Goal: Information Seeking & Learning: Find contact information

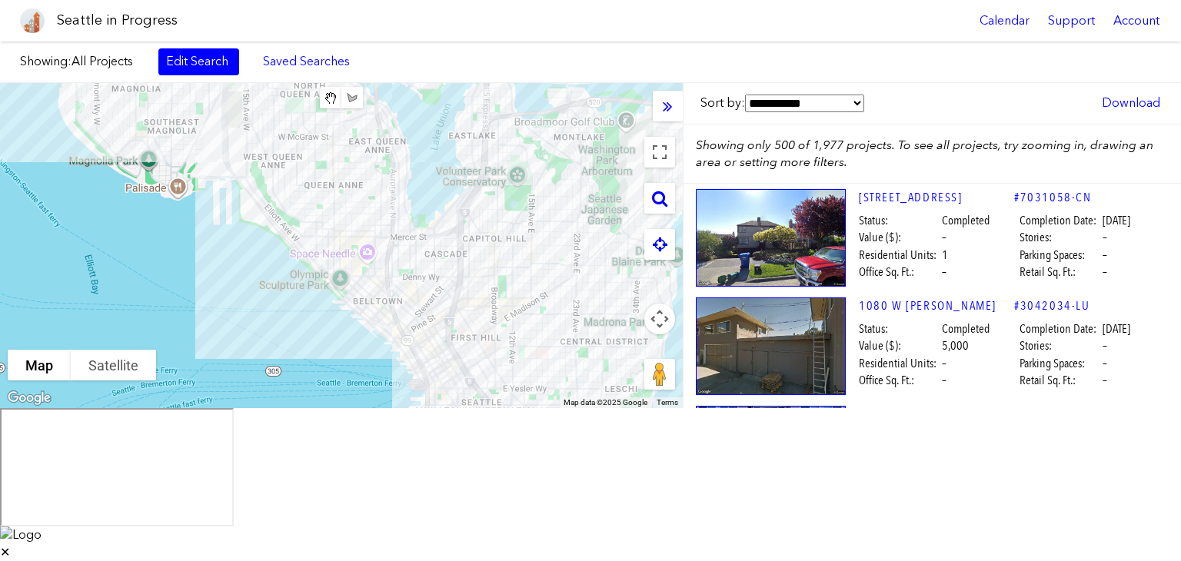
scroll to position [0, 12]
click at [120, 221] on div "To navigate, press the arrow keys. [STREET_ADDRESS]" at bounding box center [341, 245] width 682 height 325
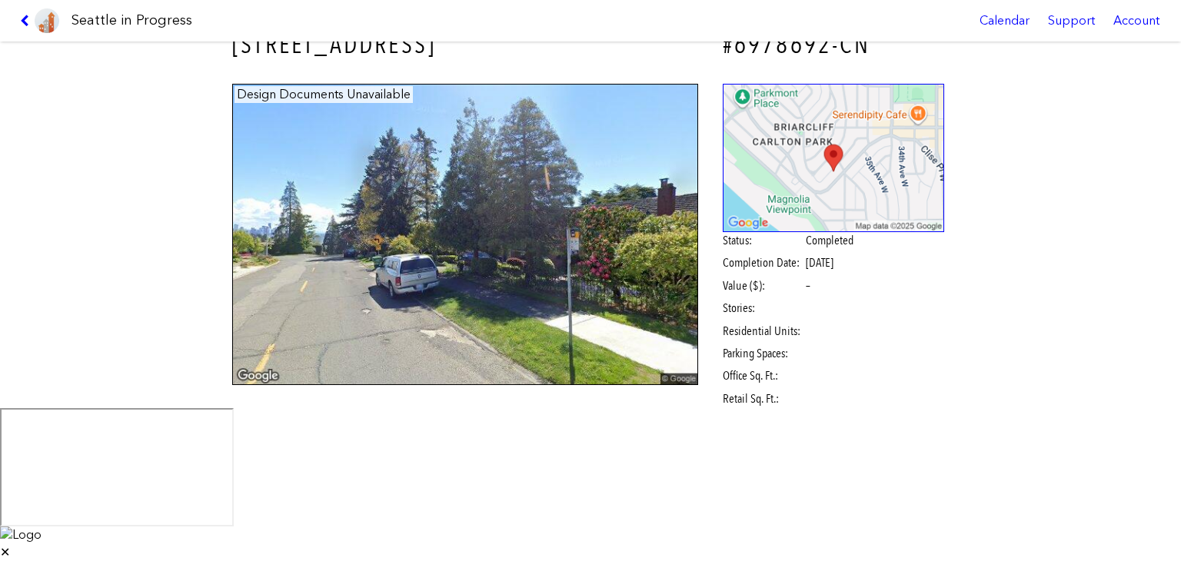
scroll to position [37, 0]
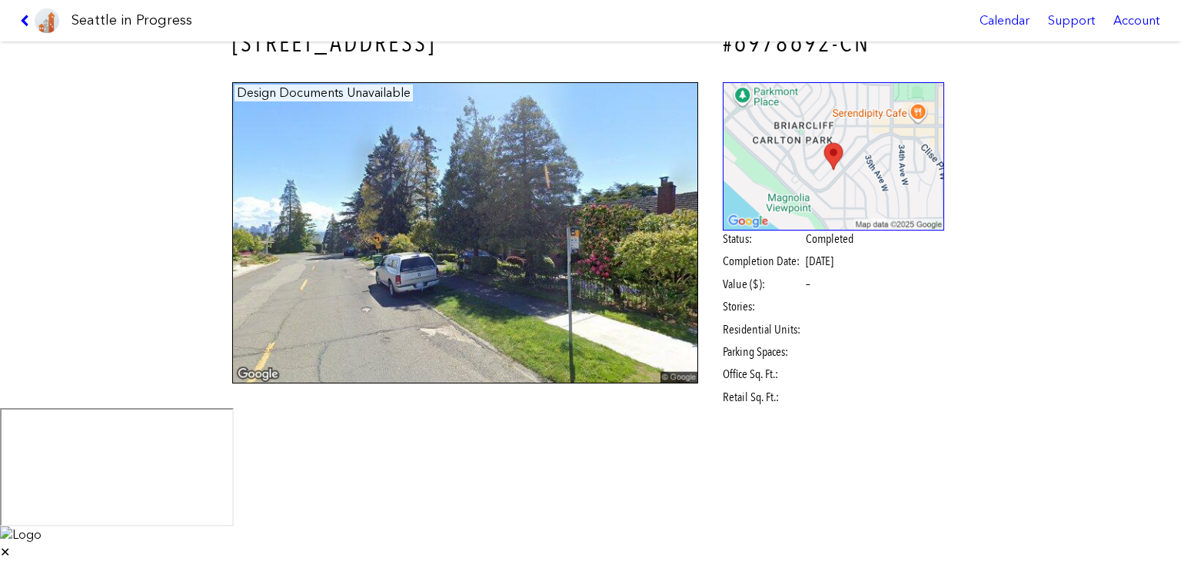
click at [25, 22] on icon at bounding box center [27, 21] width 15 height 12
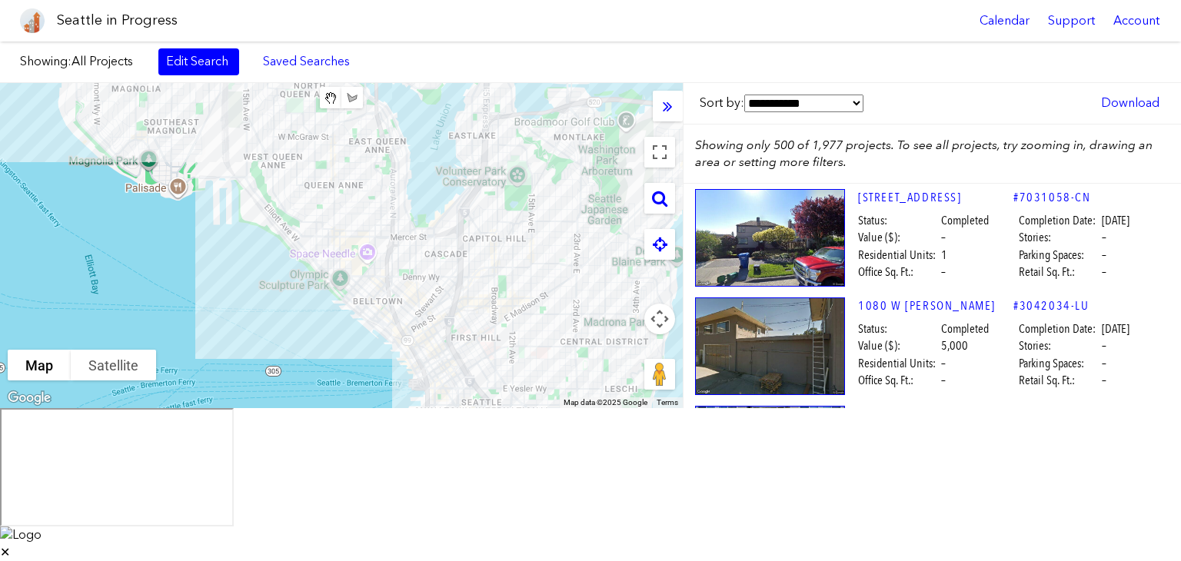
click at [783, 105] on select "**********" at bounding box center [803, 103] width 119 height 17
click at [897, 81] on div "Showing: All Projects Edit Search Saved Searches Added to Saved Searches Done C…" at bounding box center [590, 63] width 1181 height 42
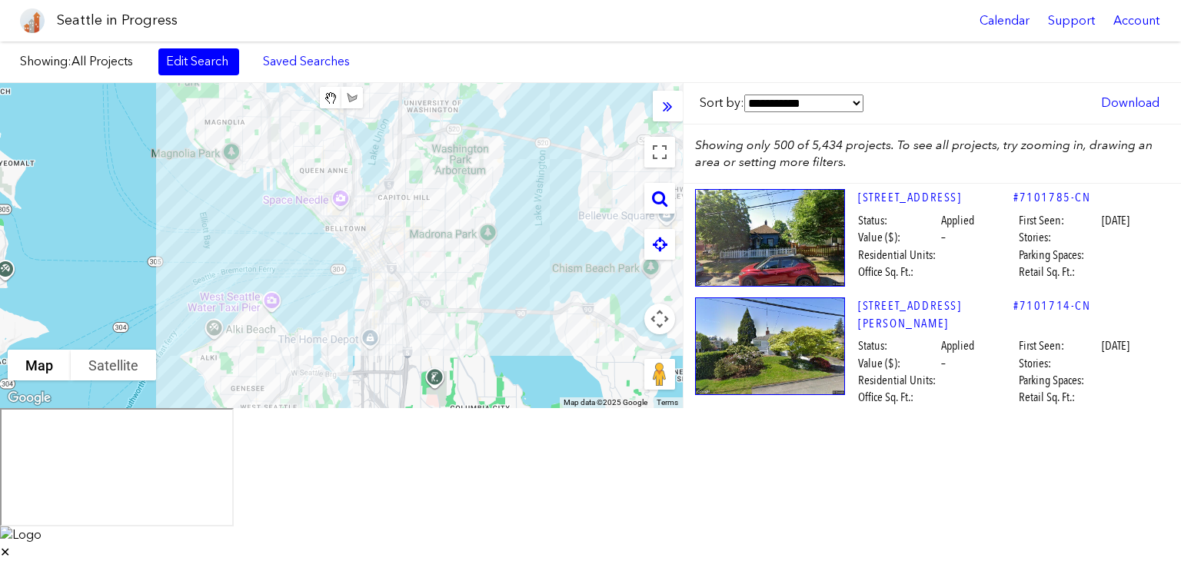
click at [317, 282] on div "To navigate, press the arrow keys." at bounding box center [341, 245] width 682 height 325
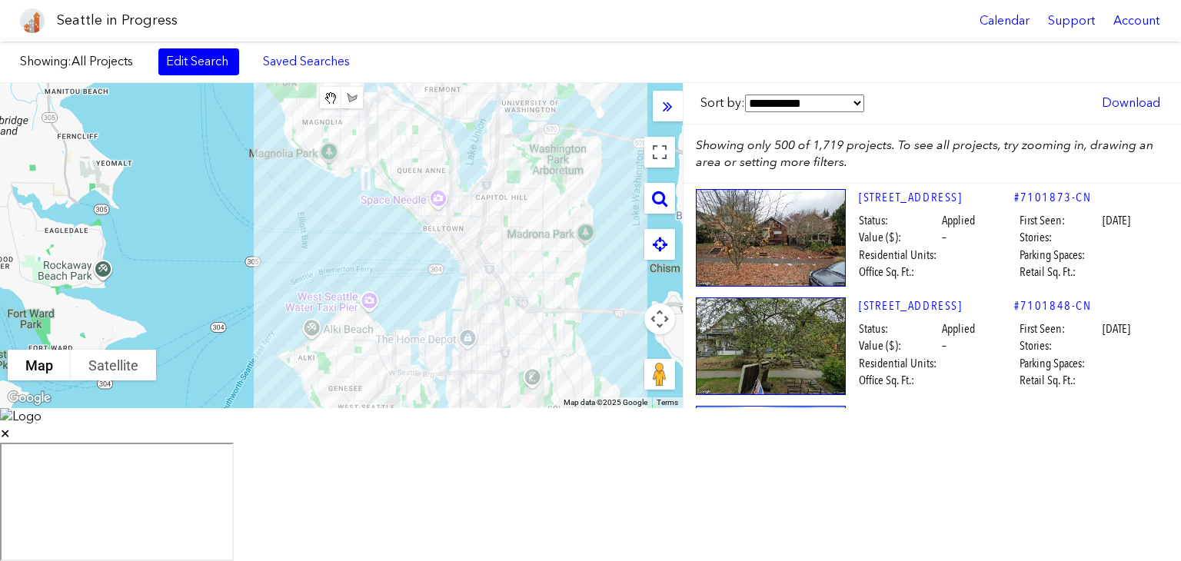
click at [660, 247] on icon at bounding box center [660, 244] width 15 height 17
click at [193, 66] on link "Edit Search" at bounding box center [198, 61] width 81 height 26
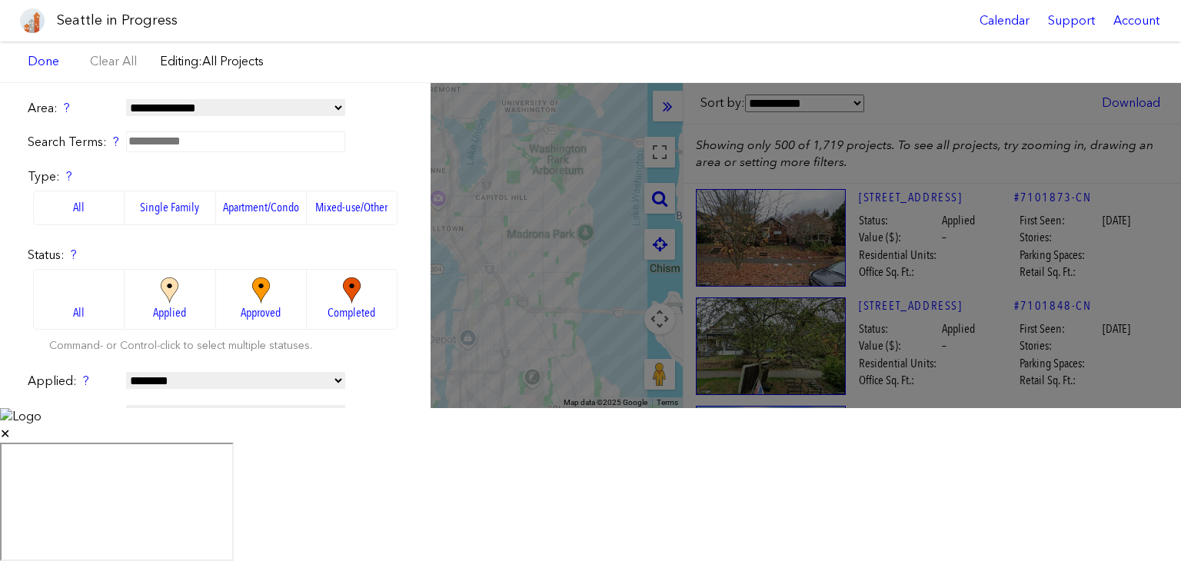
click at [271, 207] on label "Apartment/Condo" at bounding box center [261, 208] width 91 height 34
click at [157, 311] on span "Applied" at bounding box center [169, 312] width 33 height 17
click at [224, 309] on label "Approved" at bounding box center [261, 299] width 91 height 61
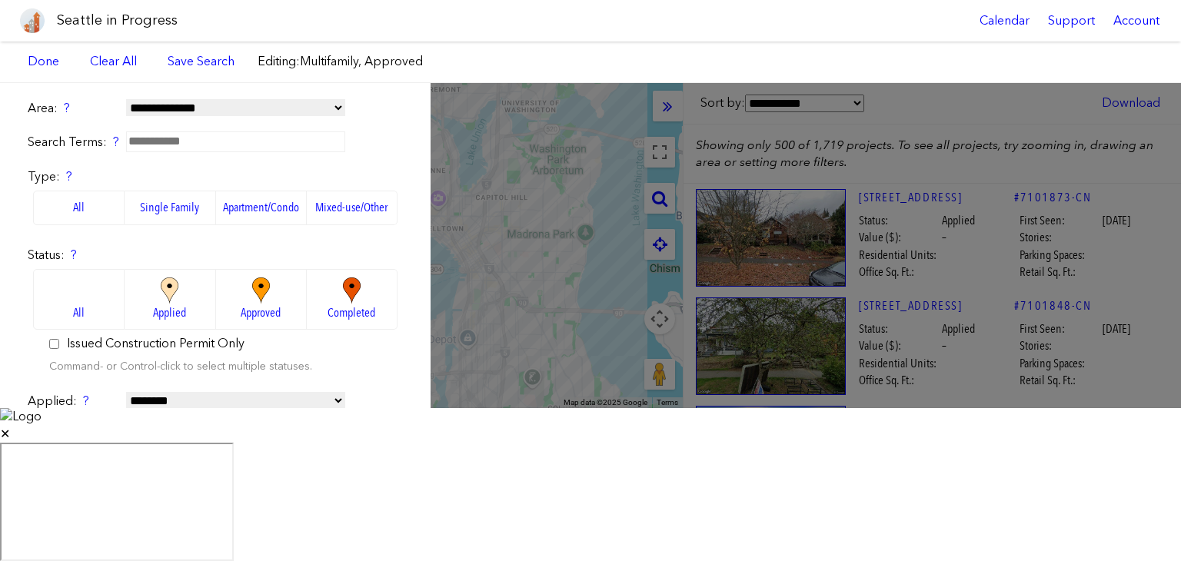
click at [189, 140] on input "text" at bounding box center [235, 141] width 219 height 20
click at [132, 177] on label "Type: ?" at bounding box center [215, 176] width 375 height 17
click at [314, 208] on label "Mixed-use/Other" at bounding box center [352, 208] width 91 height 34
click at [258, 209] on label "Apartment/Condo" at bounding box center [261, 208] width 91 height 34
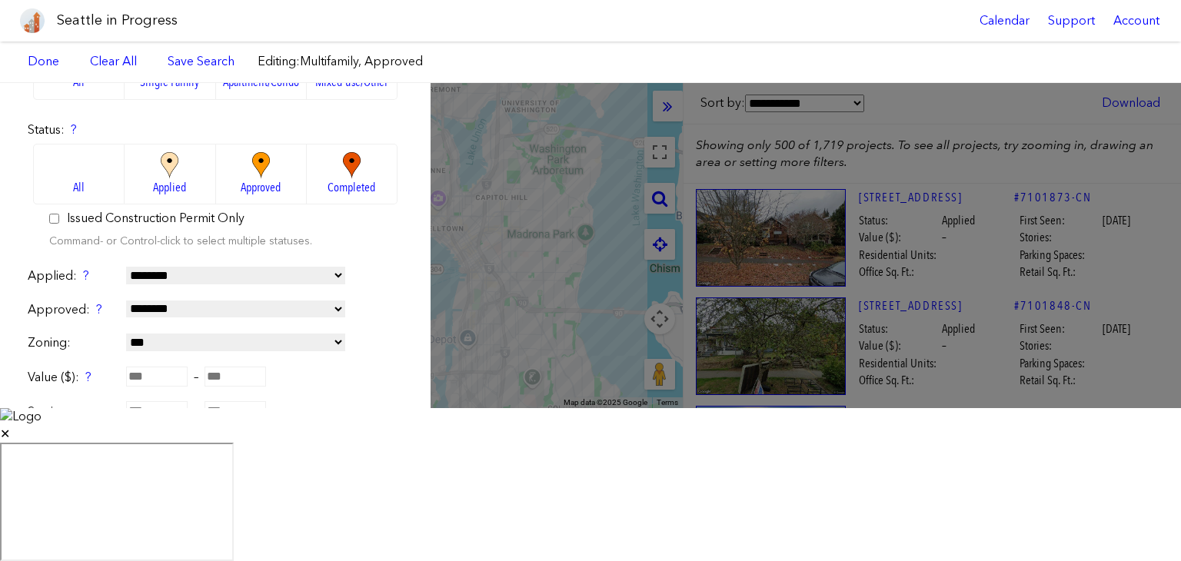
scroll to position [135, 0]
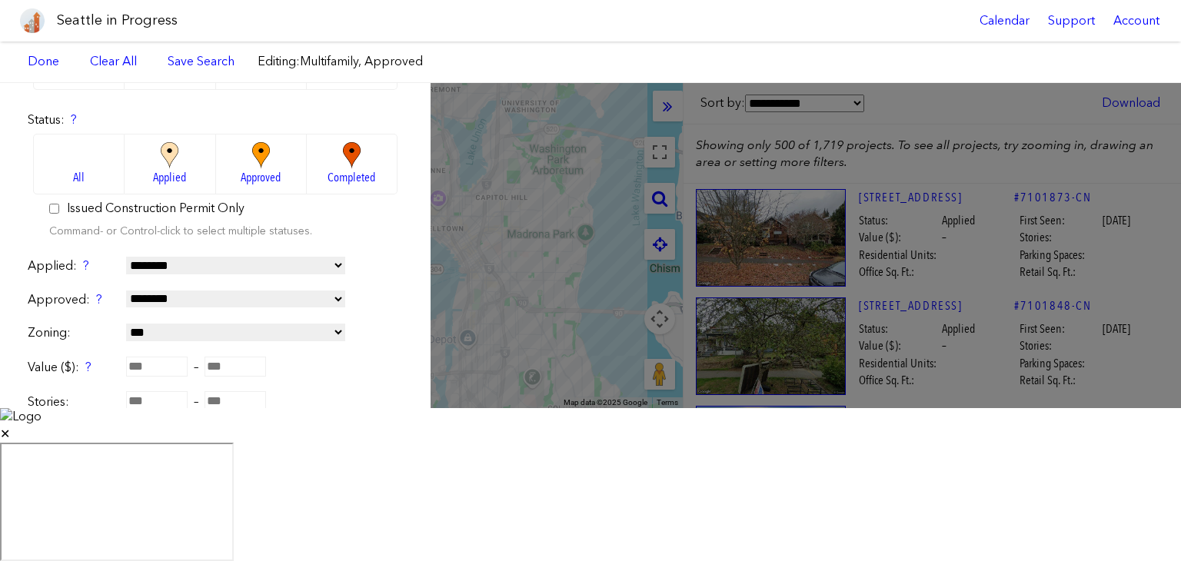
click at [173, 327] on select "**********" at bounding box center [235, 332] width 219 height 17
select select "**"
click at [126, 324] on select "**********" at bounding box center [235, 332] width 219 height 17
click at [148, 337] on select "**********" at bounding box center [235, 332] width 219 height 17
click at [366, 276] on form "**********" at bounding box center [215, 326] width 375 height 723
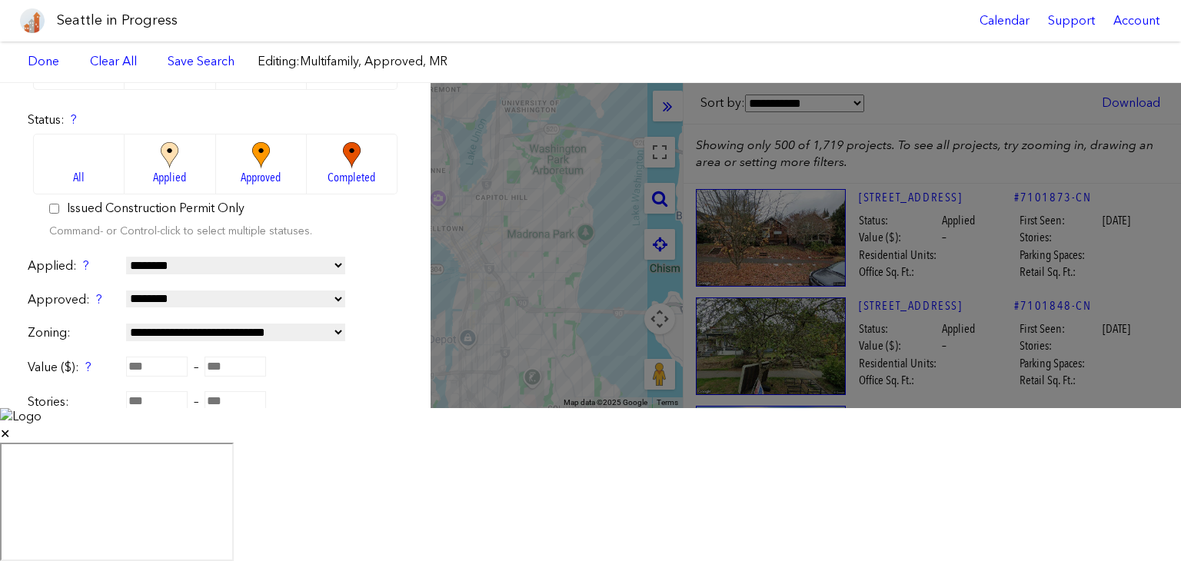
click at [251, 336] on select "**********" at bounding box center [235, 332] width 219 height 17
select select
click at [126, 324] on select "**********" at bounding box center [235, 332] width 219 height 17
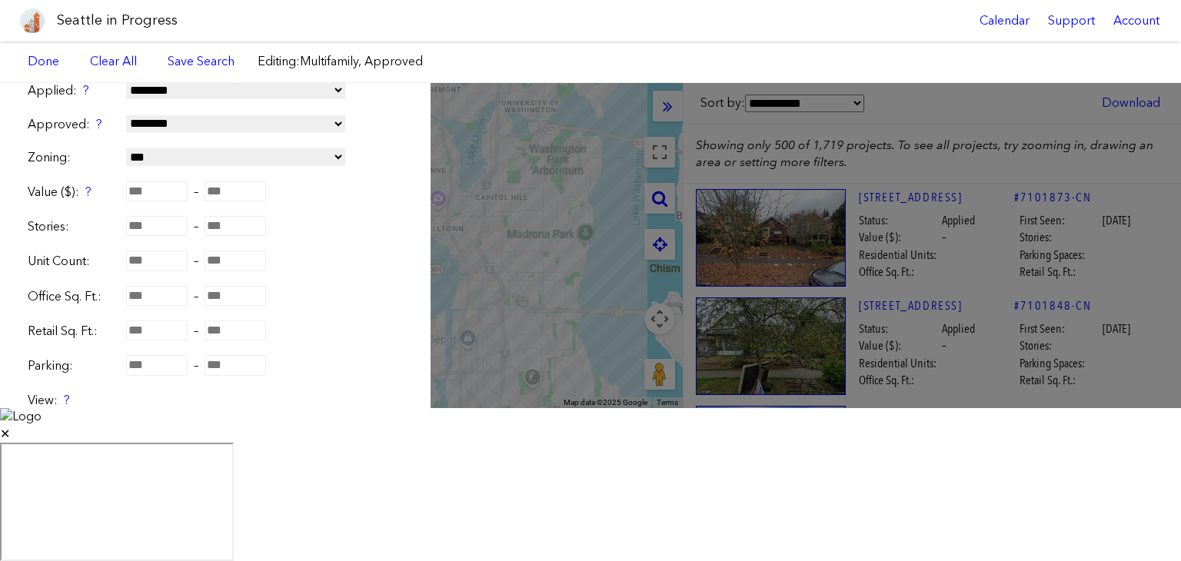
scroll to position [328, 0]
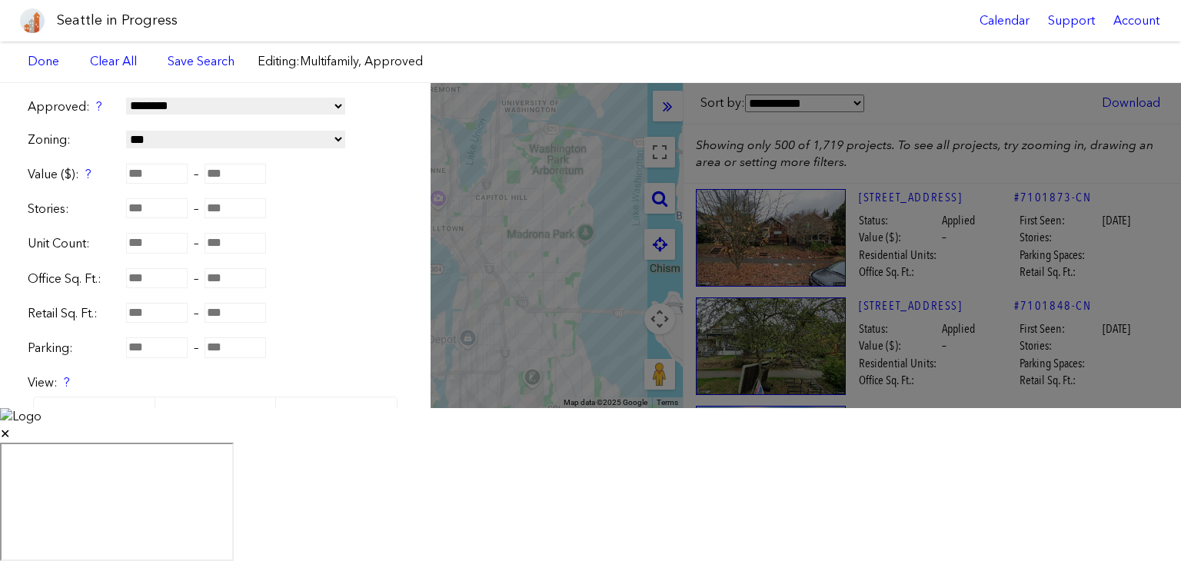
click at [197, 457] on link "Done" at bounding box center [215, 466] width 68 height 26
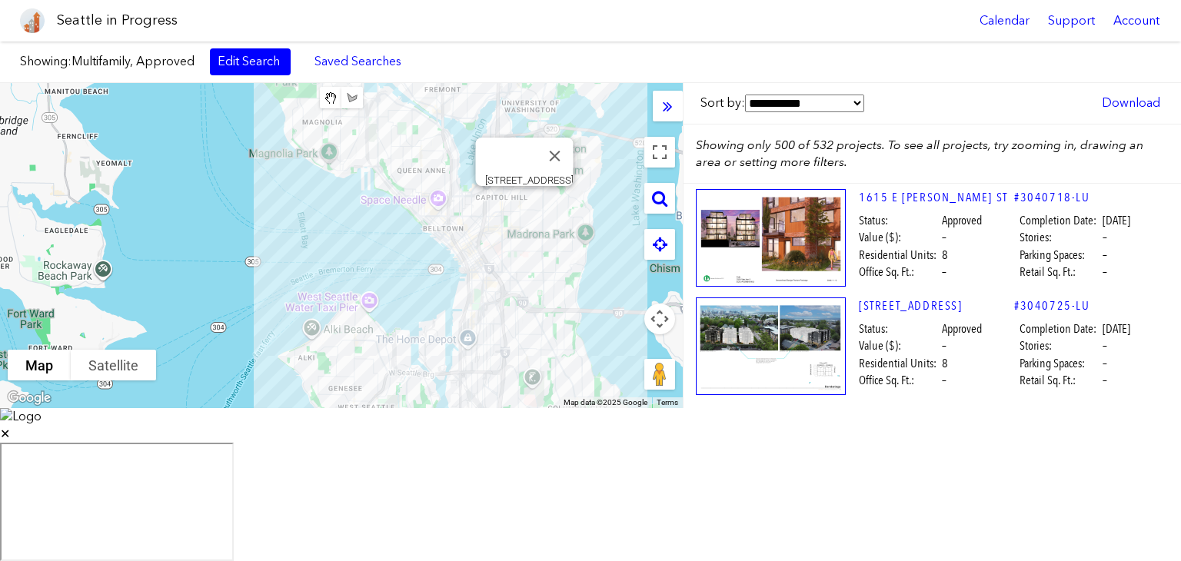
click at [262, 61] on link "Edit Search" at bounding box center [250, 61] width 81 height 26
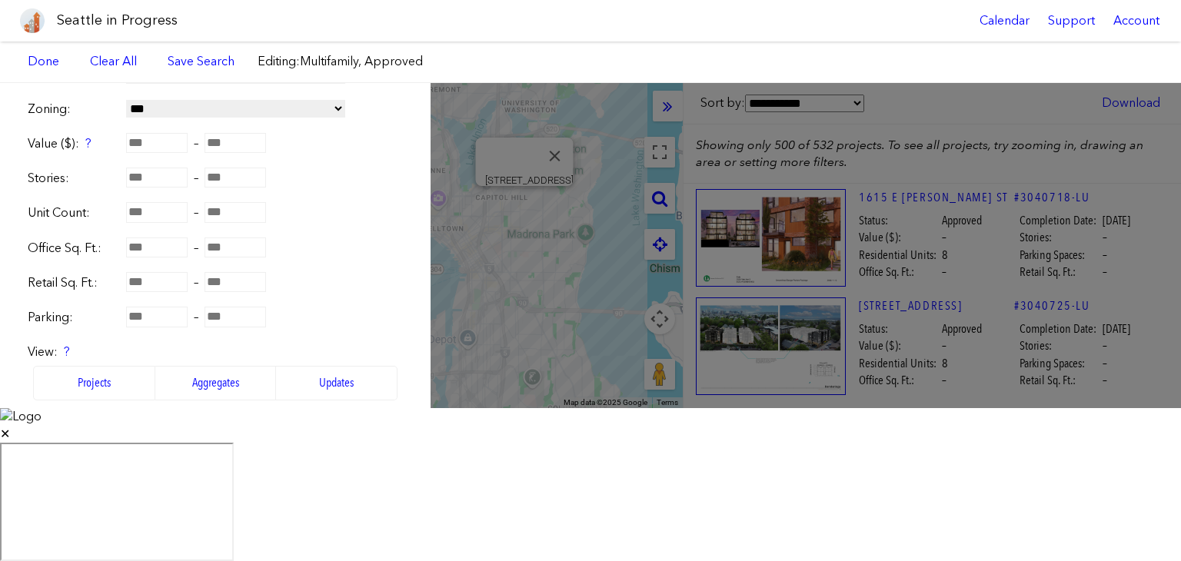
scroll to position [357, 0]
click at [188, 380] on label "Aggregates" at bounding box center [215, 385] width 121 height 34
click at [111, 380] on label "Projects" at bounding box center [94, 385] width 122 height 34
click at [158, 218] on input "number" at bounding box center [156, 214] width 61 height 20
type input "**"
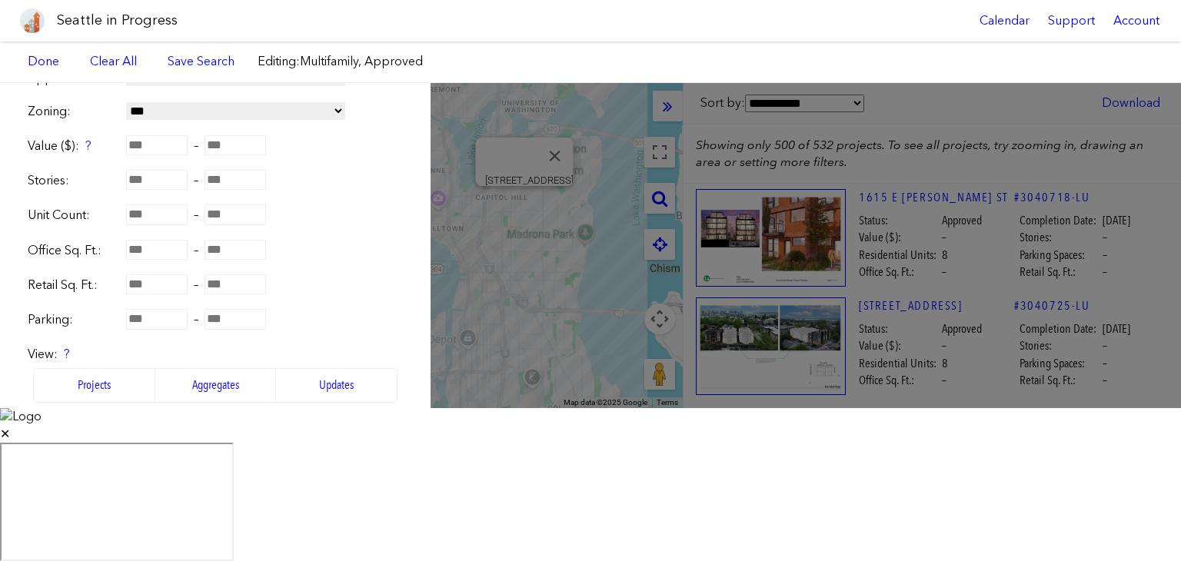
click at [221, 213] on input "number" at bounding box center [234, 214] width 61 height 20
click at [186, 425] on link "Done" at bounding box center [215, 437] width 68 height 26
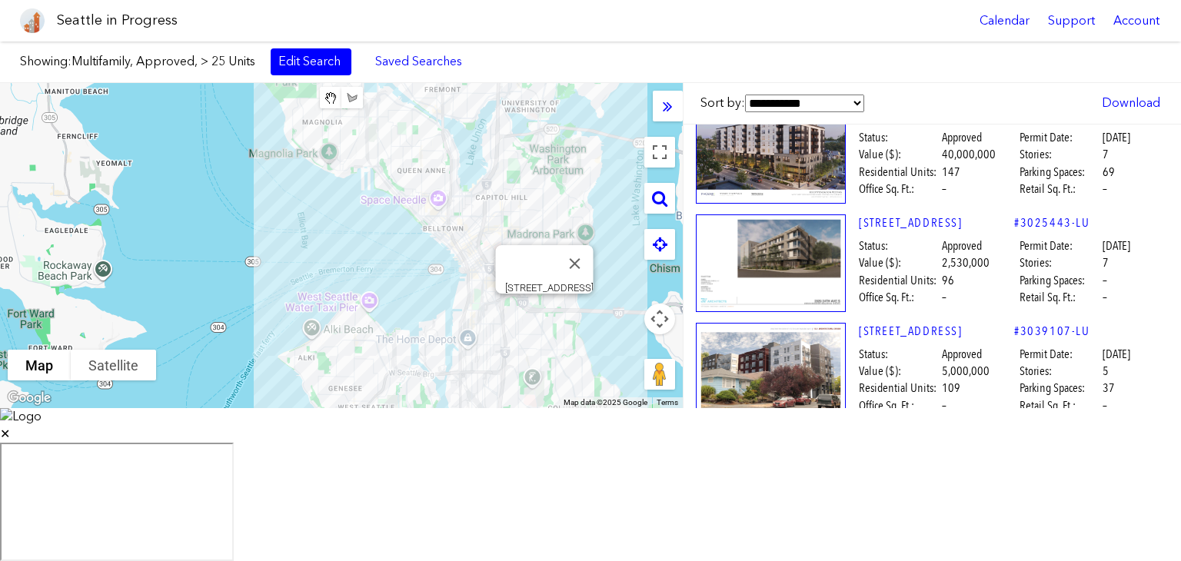
scroll to position [243, 0]
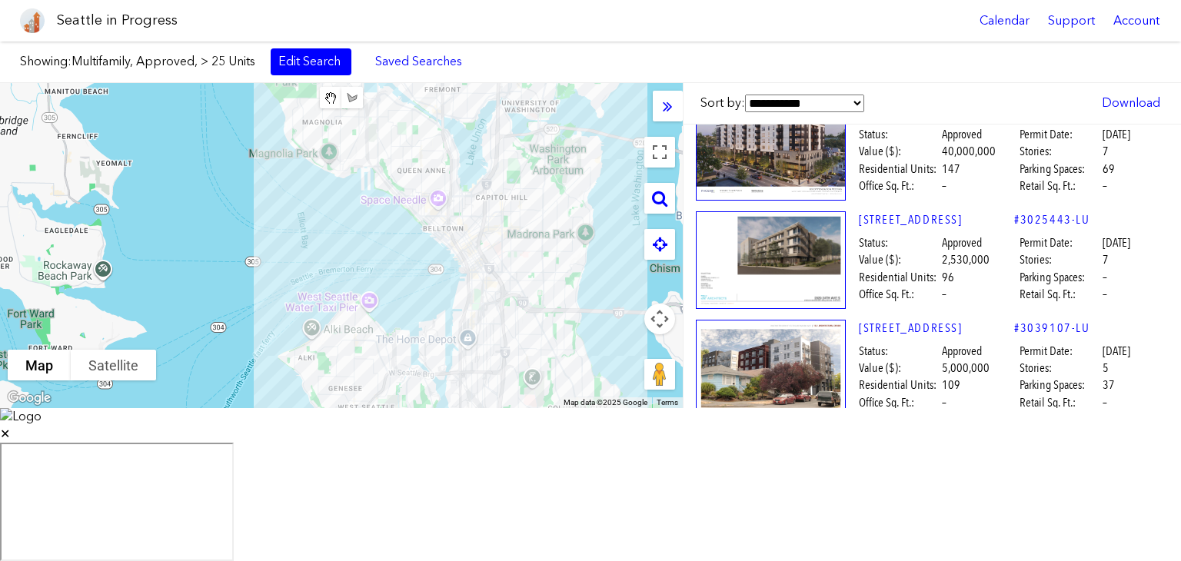
click at [908, 325] on link "4401 FREMONT AVE N" at bounding box center [936, 328] width 155 height 17
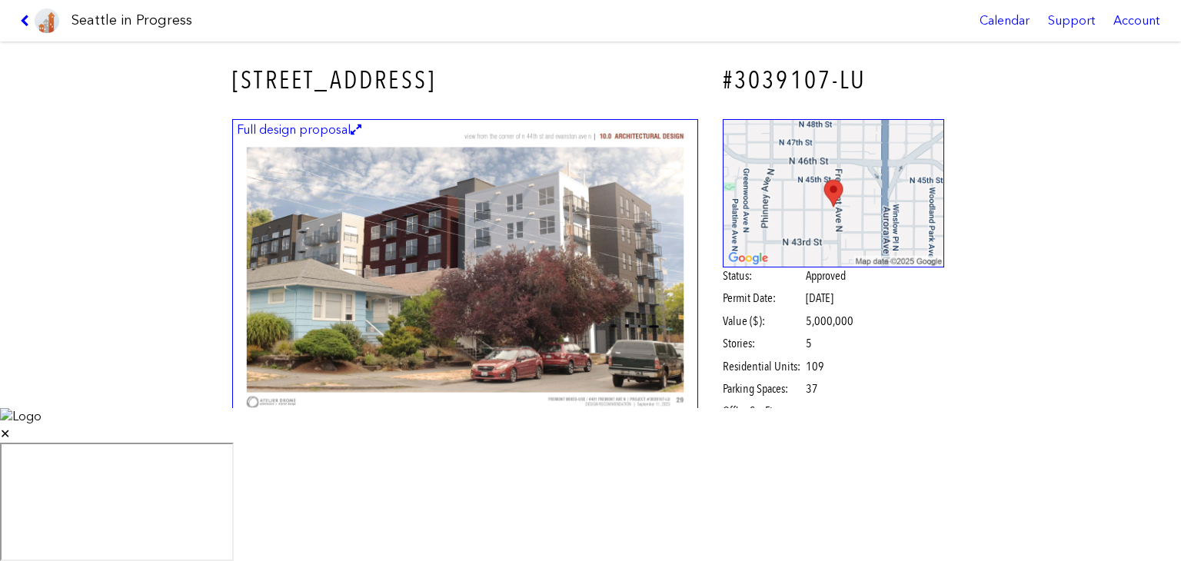
click at [412, 297] on img at bounding box center [465, 270] width 466 height 302
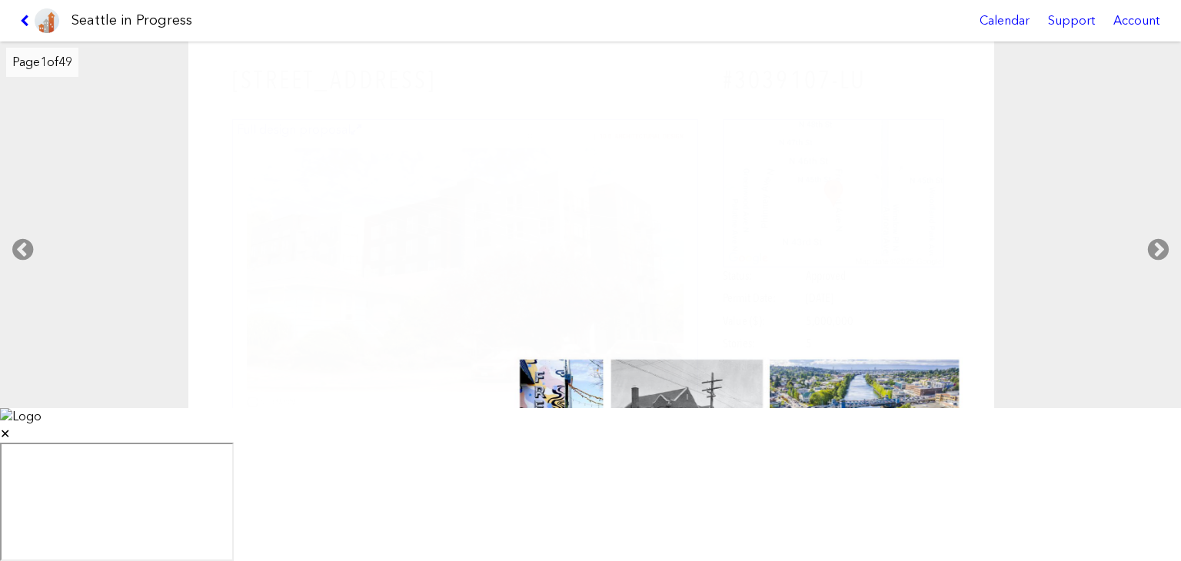
click at [1156, 274] on icon at bounding box center [1157, 249] width 45 height 49
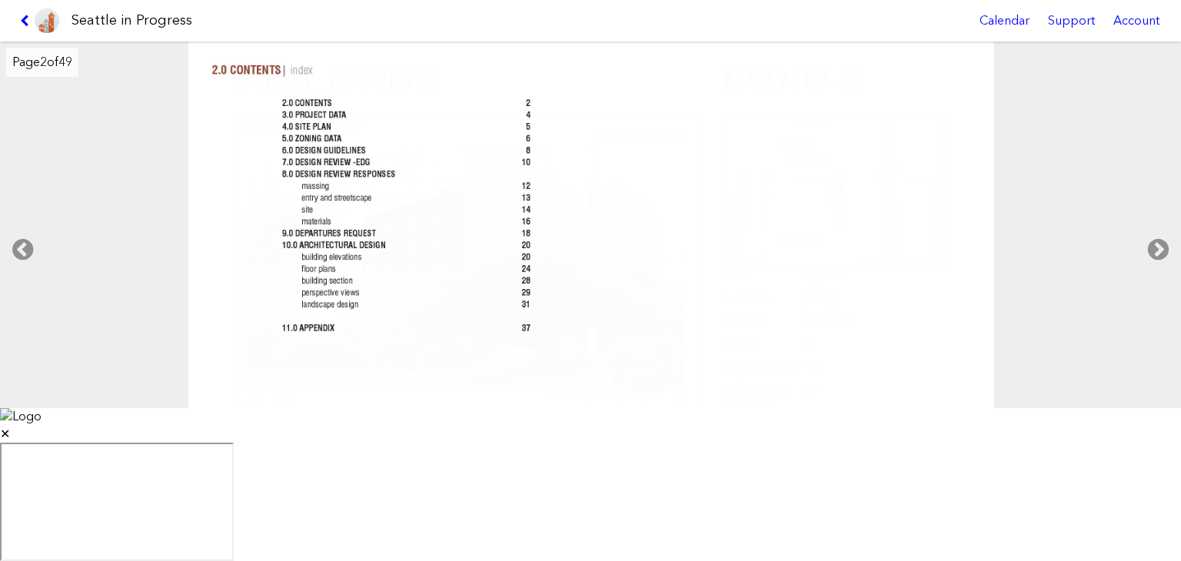
click at [1156, 274] on icon at bounding box center [1157, 249] width 45 height 49
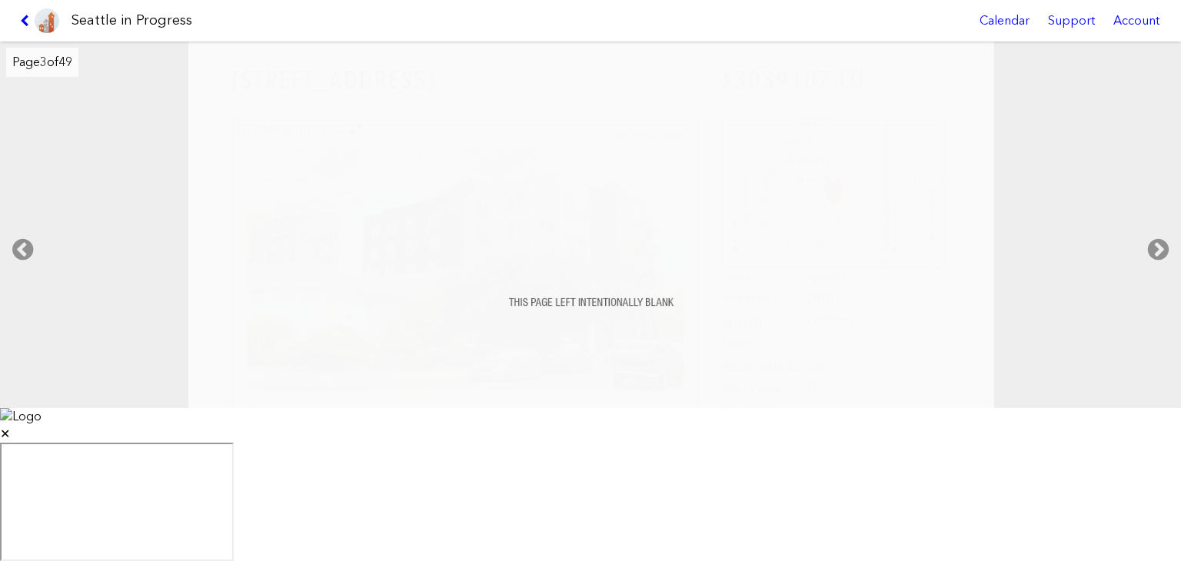
click at [1156, 274] on icon at bounding box center [1157, 249] width 45 height 49
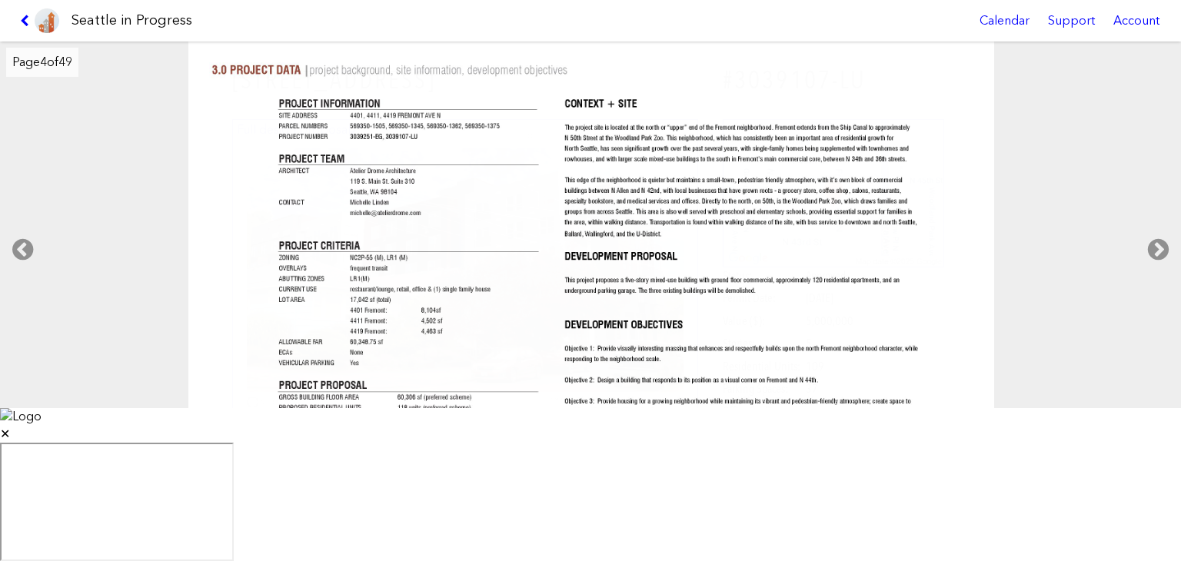
click at [1156, 274] on icon at bounding box center [1157, 249] width 45 height 49
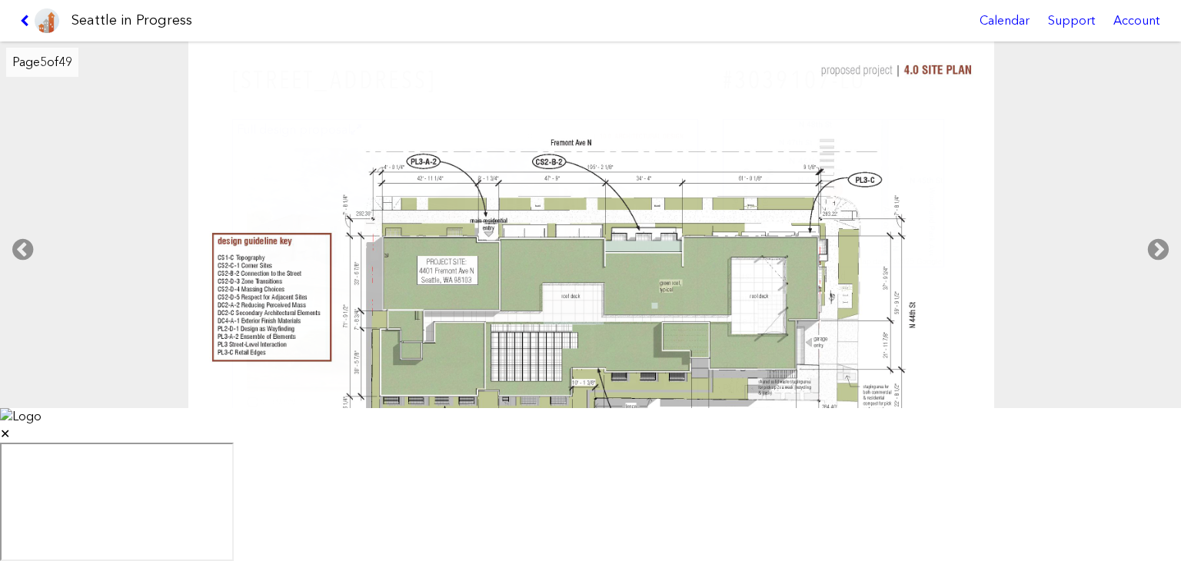
click at [1156, 274] on icon at bounding box center [1157, 249] width 45 height 49
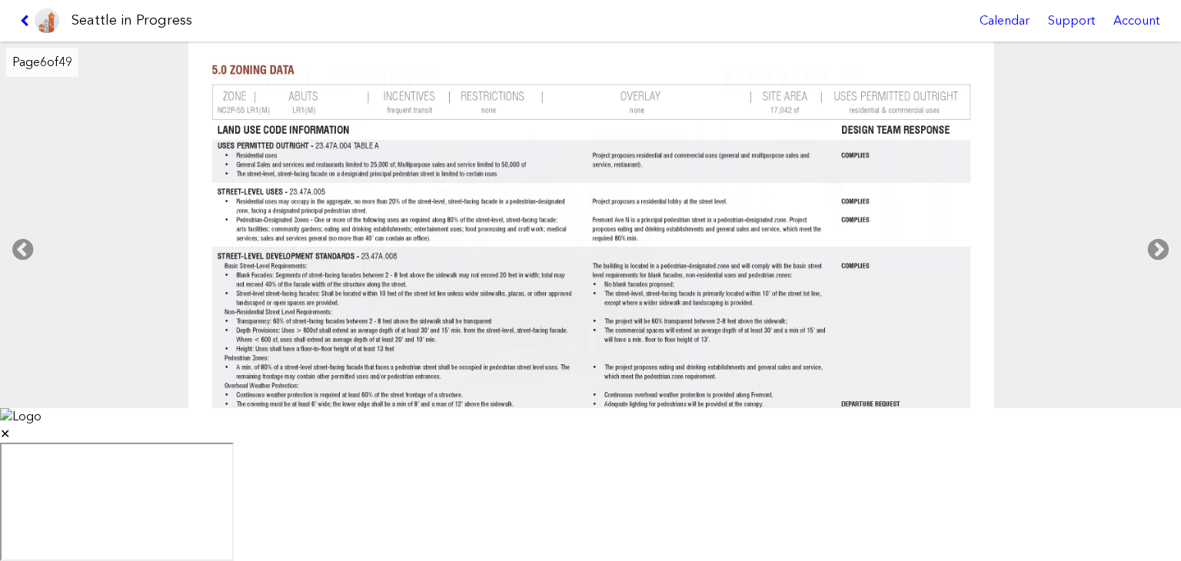
click at [1156, 274] on icon at bounding box center [1157, 249] width 45 height 49
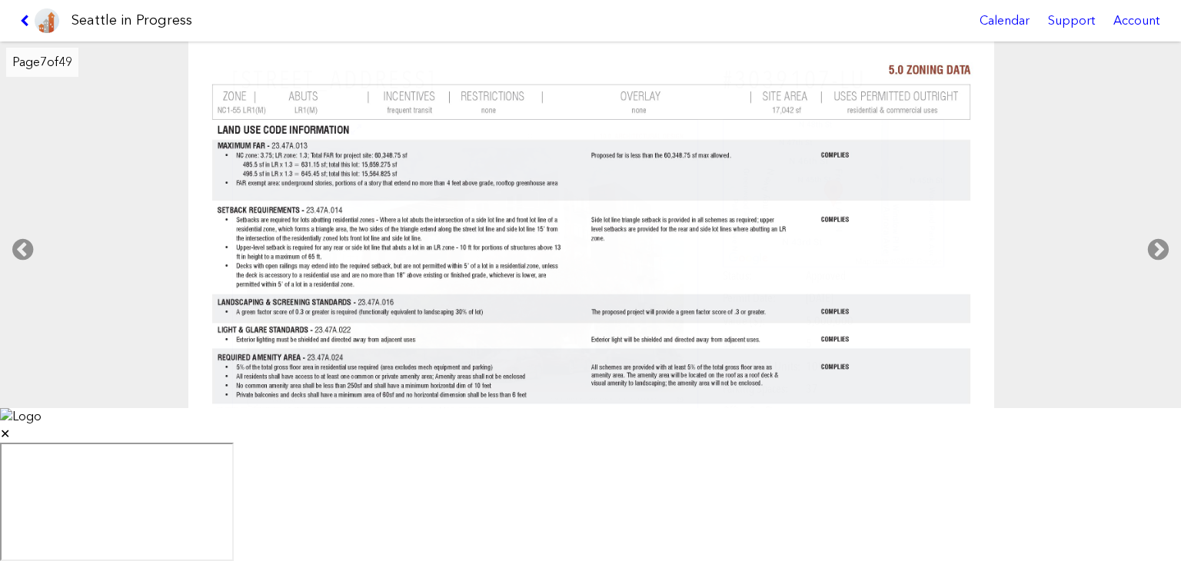
click at [1156, 274] on icon at bounding box center [1157, 249] width 45 height 49
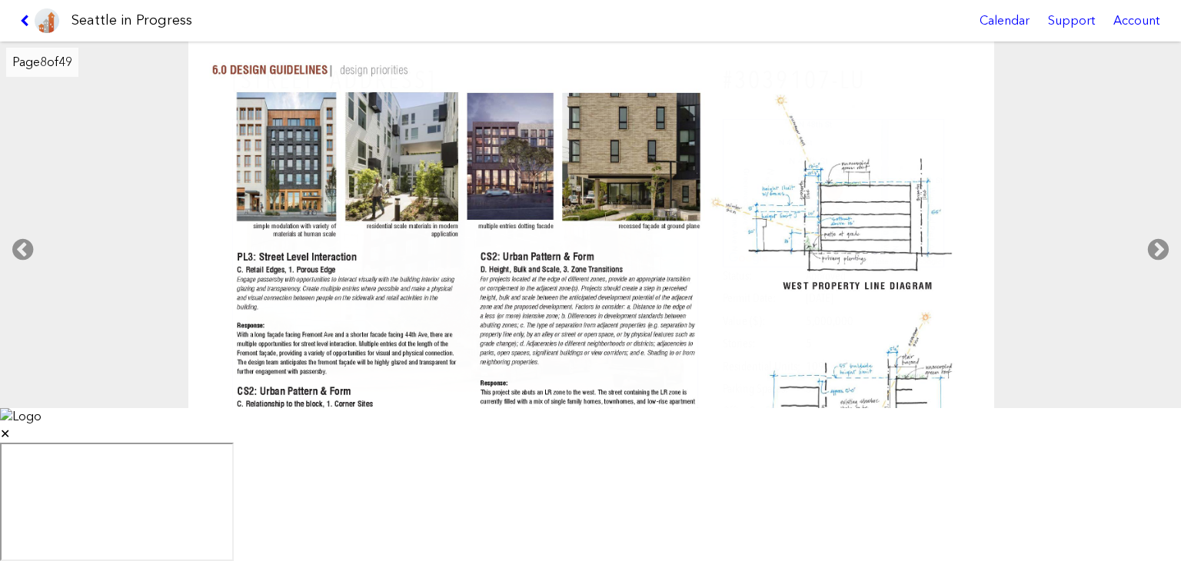
click at [1156, 274] on icon at bounding box center [1157, 249] width 45 height 49
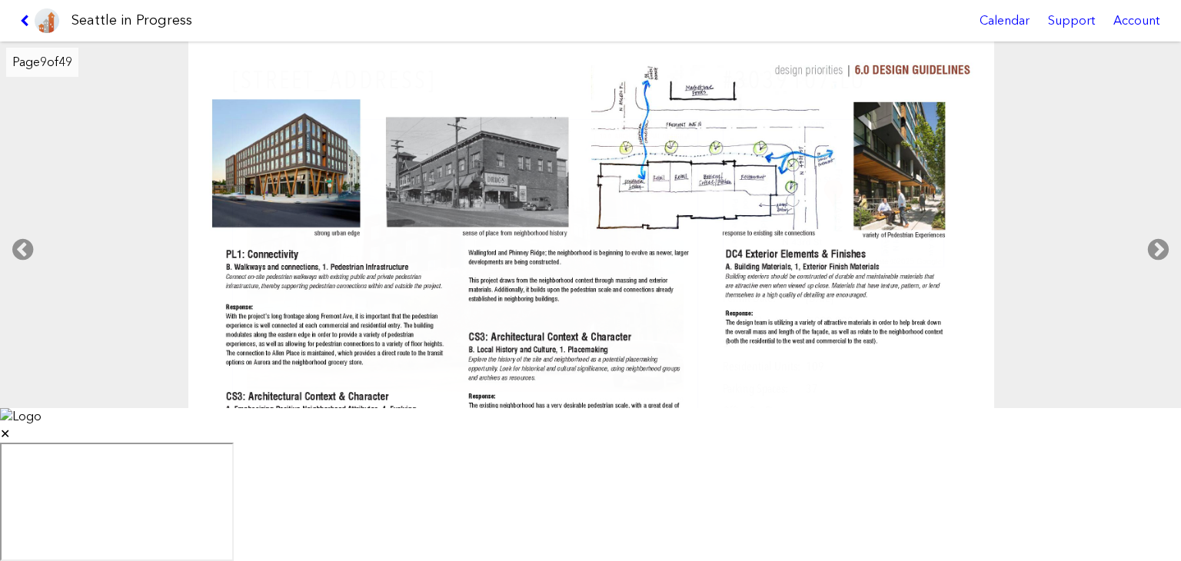
click at [1156, 274] on icon at bounding box center [1157, 249] width 45 height 49
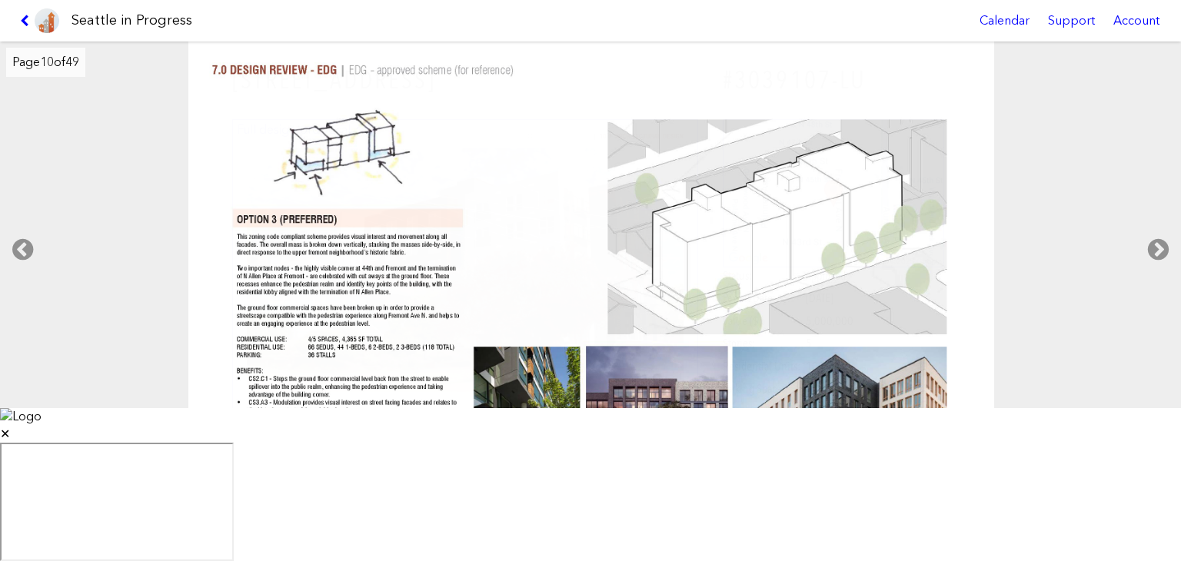
click at [1156, 274] on icon at bounding box center [1157, 249] width 45 height 49
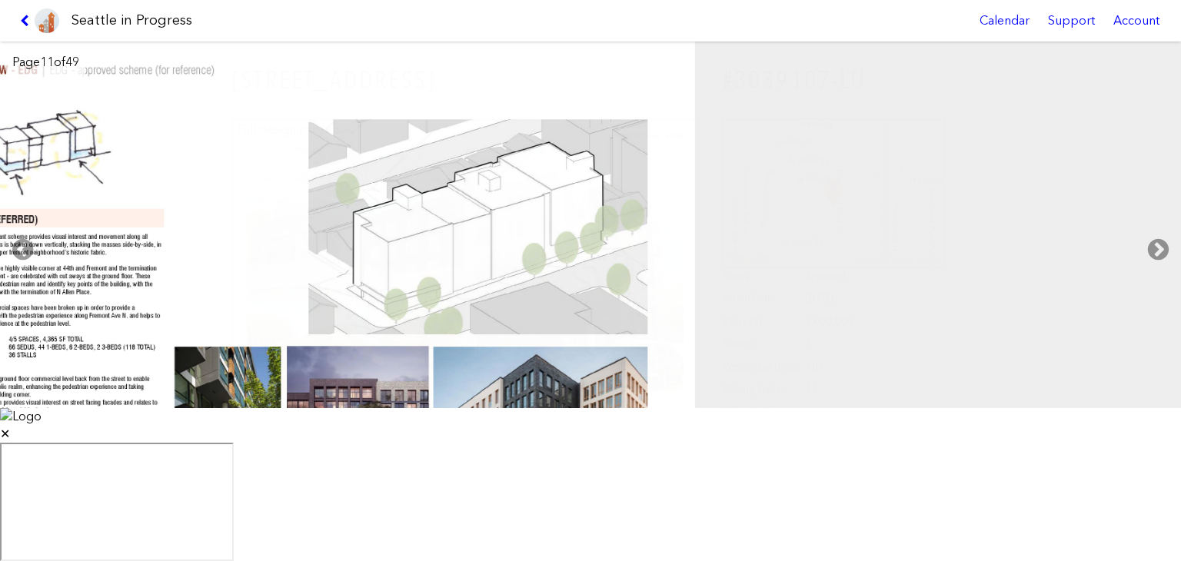
click at [1156, 274] on icon at bounding box center [1157, 249] width 45 height 49
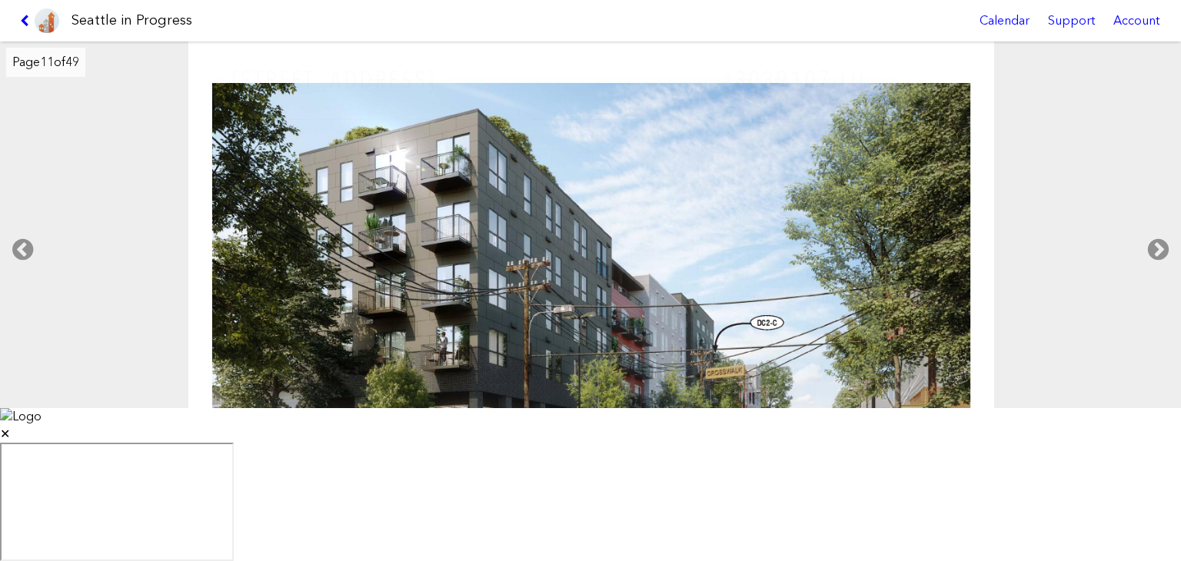
click at [1156, 274] on icon at bounding box center [1157, 249] width 45 height 49
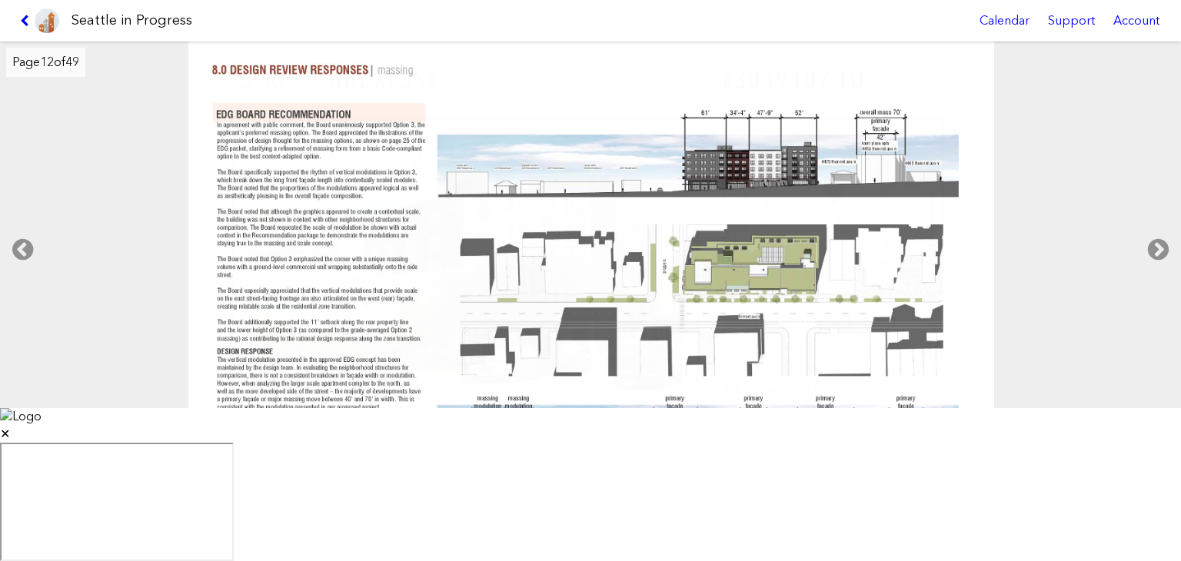
click at [1156, 274] on icon at bounding box center [1157, 249] width 45 height 49
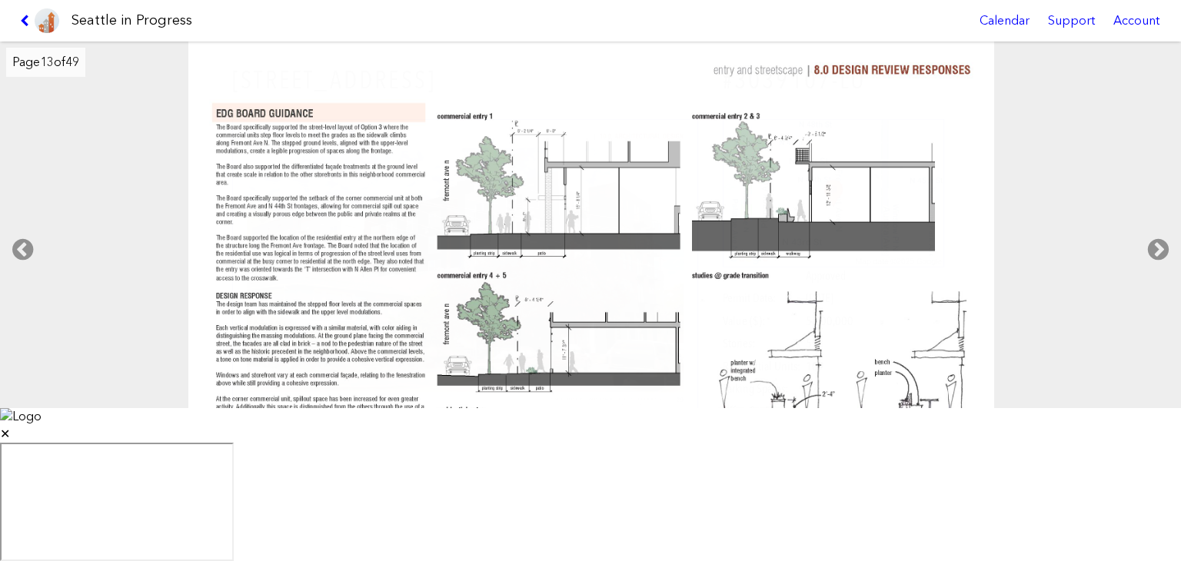
click at [1156, 274] on icon at bounding box center [1157, 249] width 45 height 49
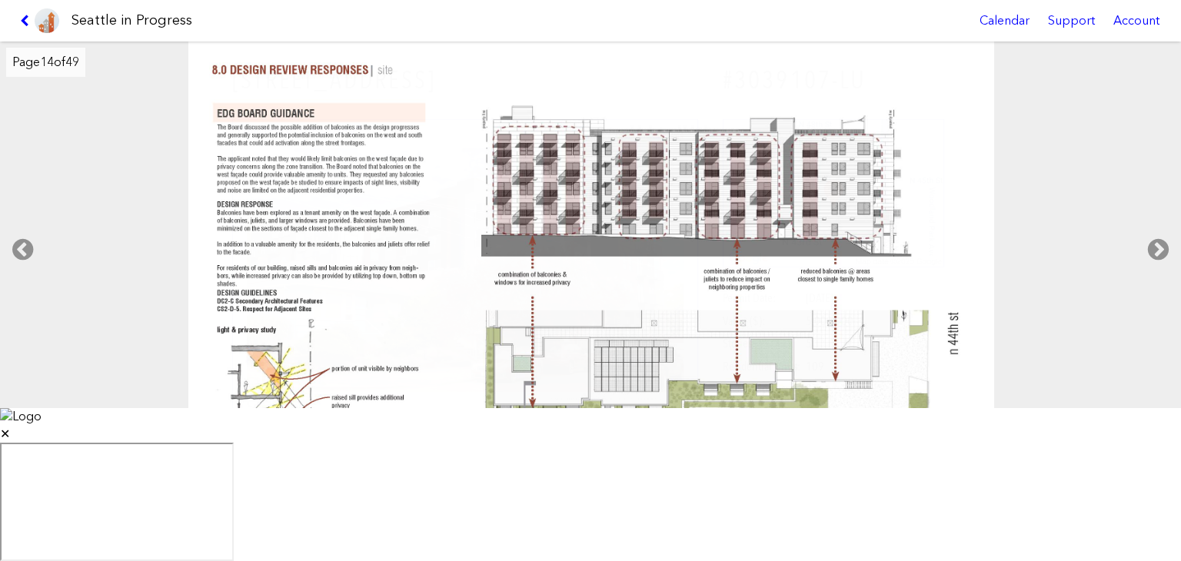
click at [33, 21] on icon at bounding box center [27, 21] width 15 height 12
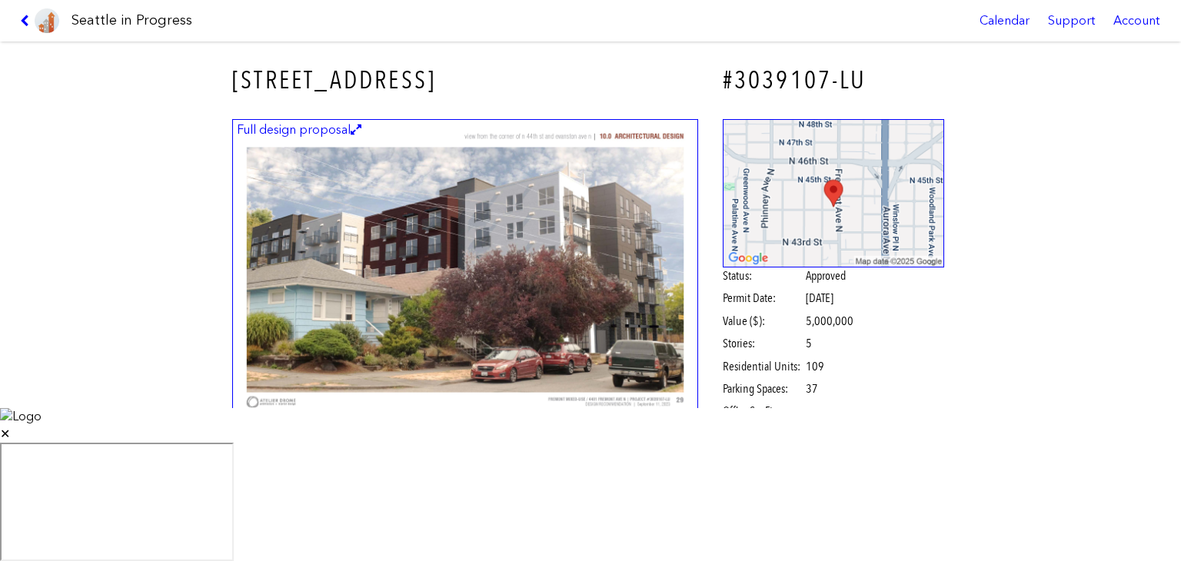
click at [27, 20] on icon at bounding box center [27, 21] width 15 height 12
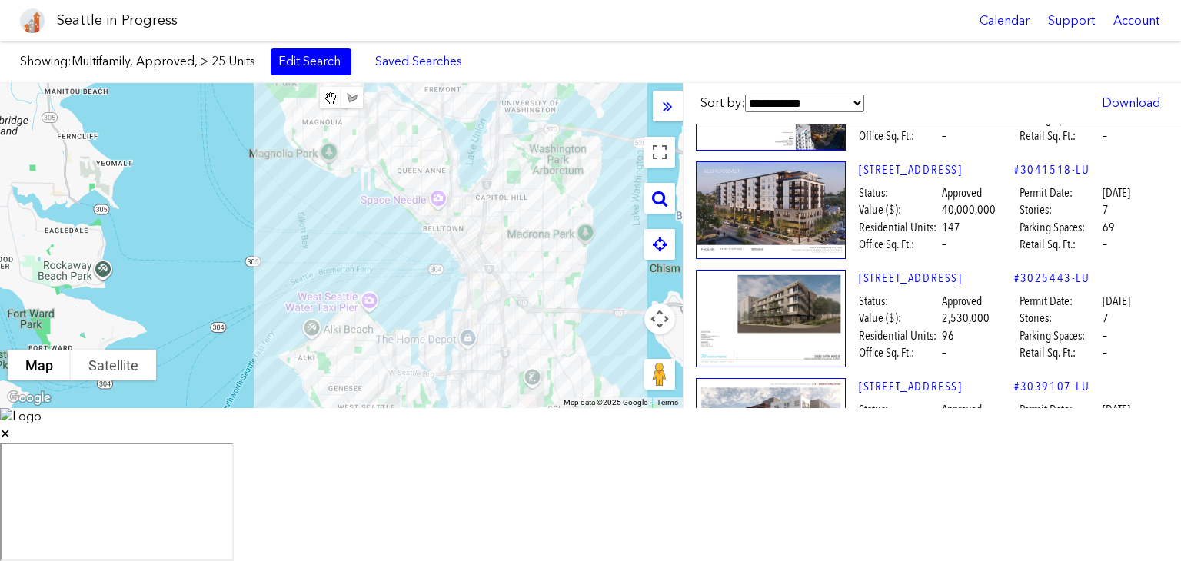
scroll to position [184, 0]
click at [783, 320] on img at bounding box center [771, 319] width 150 height 98
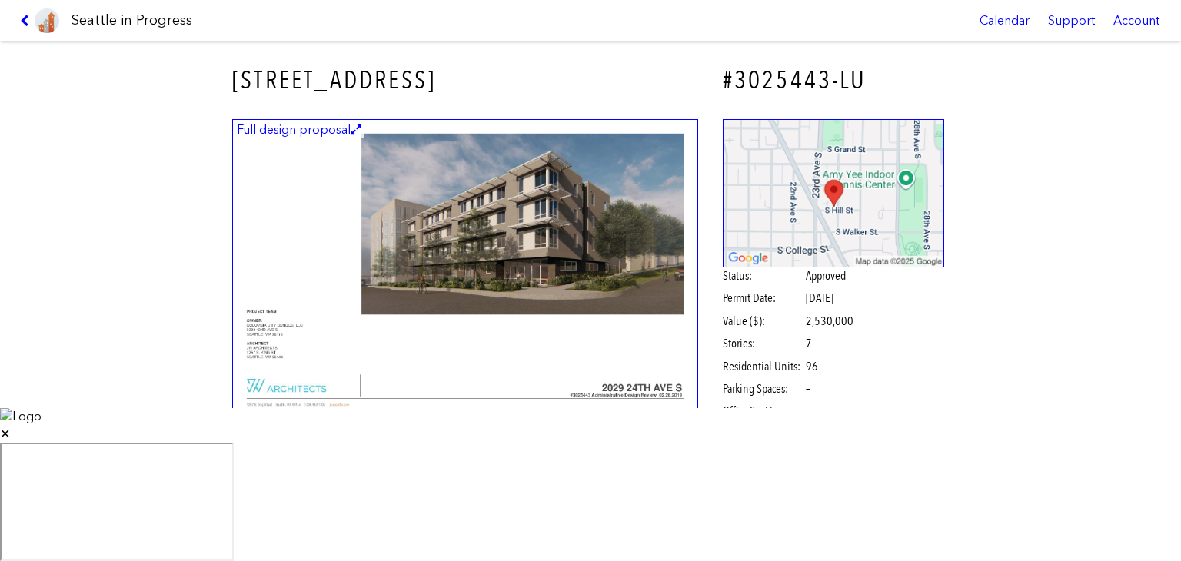
click at [377, 241] on img at bounding box center [465, 270] width 466 height 302
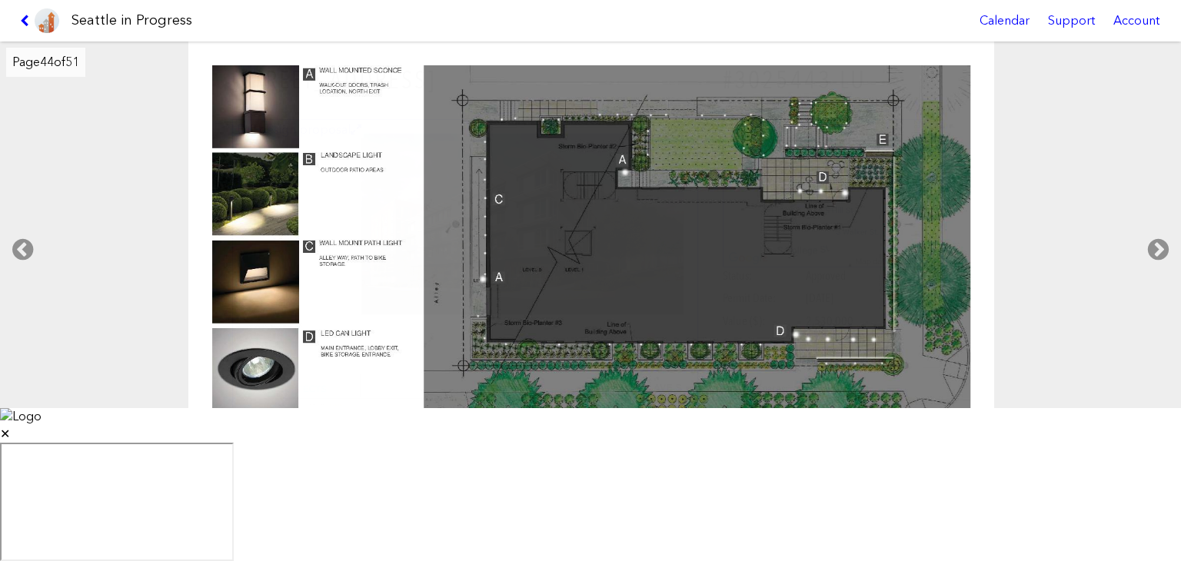
click at [28, 19] on icon at bounding box center [27, 21] width 15 height 12
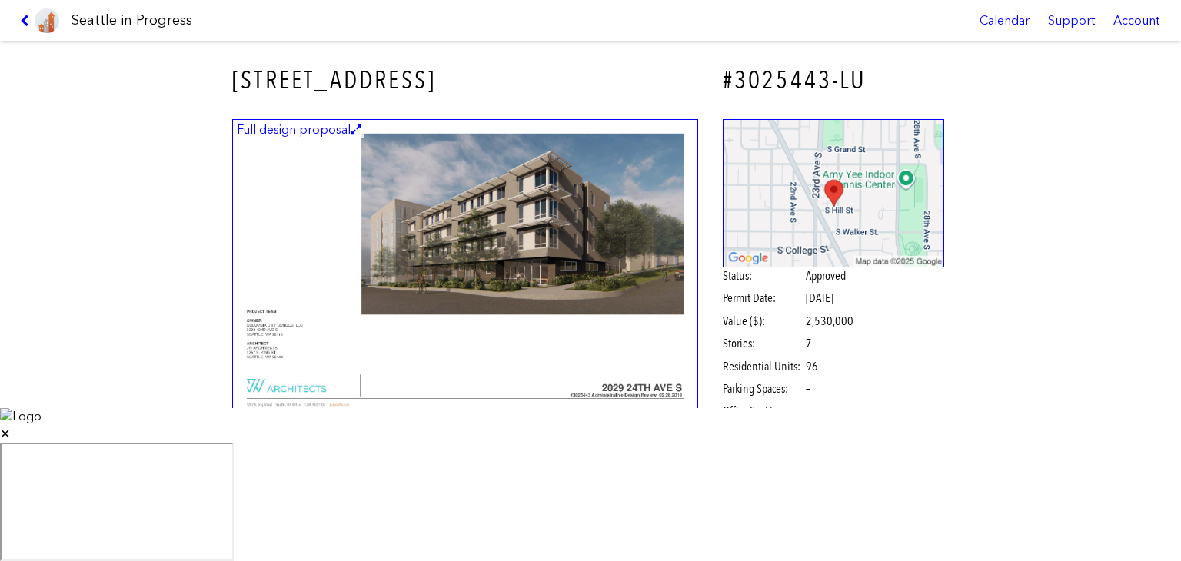
click at [274, 370] on img at bounding box center [465, 270] width 466 height 302
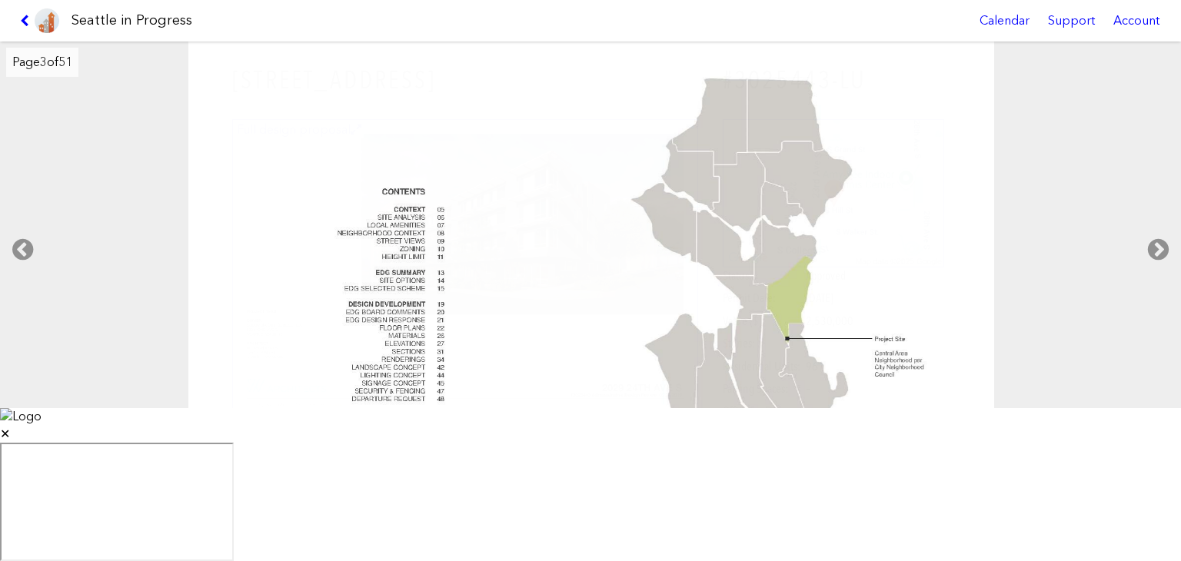
click at [1153, 274] on icon at bounding box center [1157, 249] width 45 height 49
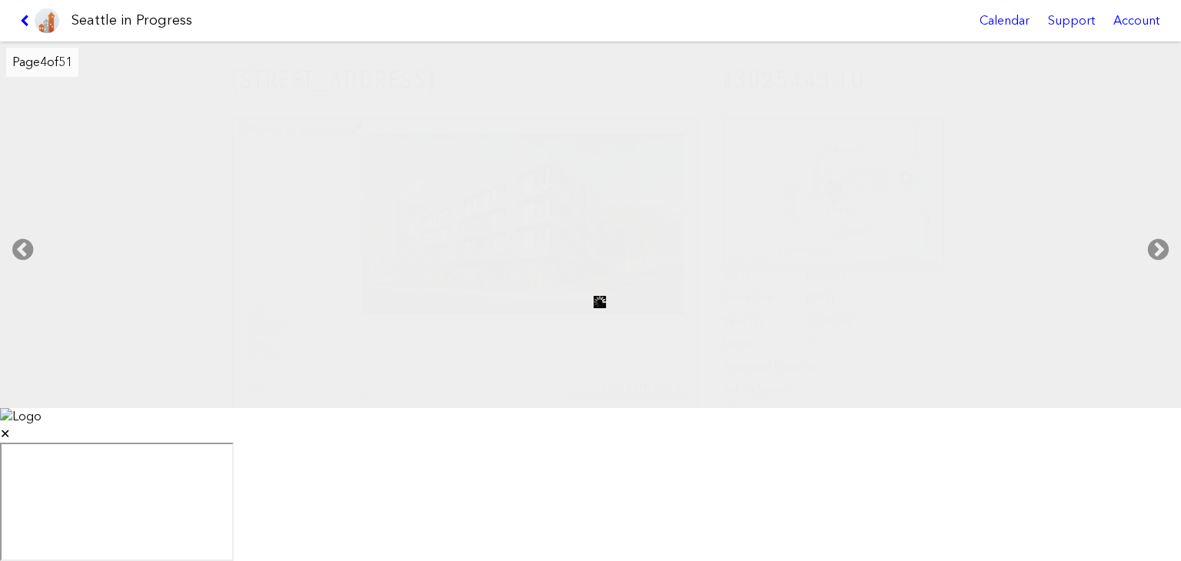
click at [1153, 274] on icon at bounding box center [1157, 249] width 45 height 49
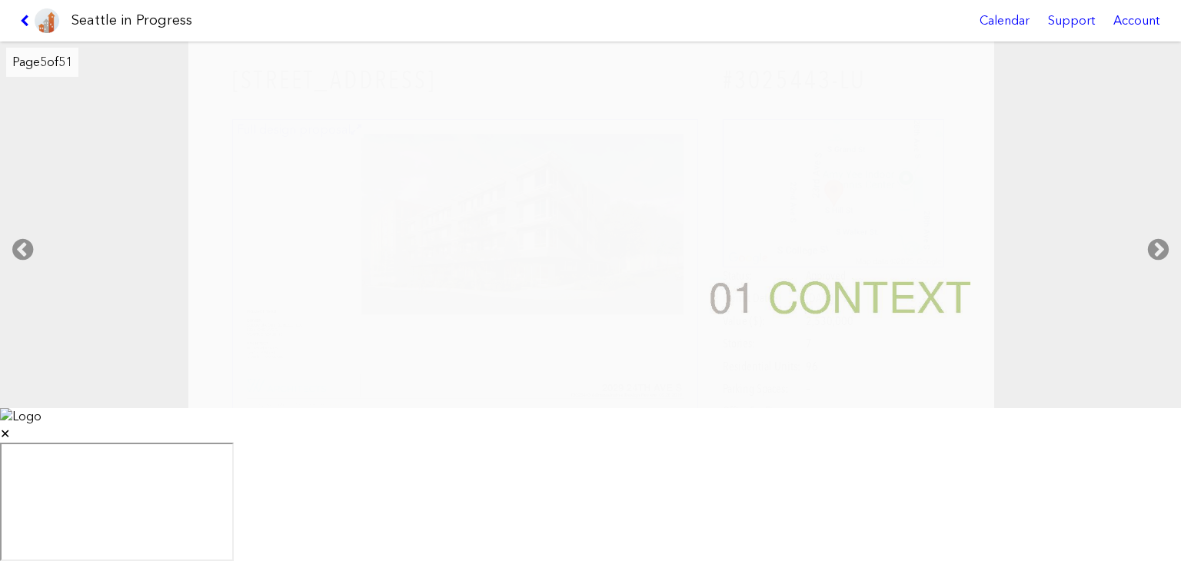
click at [1153, 274] on icon at bounding box center [1157, 249] width 45 height 49
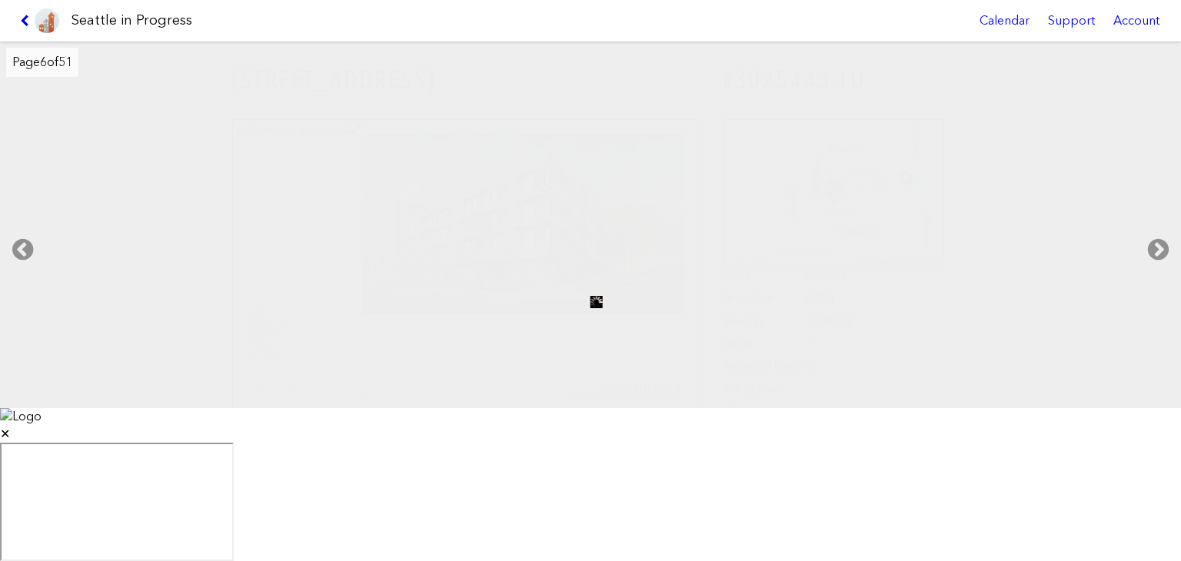
click at [1153, 274] on icon at bounding box center [1157, 249] width 45 height 49
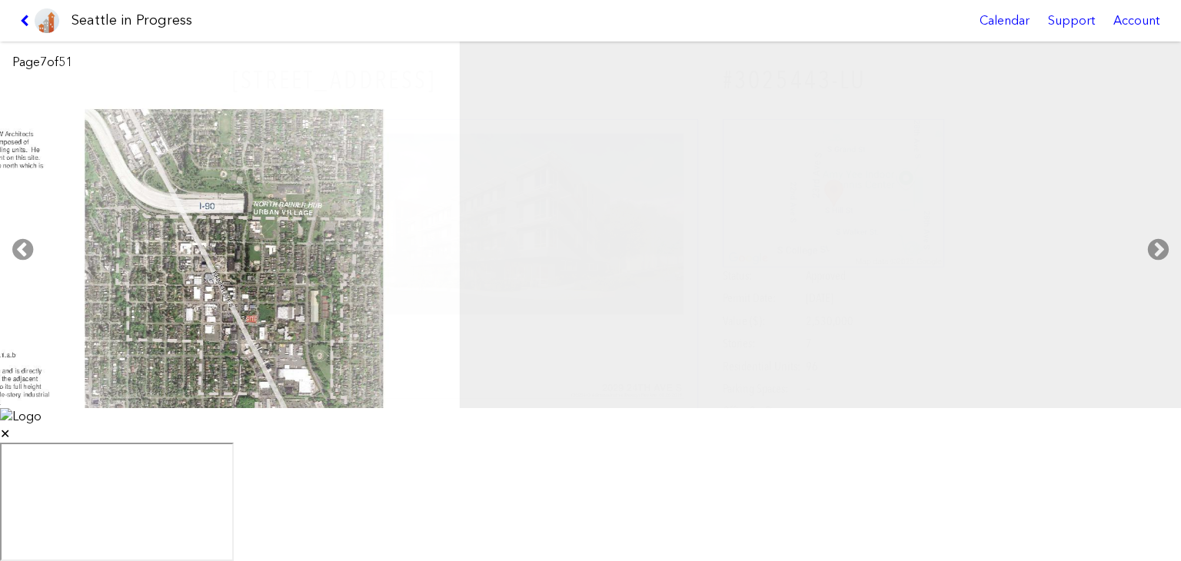
click at [1153, 274] on icon at bounding box center [1157, 249] width 45 height 49
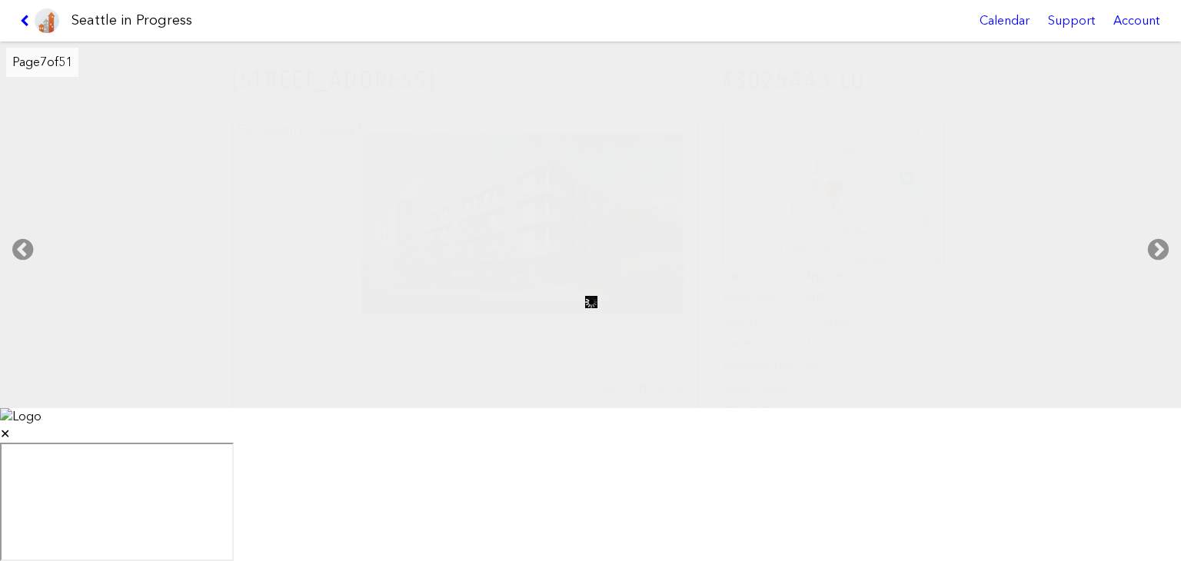
click at [1153, 274] on icon at bounding box center [1157, 249] width 45 height 49
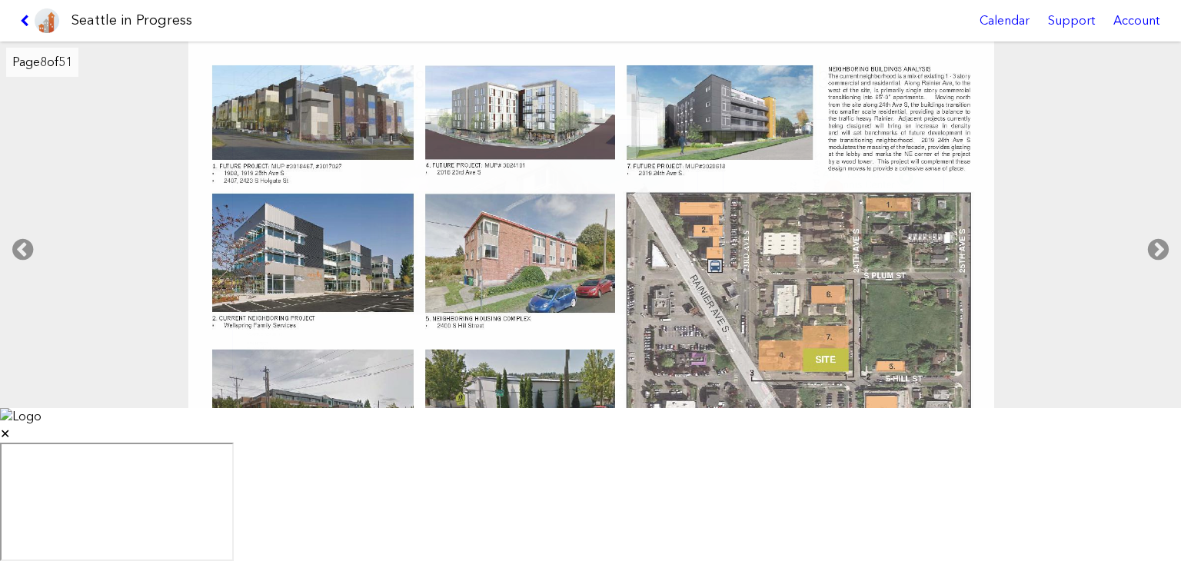
click at [1153, 274] on icon at bounding box center [1157, 249] width 45 height 49
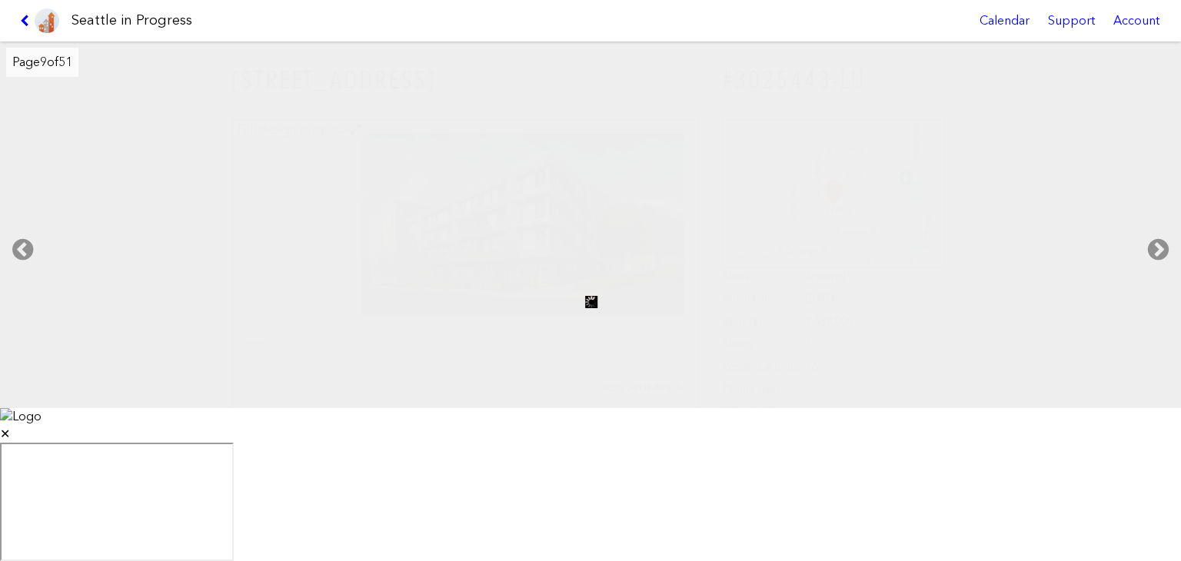
click at [1153, 274] on icon at bounding box center [1157, 249] width 45 height 49
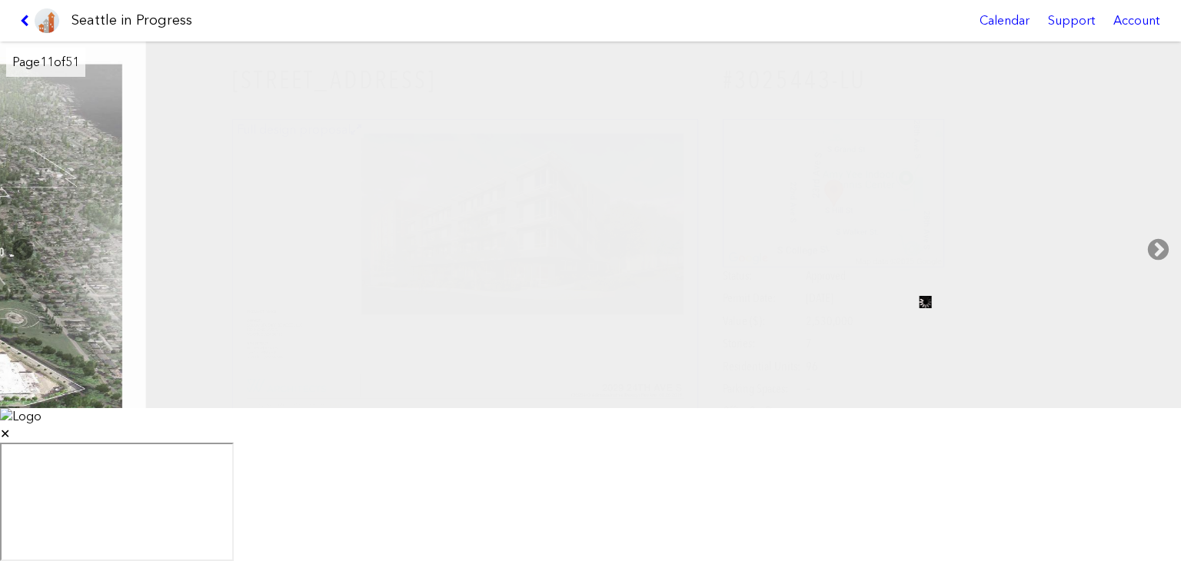
click at [1153, 274] on icon at bounding box center [1157, 249] width 45 height 49
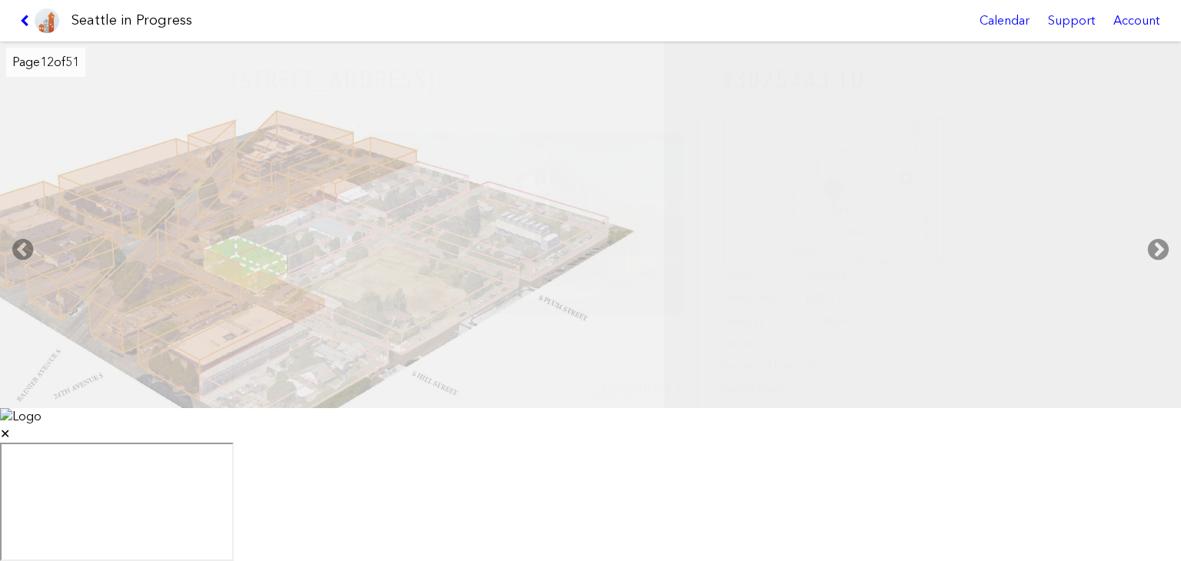
click at [1153, 274] on icon at bounding box center [1157, 249] width 45 height 49
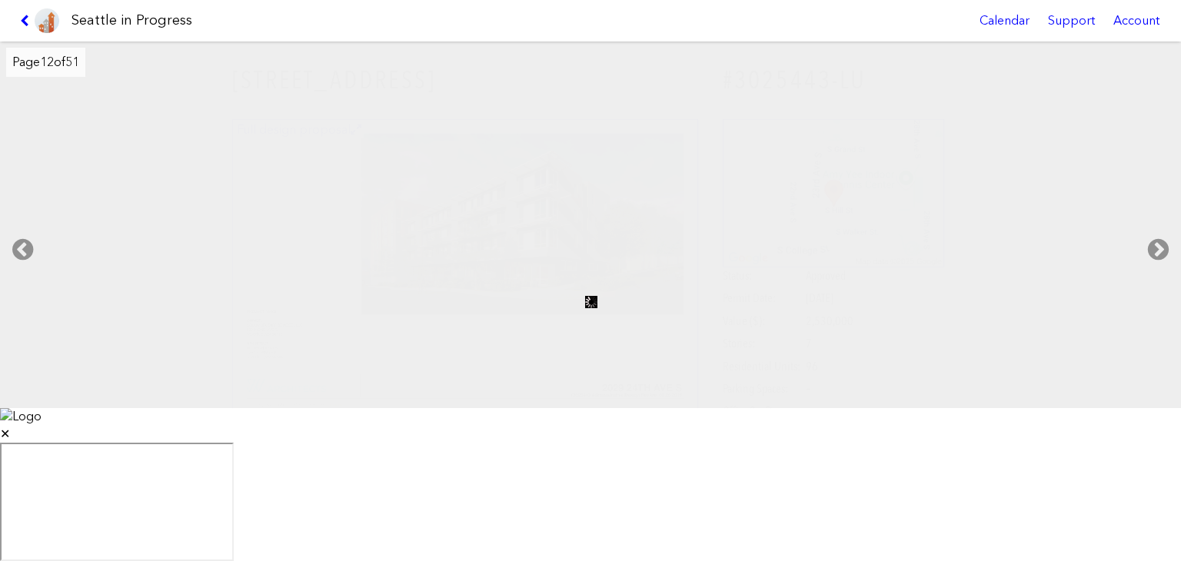
click at [1153, 274] on icon at bounding box center [1157, 249] width 45 height 49
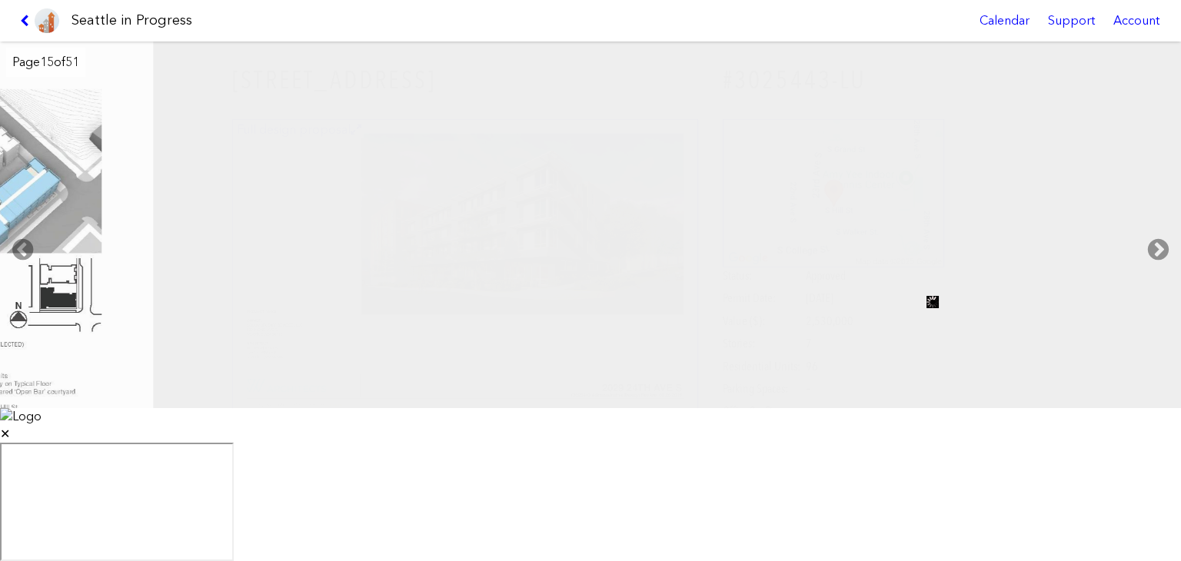
click at [1153, 274] on icon at bounding box center [1157, 249] width 45 height 49
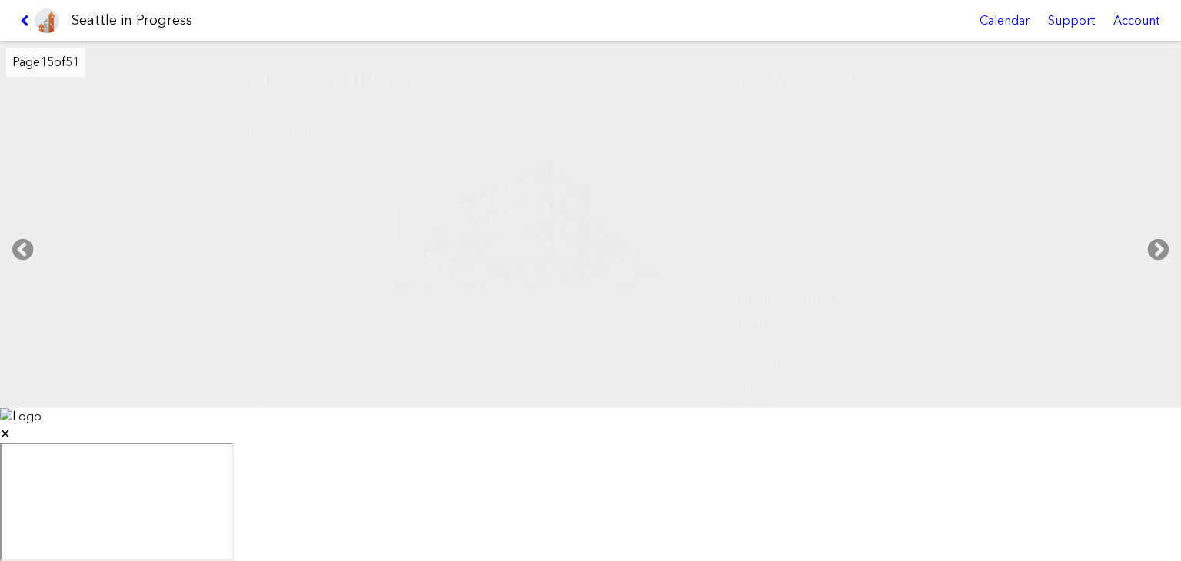
click at [1153, 274] on icon at bounding box center [1157, 249] width 45 height 49
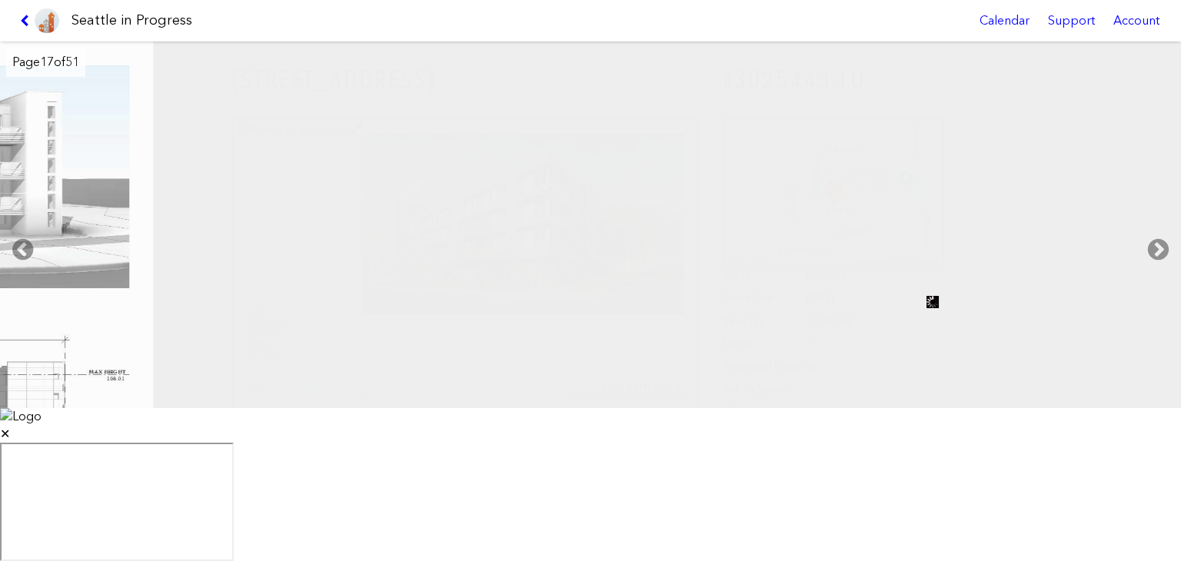
click at [1153, 274] on icon at bounding box center [1157, 249] width 45 height 49
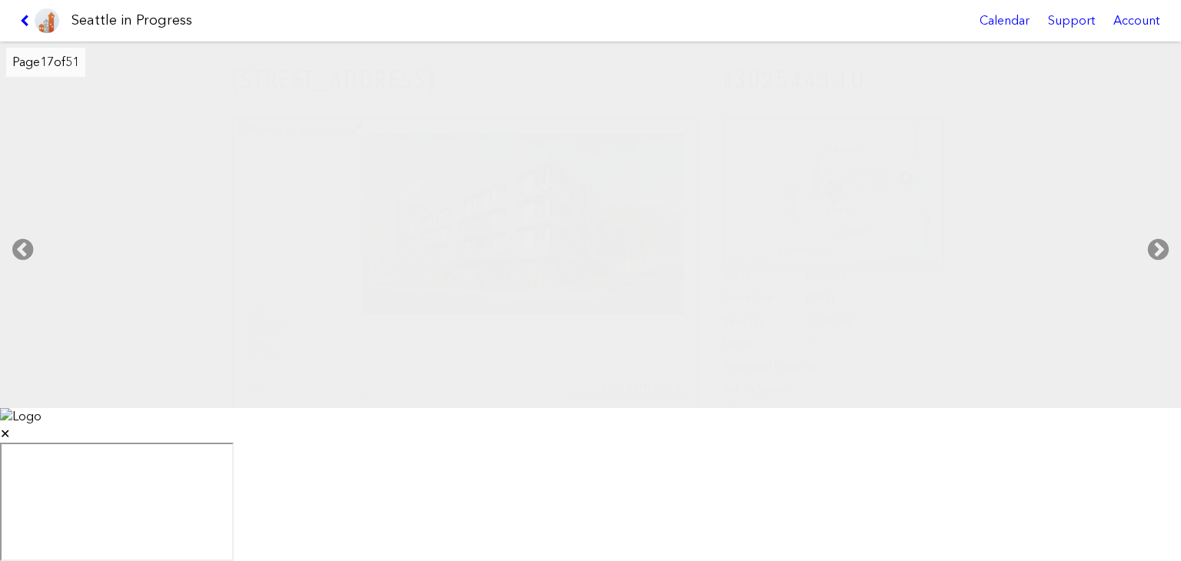
click at [1153, 274] on icon at bounding box center [1157, 249] width 45 height 49
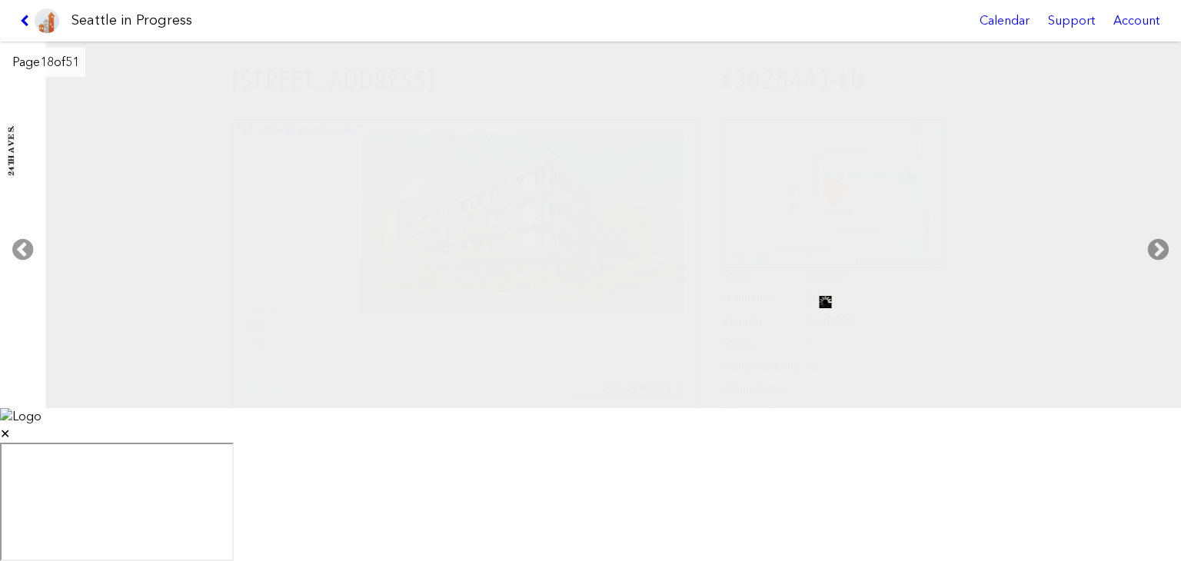
click at [1153, 274] on icon at bounding box center [1157, 249] width 45 height 49
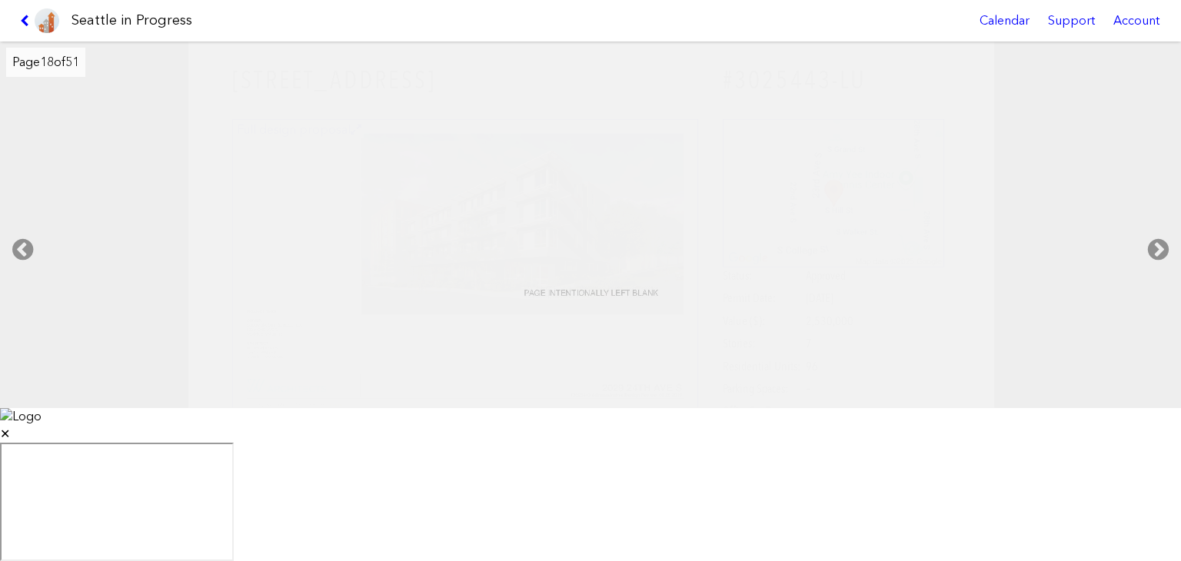
click at [1153, 274] on icon at bounding box center [1157, 249] width 45 height 49
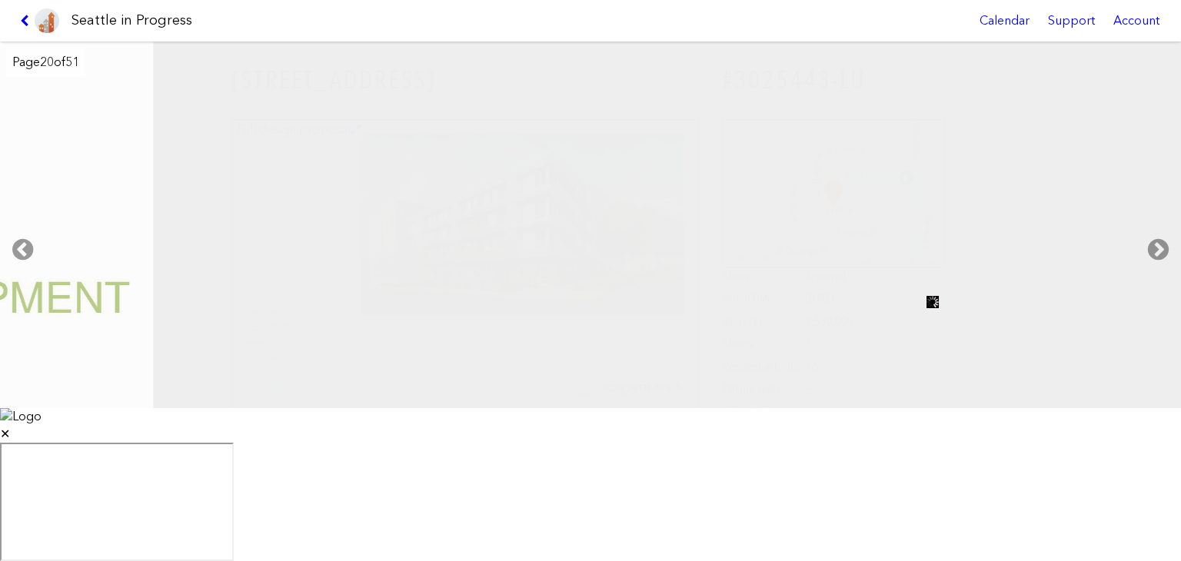
click at [1153, 274] on icon at bounding box center [1157, 249] width 45 height 49
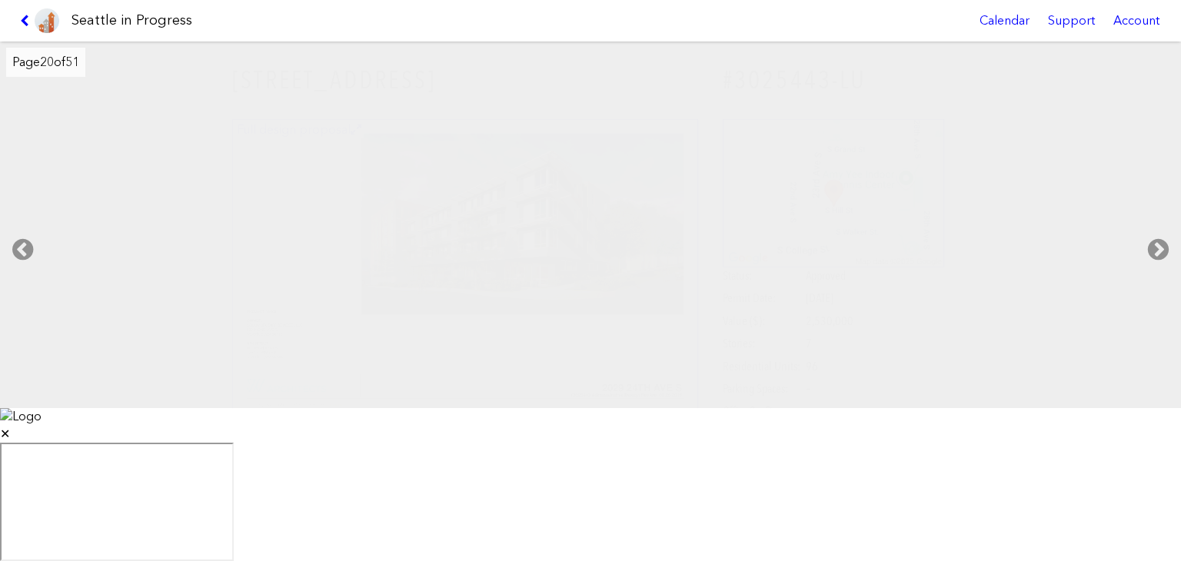
click at [1153, 274] on icon at bounding box center [1157, 249] width 45 height 49
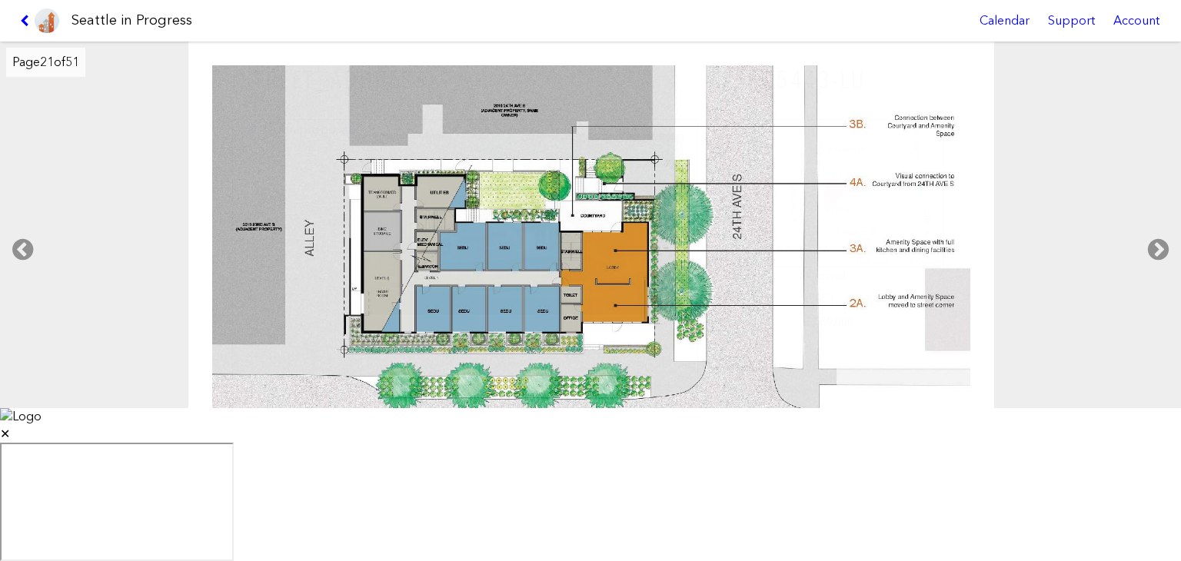
click at [1153, 274] on icon at bounding box center [1157, 249] width 45 height 49
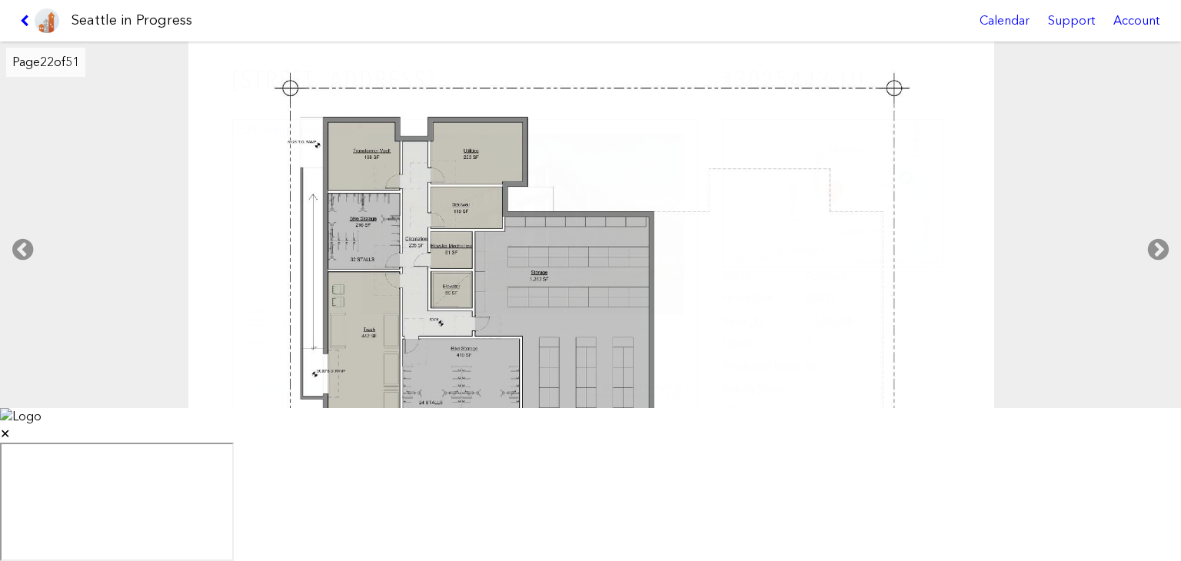
click at [1153, 274] on icon at bounding box center [1157, 249] width 45 height 49
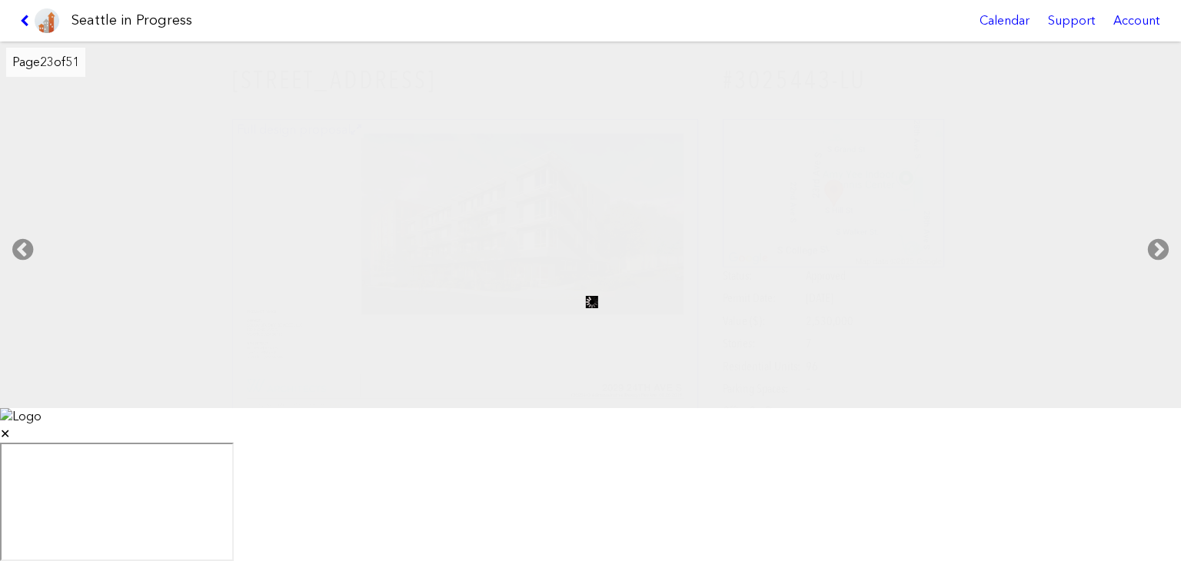
click at [1153, 274] on icon at bounding box center [1157, 249] width 45 height 49
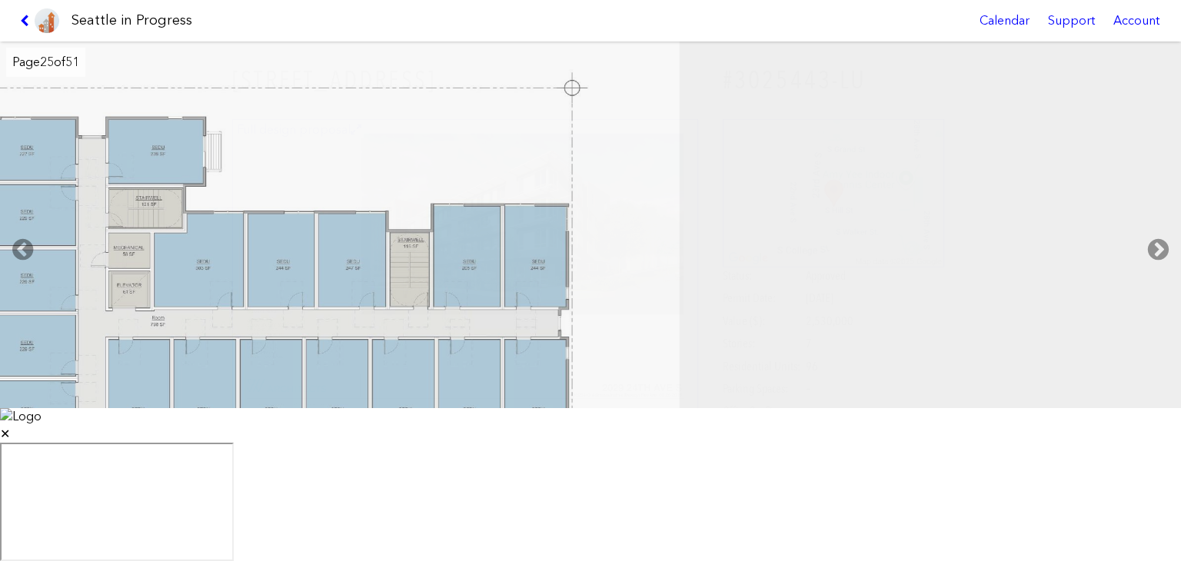
click at [1153, 274] on icon at bounding box center [1157, 249] width 45 height 49
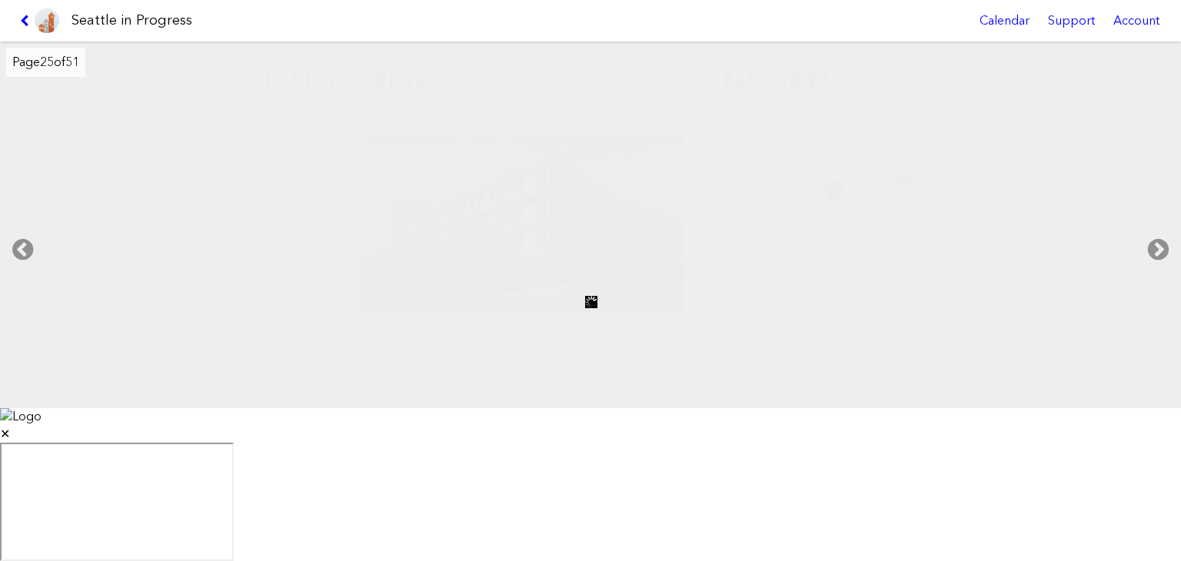
click at [1153, 274] on icon at bounding box center [1157, 249] width 45 height 49
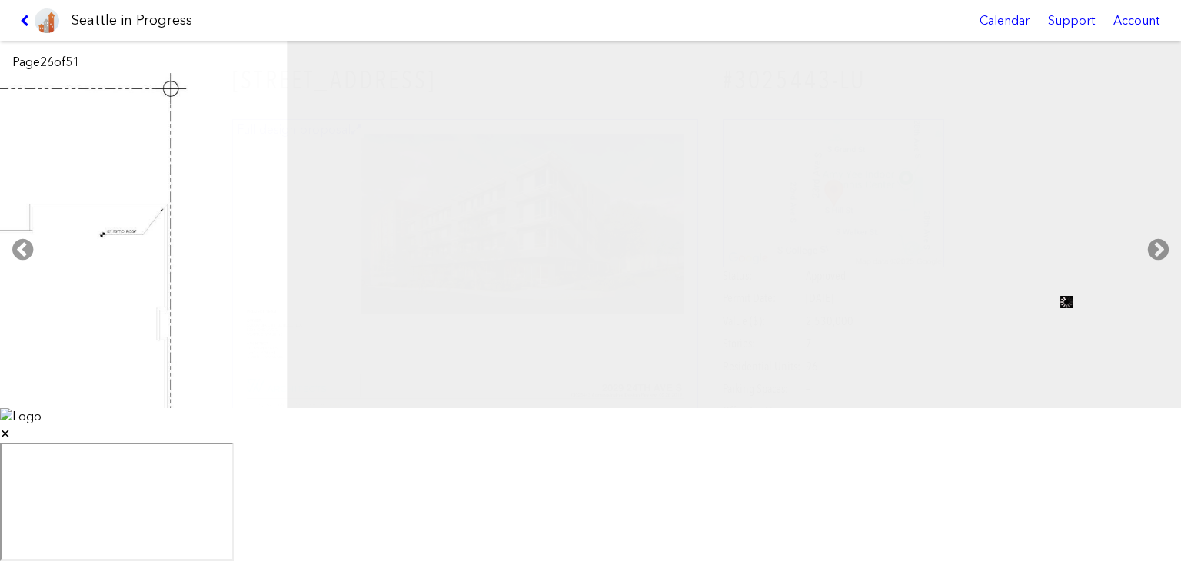
click at [1153, 274] on icon at bounding box center [1157, 249] width 45 height 49
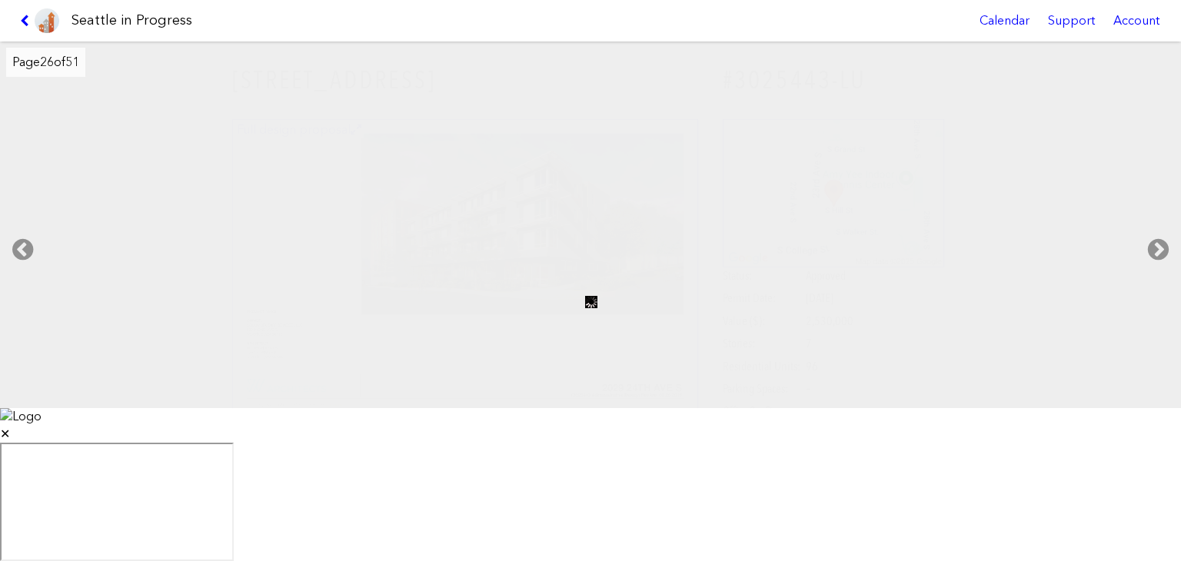
click at [1153, 274] on icon at bounding box center [1157, 249] width 45 height 49
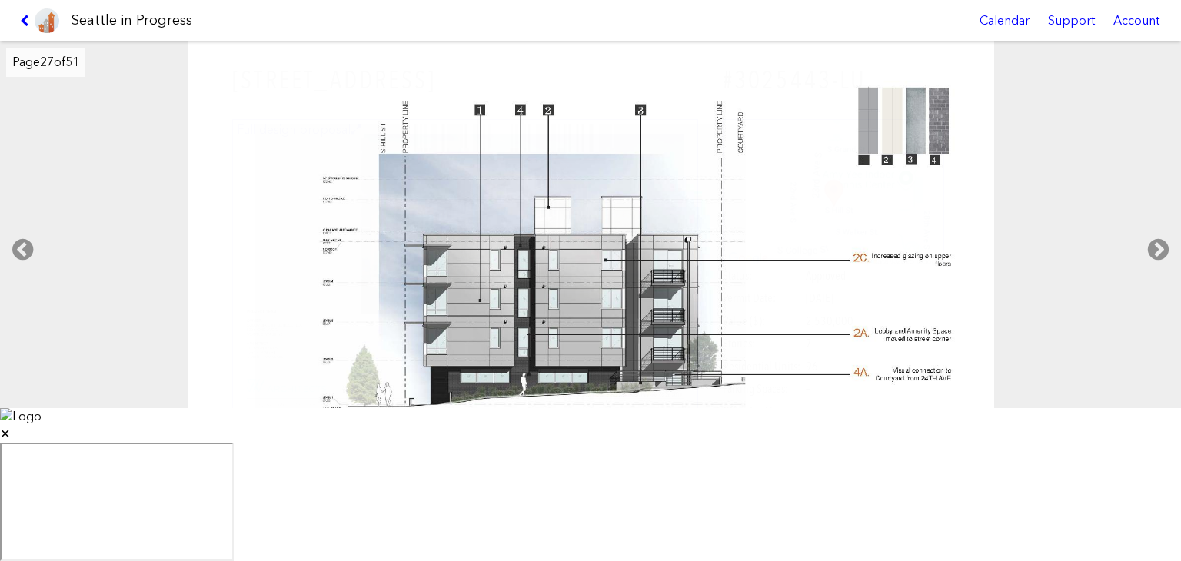
click at [1153, 274] on icon at bounding box center [1157, 249] width 45 height 49
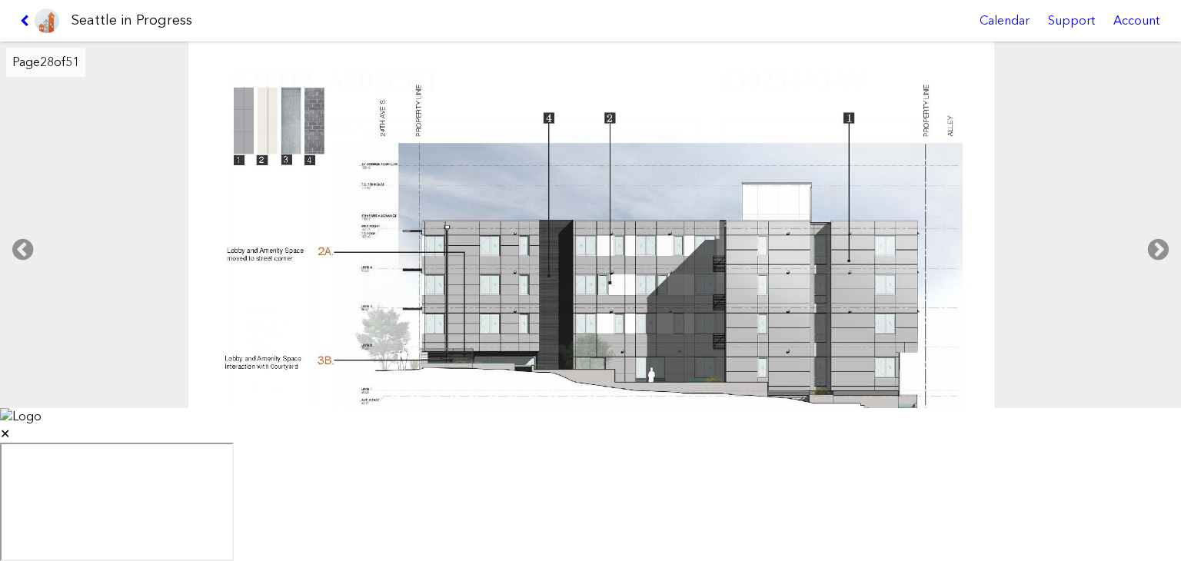
click at [1153, 274] on icon at bounding box center [1157, 249] width 45 height 49
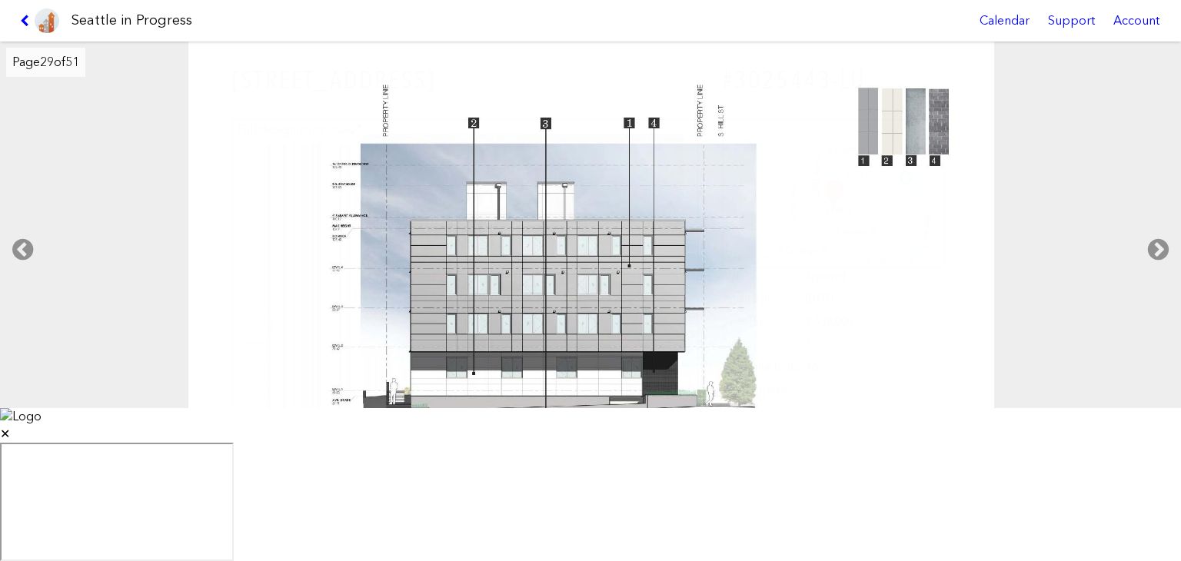
click at [1153, 274] on icon at bounding box center [1157, 249] width 45 height 49
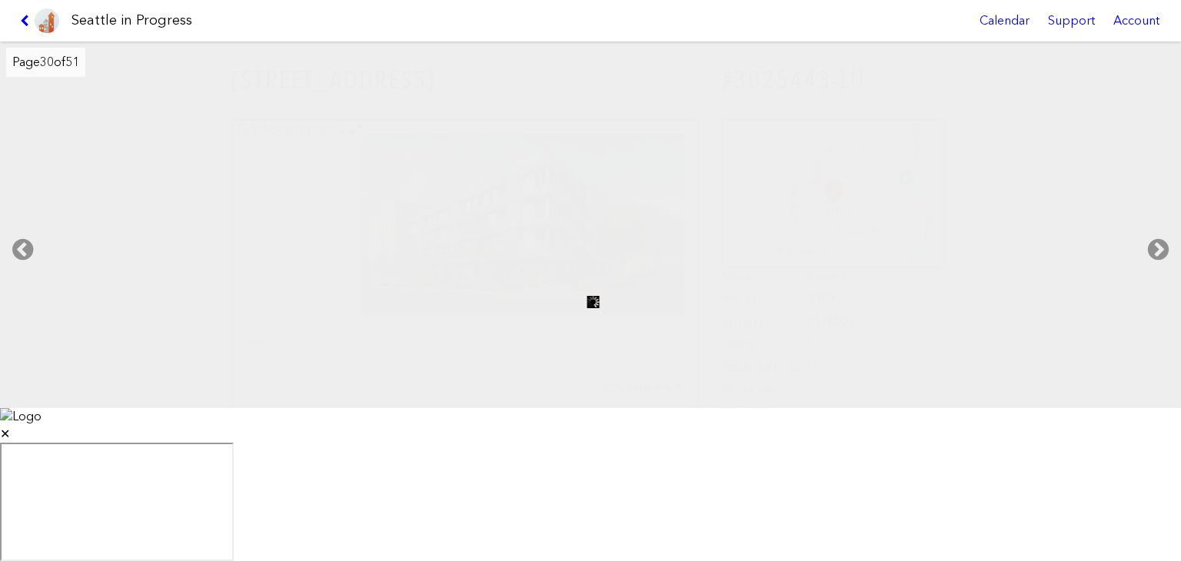
click at [1153, 274] on icon at bounding box center [1157, 249] width 45 height 49
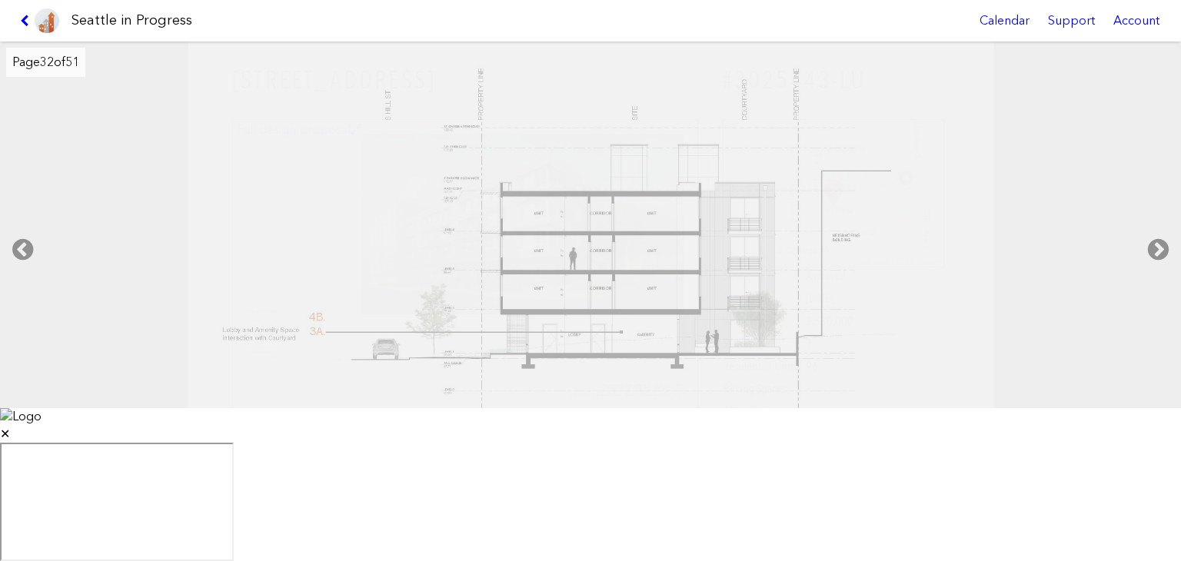
click at [1153, 274] on icon at bounding box center [1157, 249] width 45 height 49
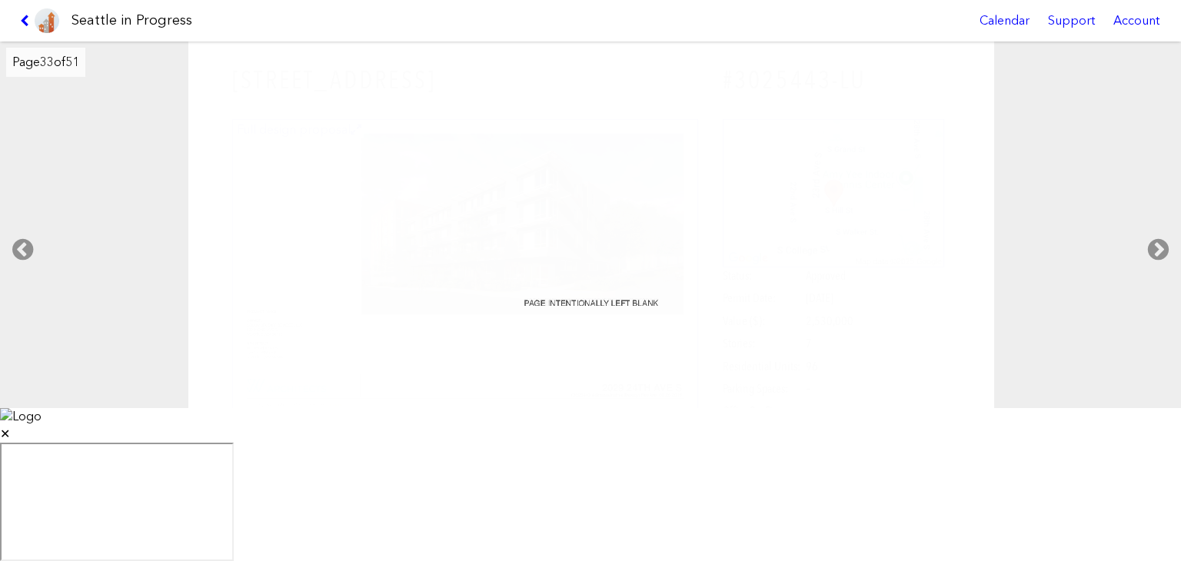
click at [25, 274] on icon at bounding box center [22, 249] width 45 height 49
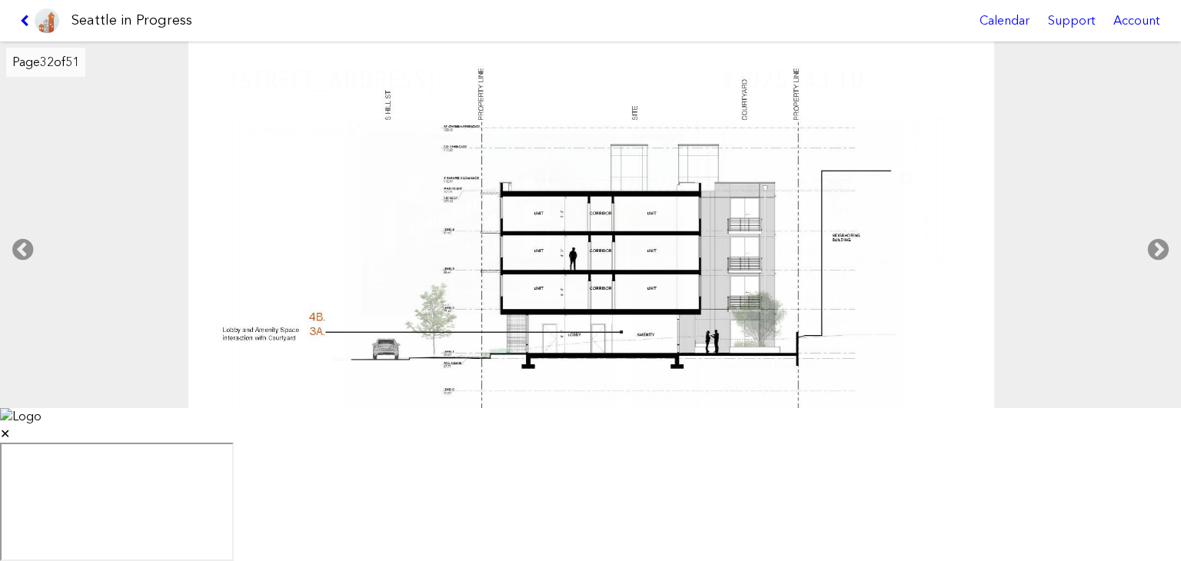
click at [1160, 274] on icon at bounding box center [1157, 249] width 45 height 49
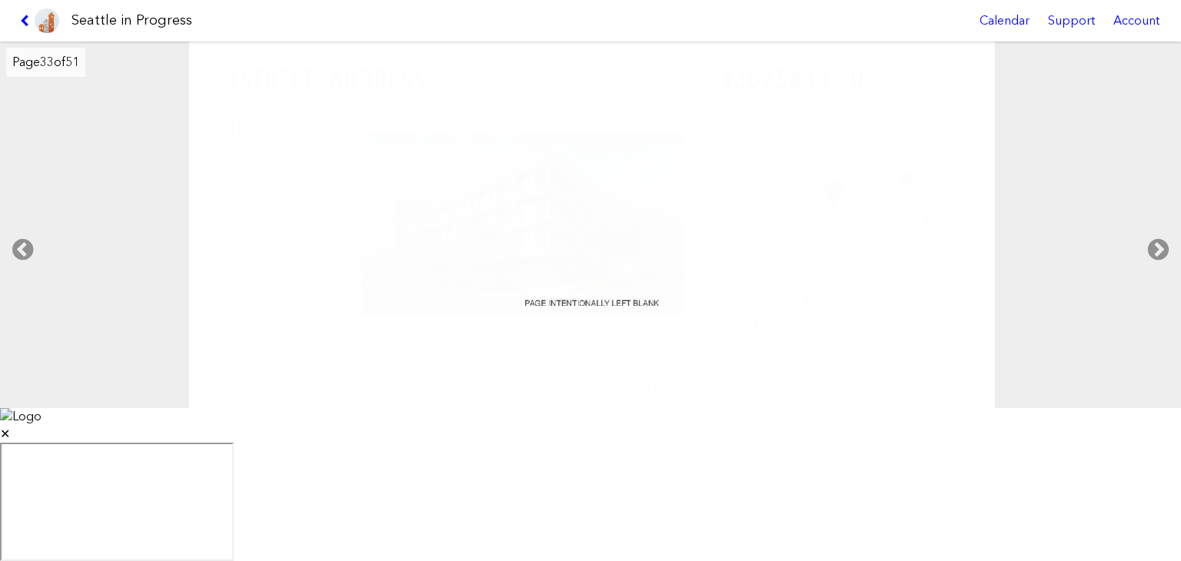
click at [1160, 274] on icon at bounding box center [1157, 249] width 45 height 49
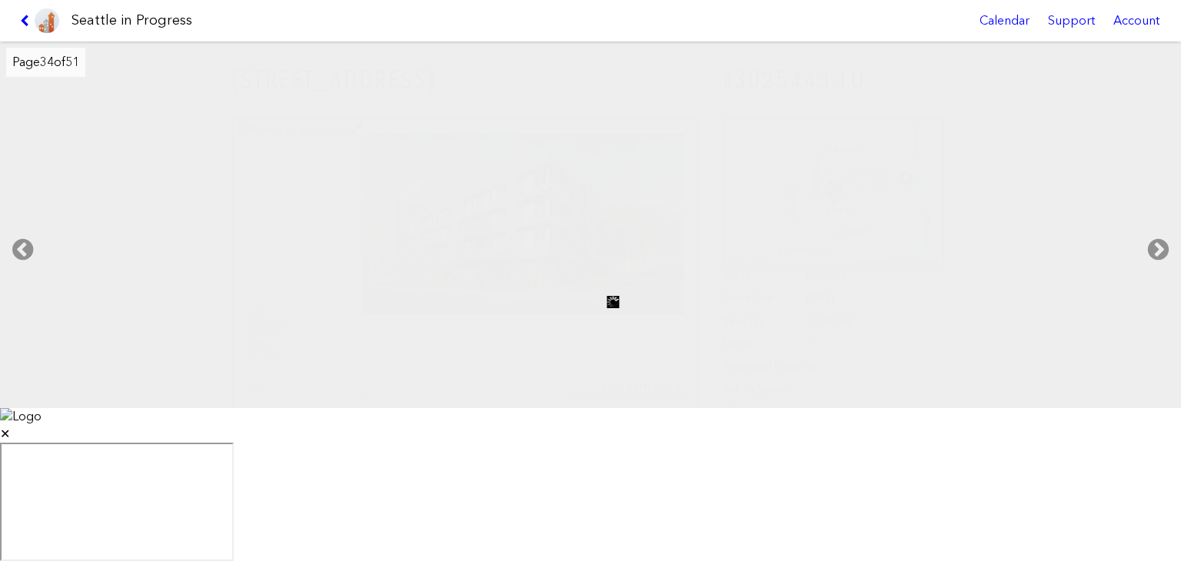
click at [1160, 274] on icon at bounding box center [1157, 249] width 45 height 49
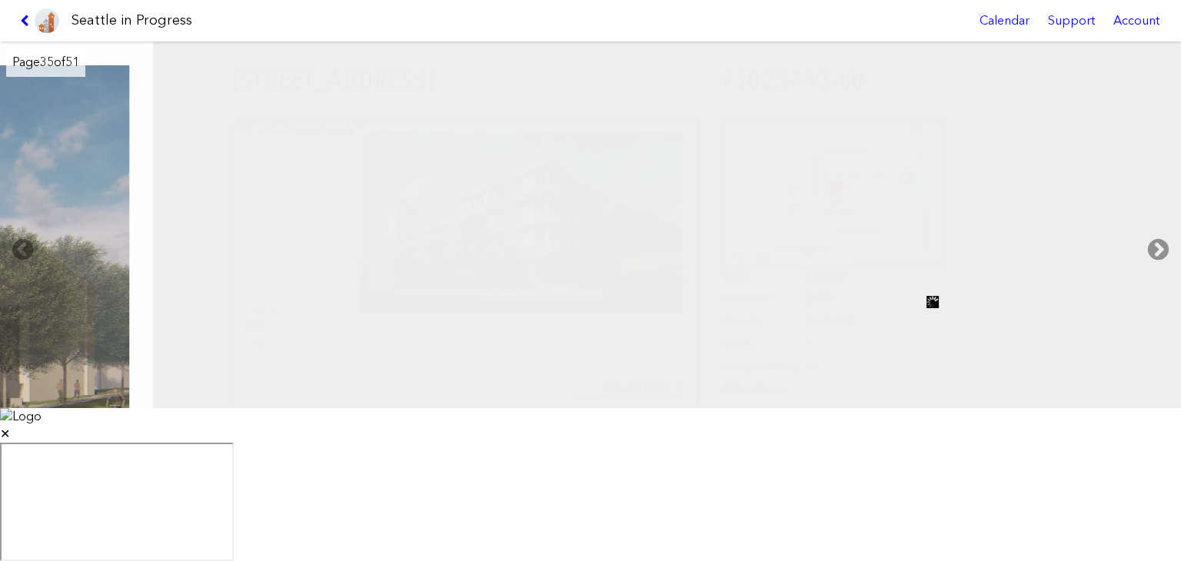
click at [1160, 274] on icon at bounding box center [1157, 249] width 45 height 49
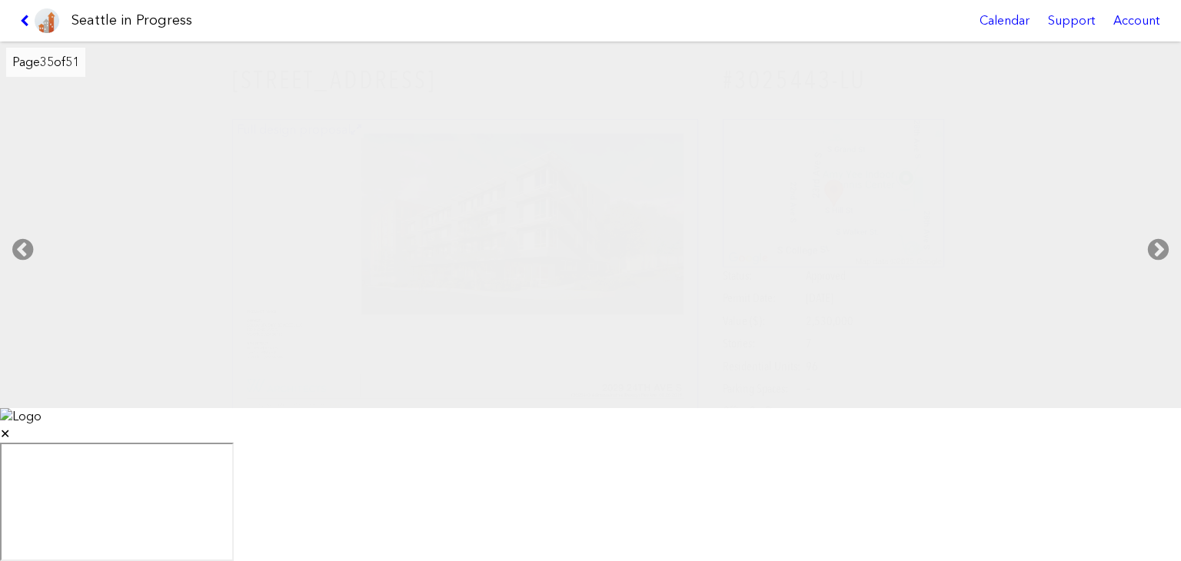
click at [1160, 274] on icon at bounding box center [1157, 249] width 45 height 49
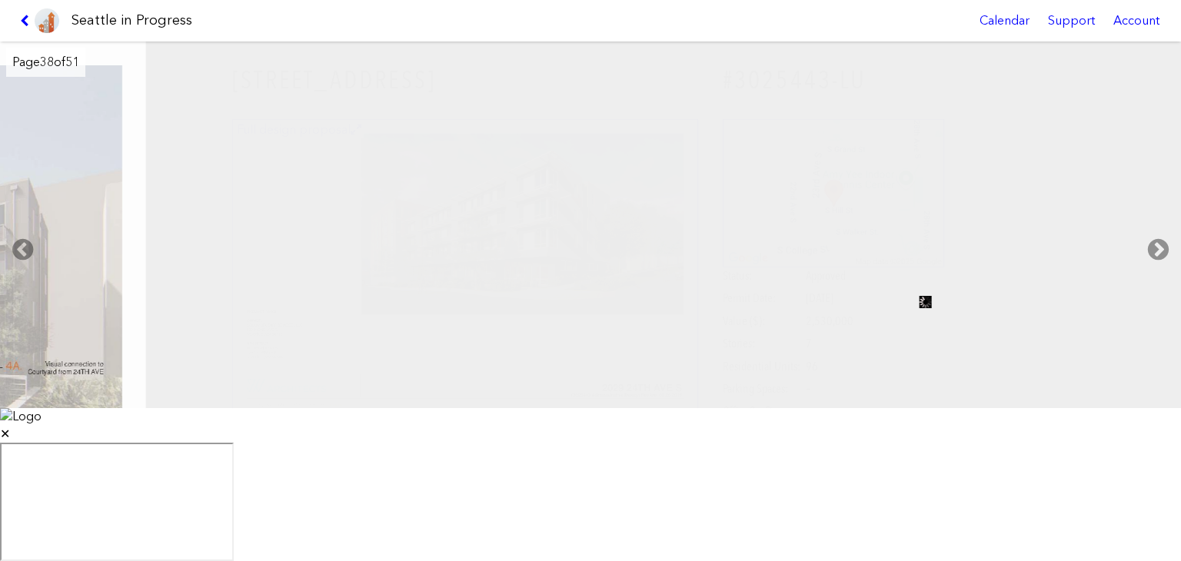
click at [1160, 274] on icon at bounding box center [1157, 249] width 45 height 49
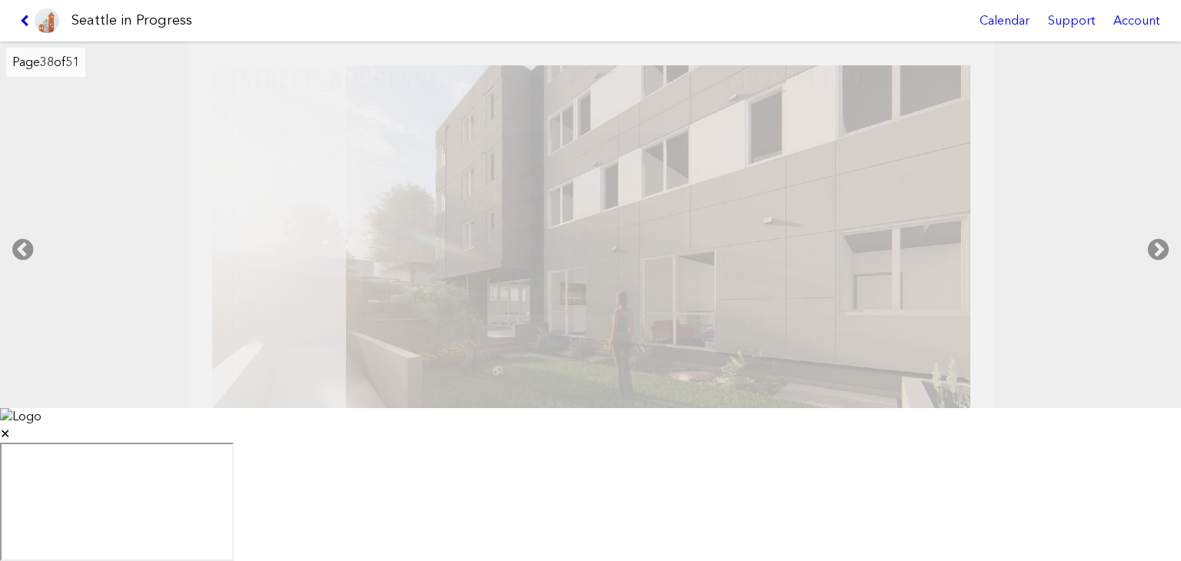
click at [1160, 274] on icon at bounding box center [1157, 249] width 45 height 49
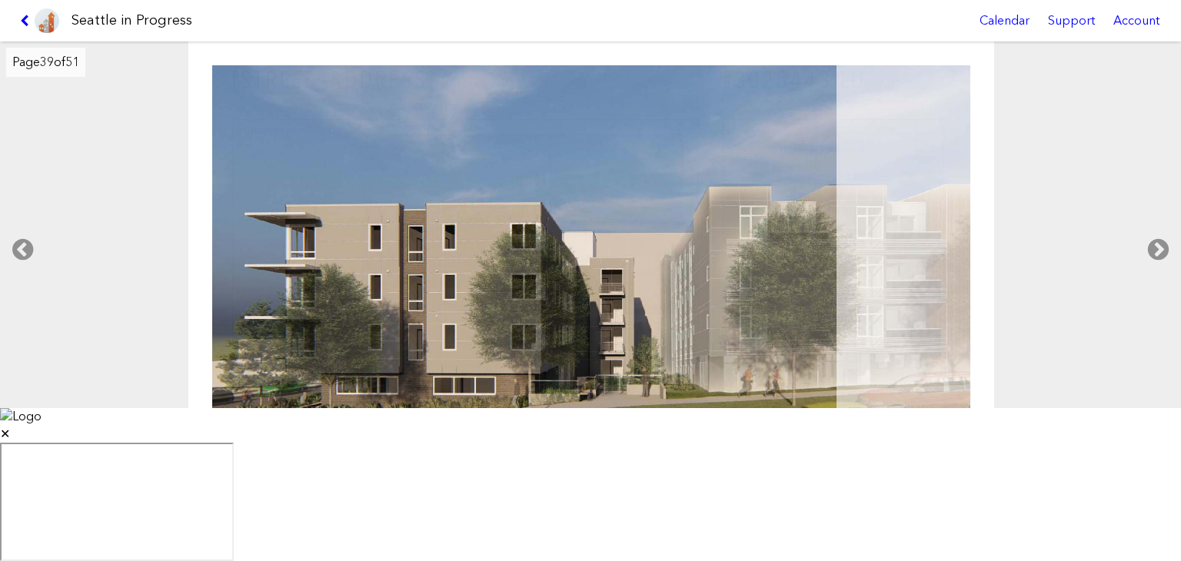
click at [1160, 274] on icon at bounding box center [1157, 249] width 45 height 49
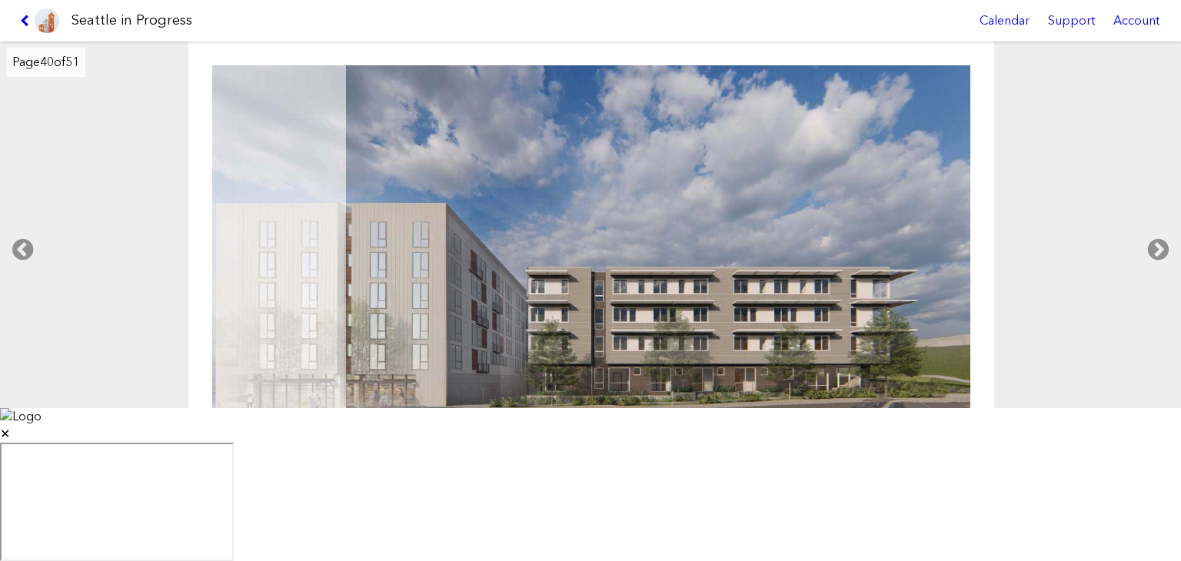
click at [1160, 274] on icon at bounding box center [1157, 249] width 45 height 49
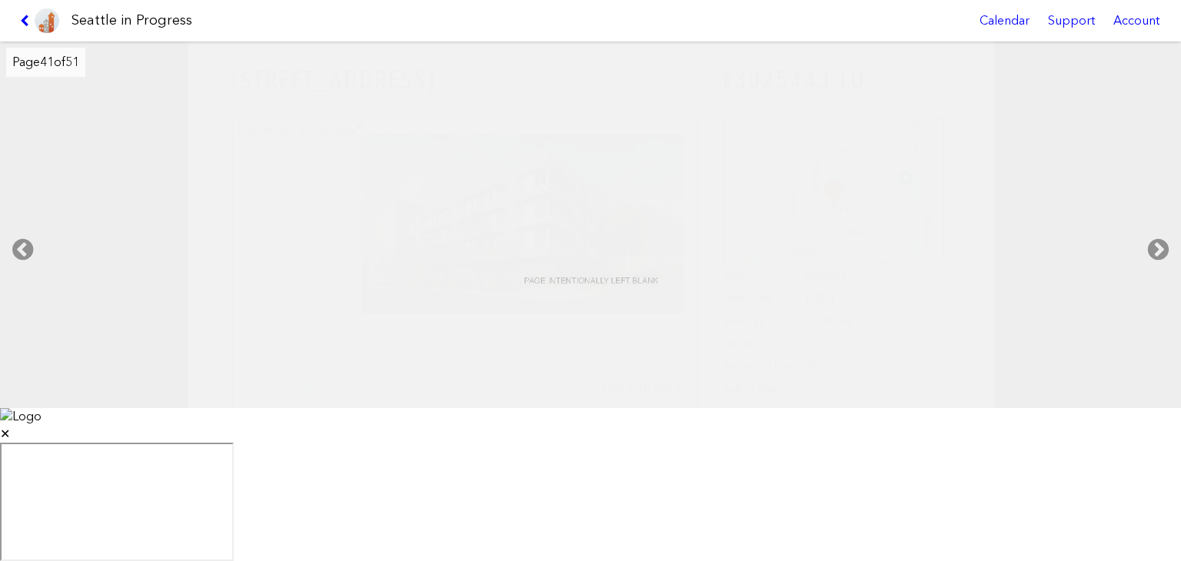
click at [1160, 274] on icon at bounding box center [1157, 249] width 45 height 49
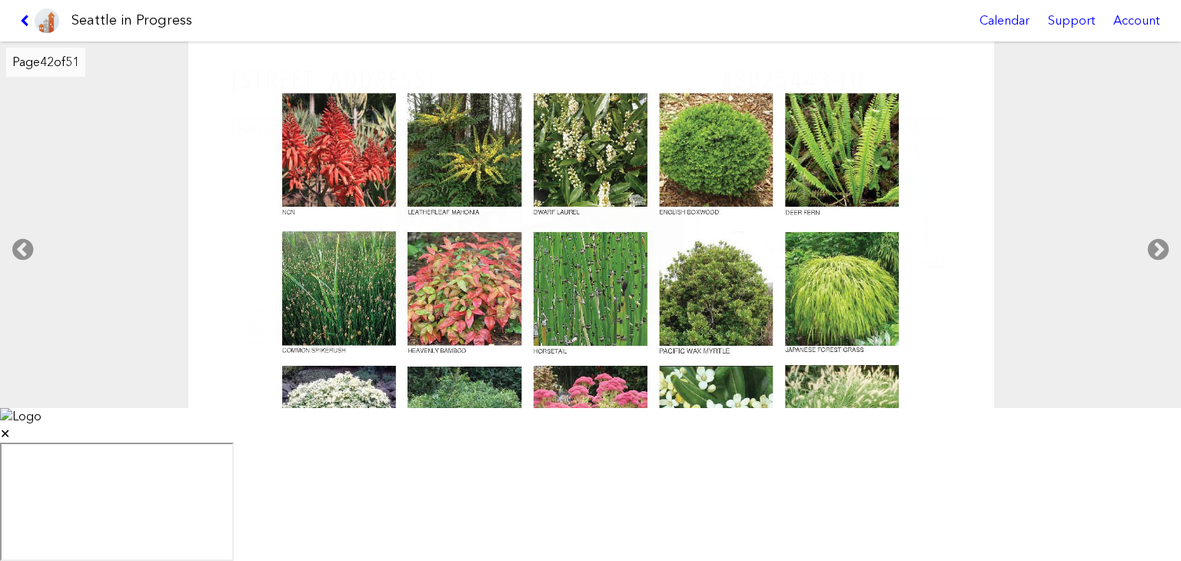
click at [1160, 274] on icon at bounding box center [1157, 249] width 45 height 49
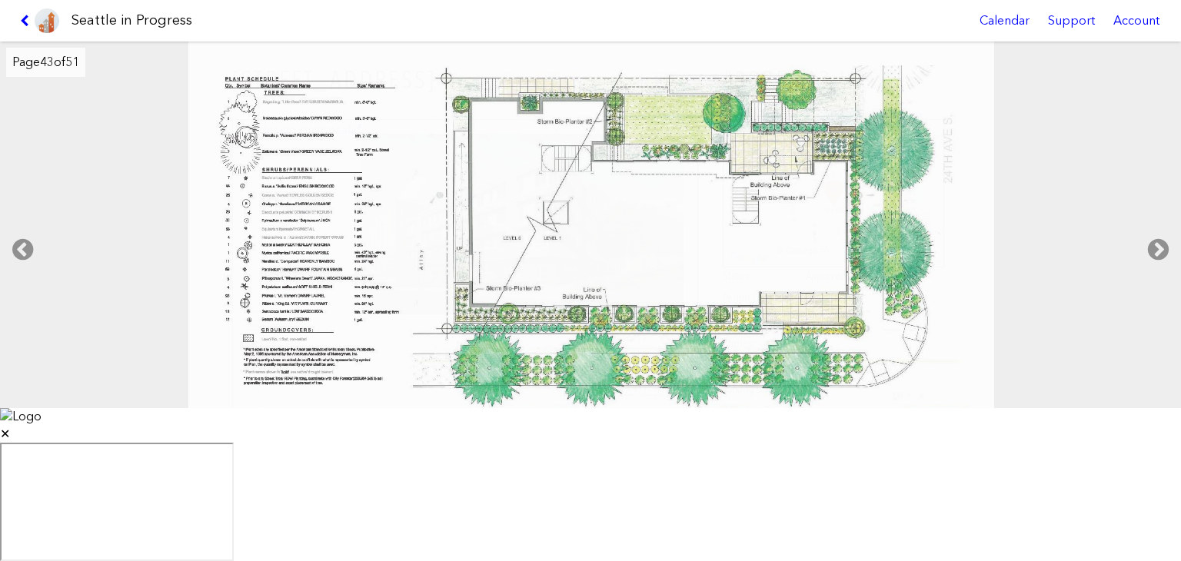
click at [1160, 274] on icon at bounding box center [1157, 249] width 45 height 49
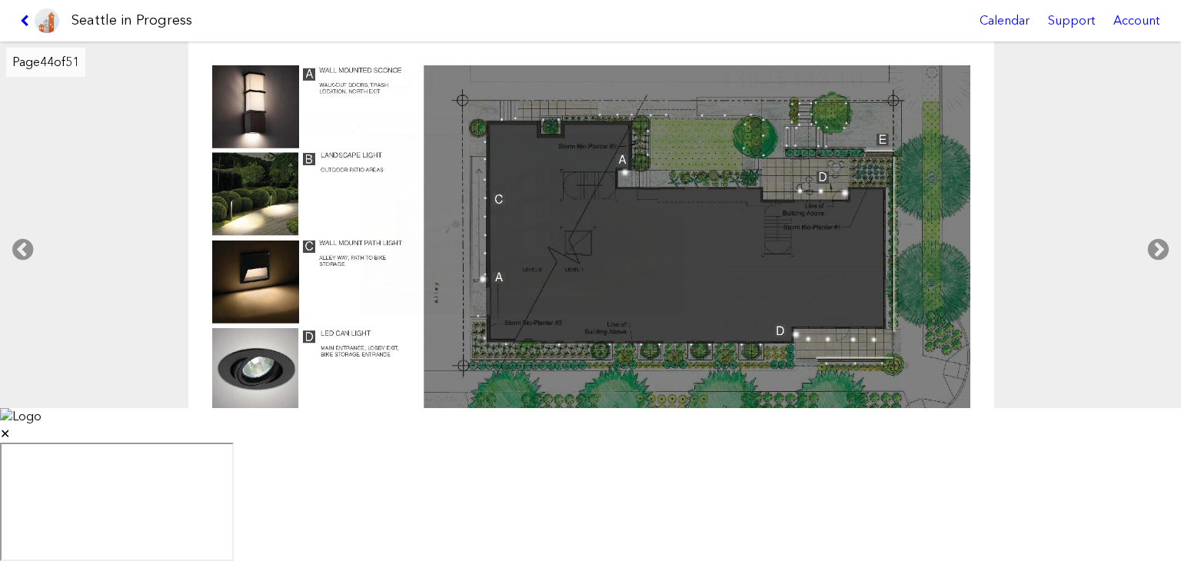
click at [25, 274] on icon at bounding box center [22, 249] width 45 height 49
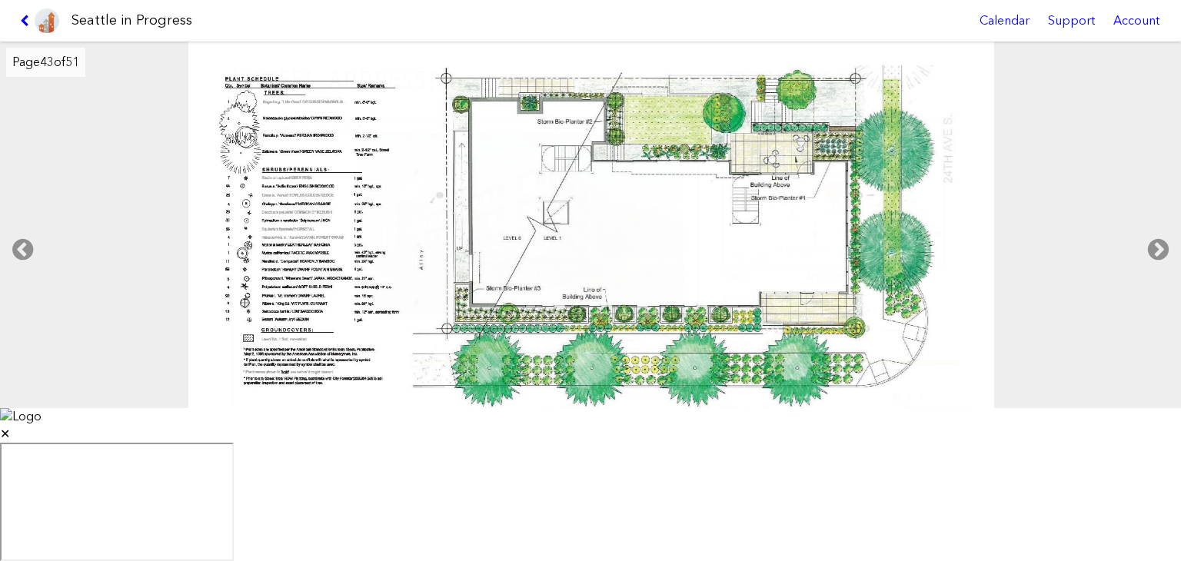
click at [1160, 274] on icon at bounding box center [1157, 249] width 45 height 49
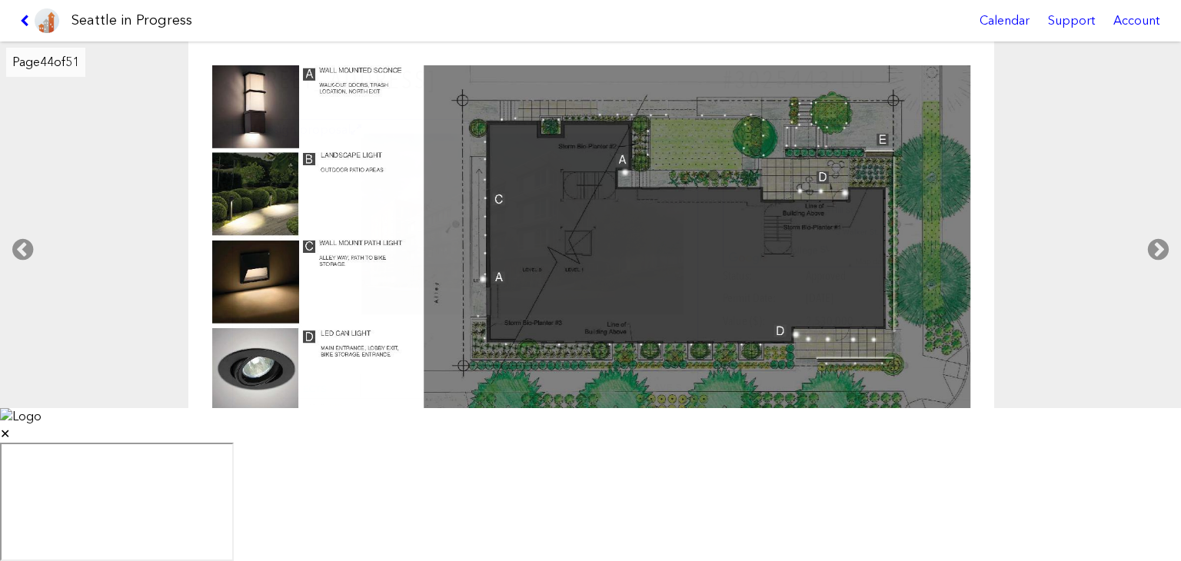
click at [1160, 274] on icon at bounding box center [1157, 249] width 45 height 49
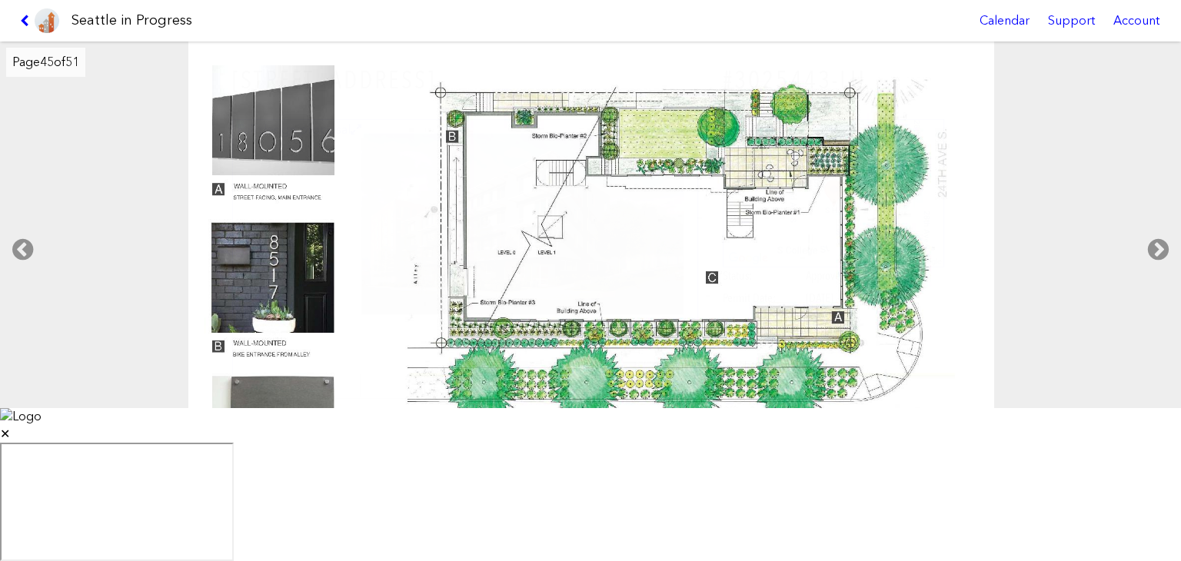
click at [1160, 274] on icon at bounding box center [1157, 249] width 45 height 49
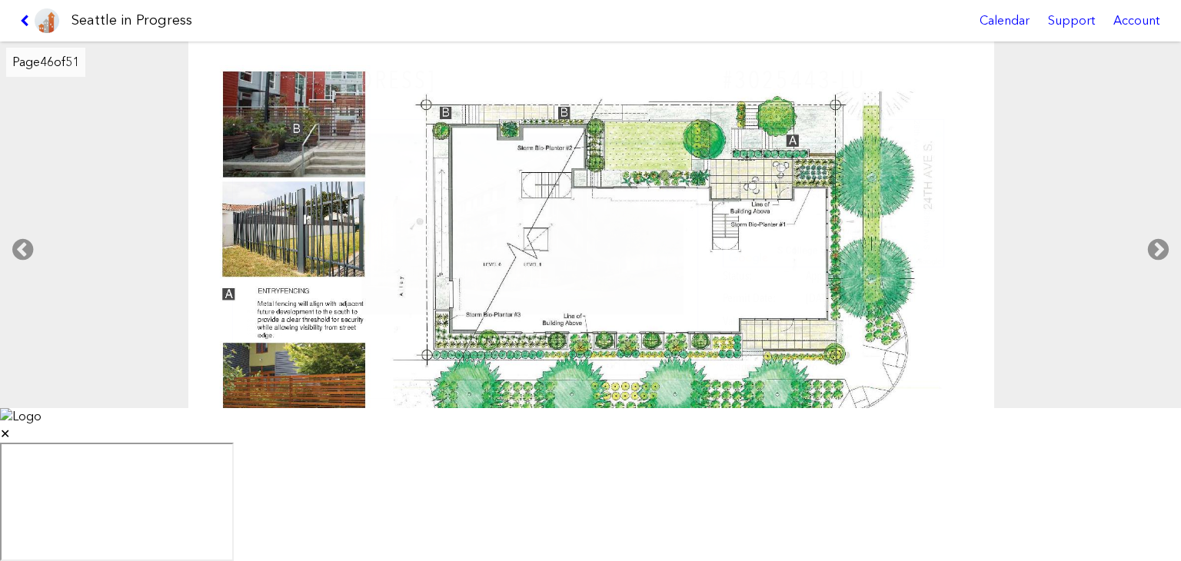
click at [1160, 274] on icon at bounding box center [1157, 249] width 45 height 49
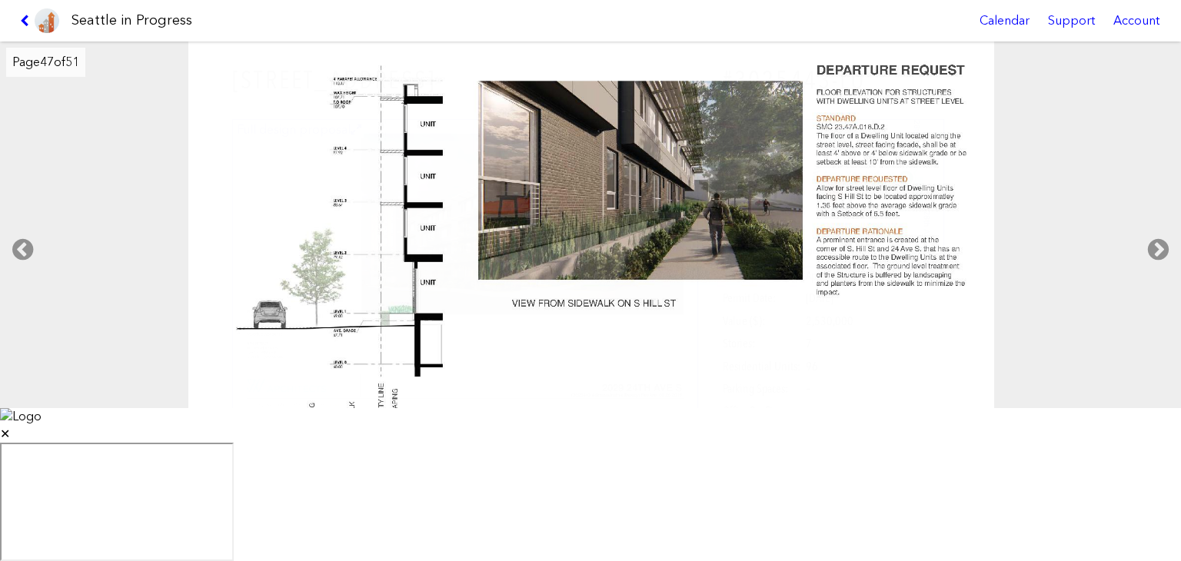
click at [1160, 274] on icon at bounding box center [1157, 249] width 45 height 49
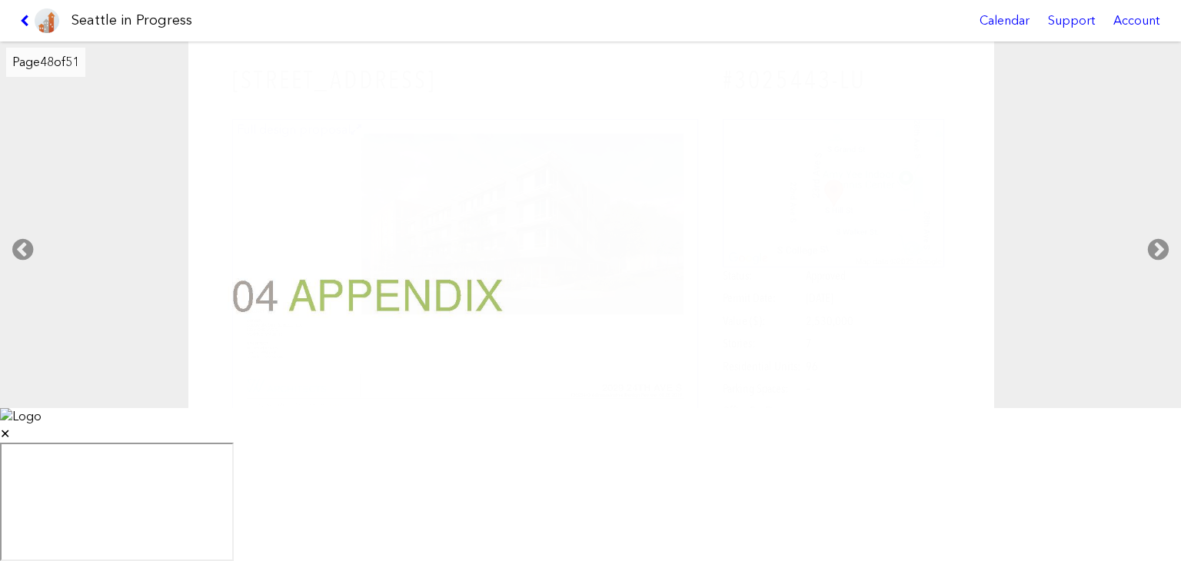
click at [1160, 274] on icon at bounding box center [1157, 249] width 45 height 49
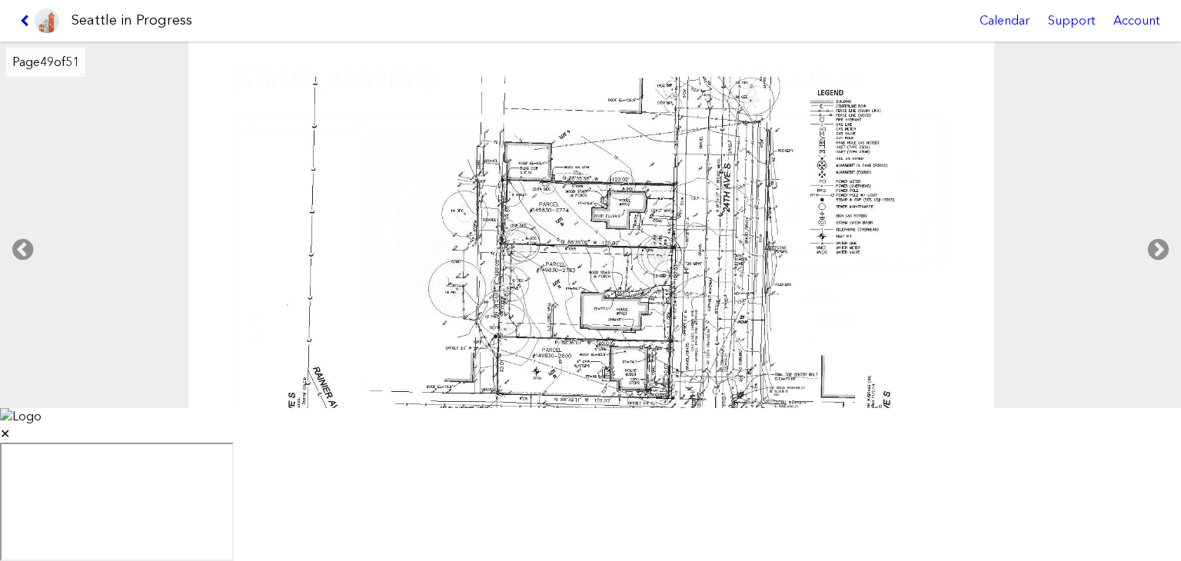
click at [1160, 274] on icon at bounding box center [1157, 249] width 45 height 49
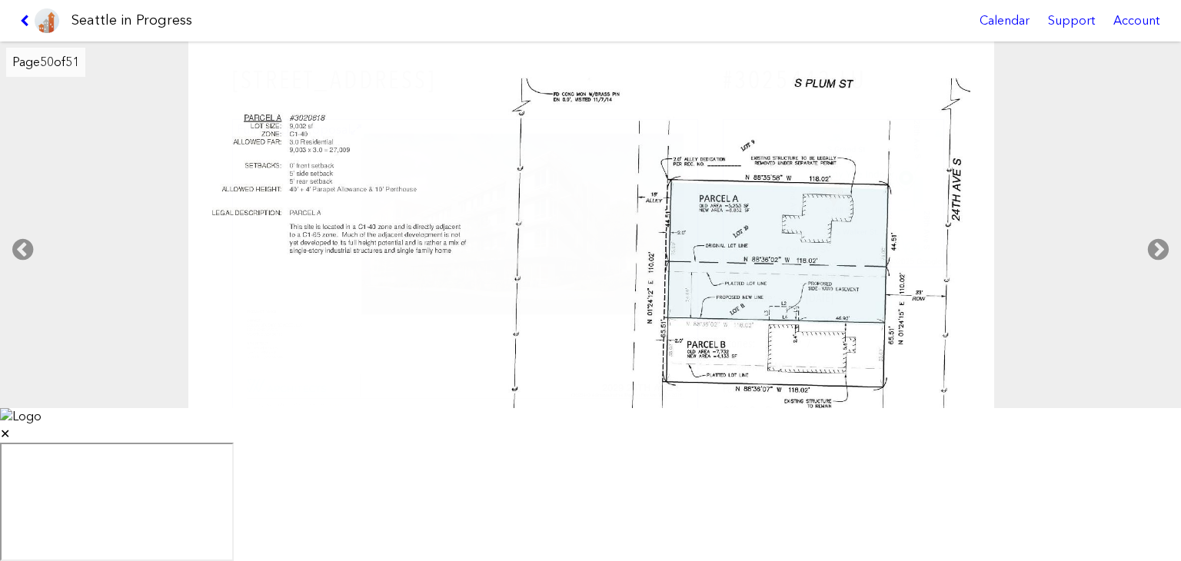
click at [1160, 274] on icon at bounding box center [1157, 249] width 45 height 49
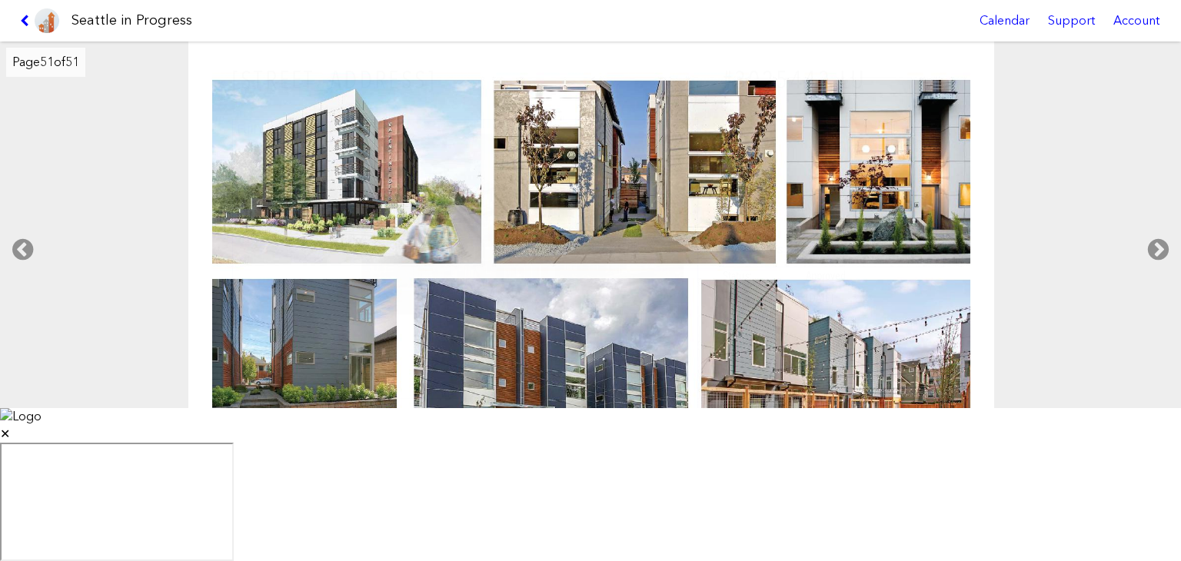
click at [21, 10] on link at bounding box center [39, 21] width 51 height 42
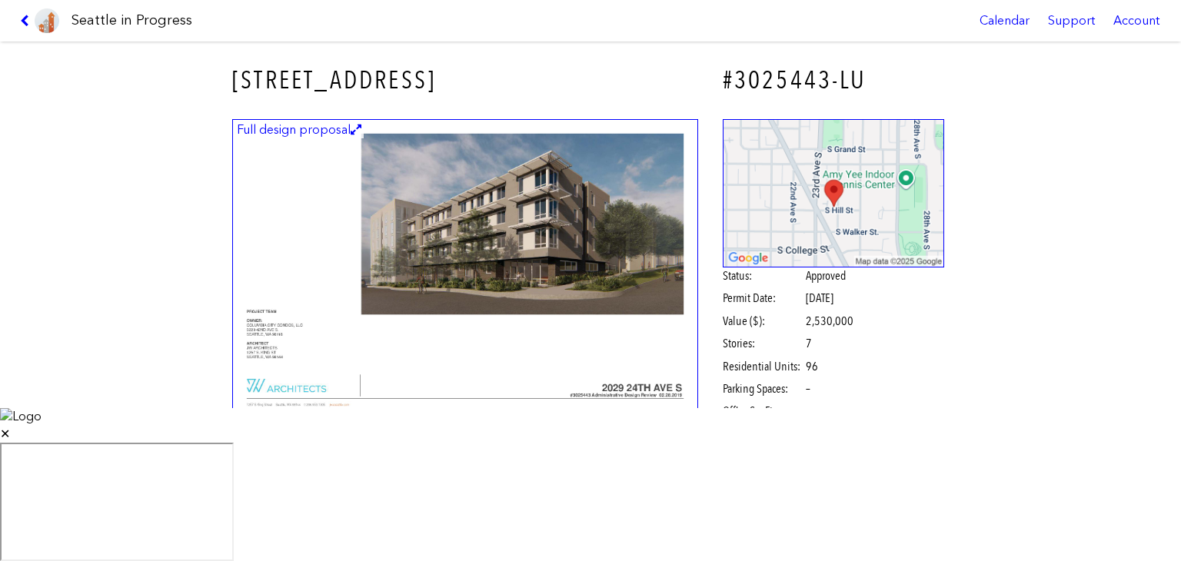
click at [23, 22] on icon at bounding box center [27, 21] width 15 height 12
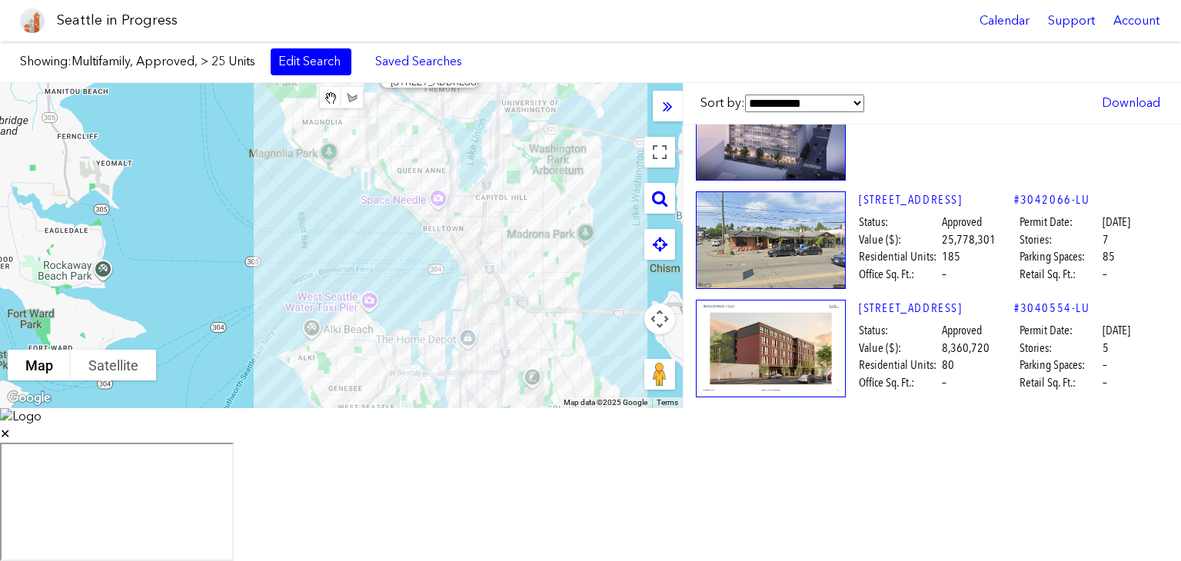
scroll to position [947, 0]
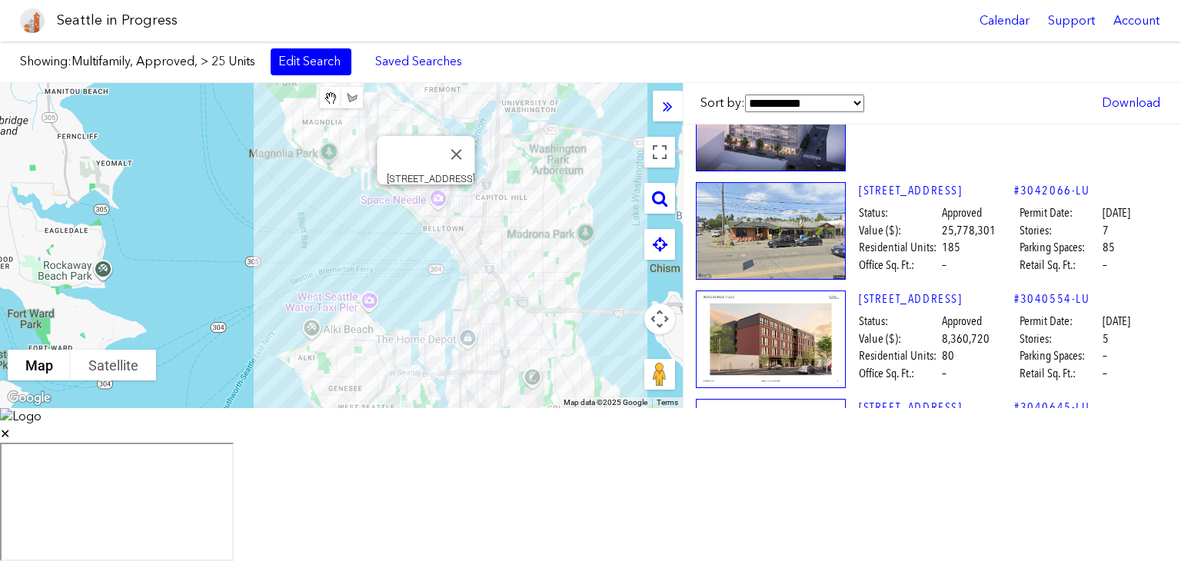
click at [914, 404] on link "3000 WESTERN AVE" at bounding box center [936, 407] width 155 height 17
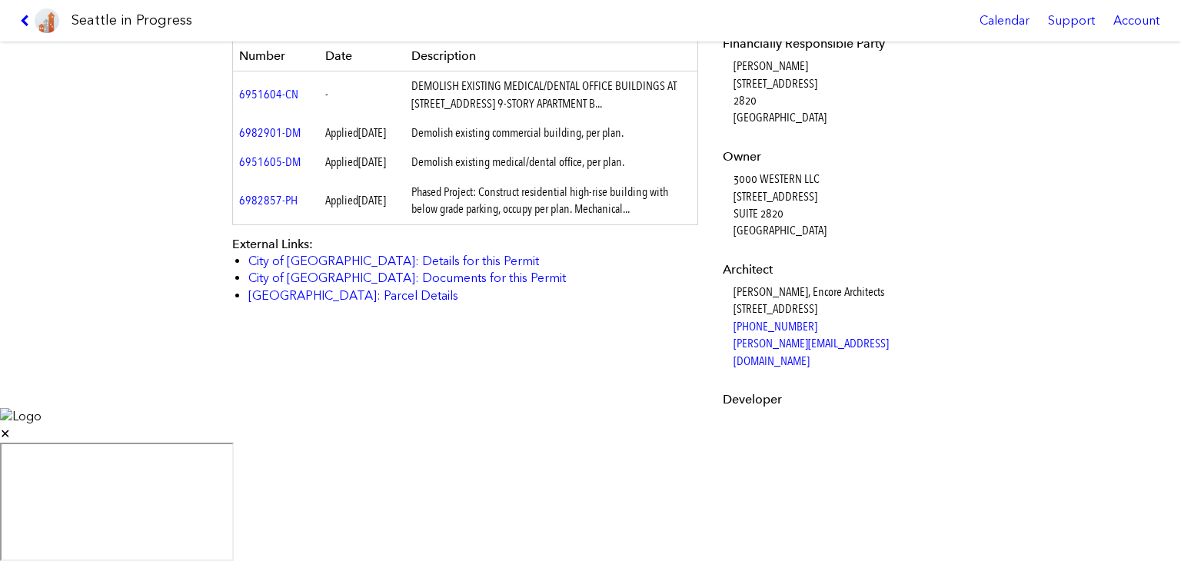
scroll to position [704, 0]
click at [134, 172] on div "3000 WESTERN AVE #3040645-LU Full design proposal Download proposal as PDF Stat…" at bounding box center [590, 225] width 1181 height 367
click at [151, 188] on div "3000 WESTERN AVE #3040645-LU Full design proposal Download proposal as PDF Stat…" at bounding box center [590, 225] width 1181 height 367
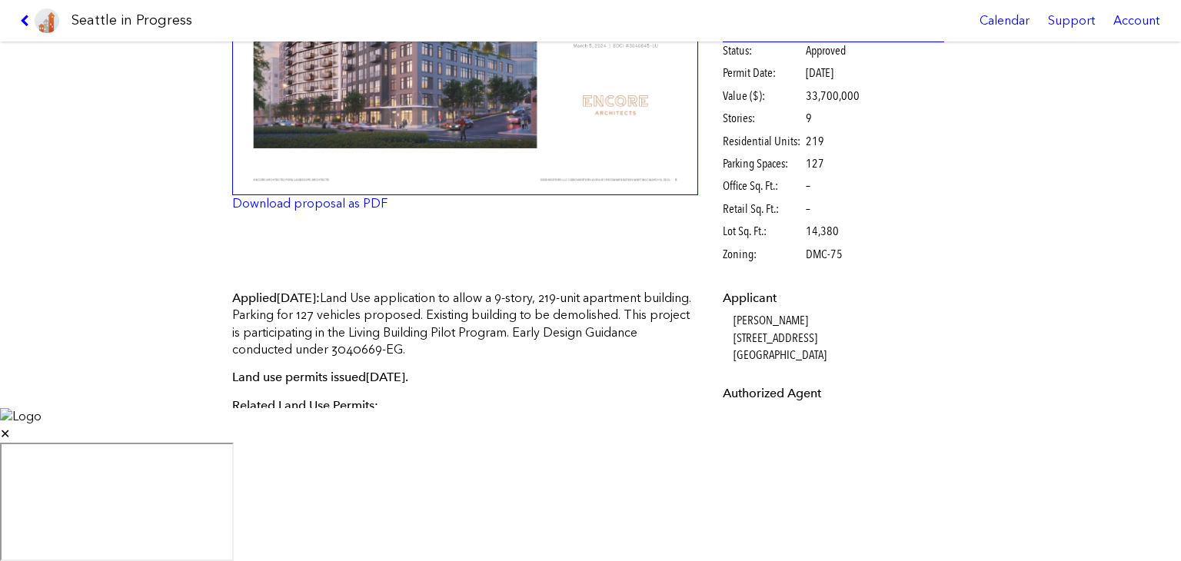
scroll to position [0, 0]
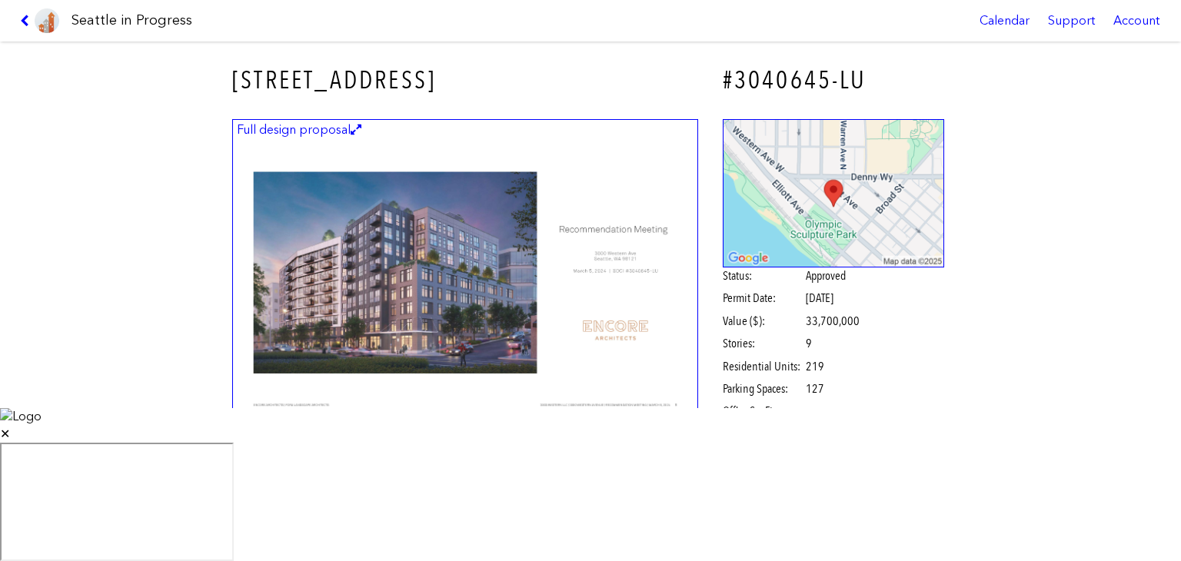
click at [25, 20] on icon at bounding box center [27, 21] width 15 height 12
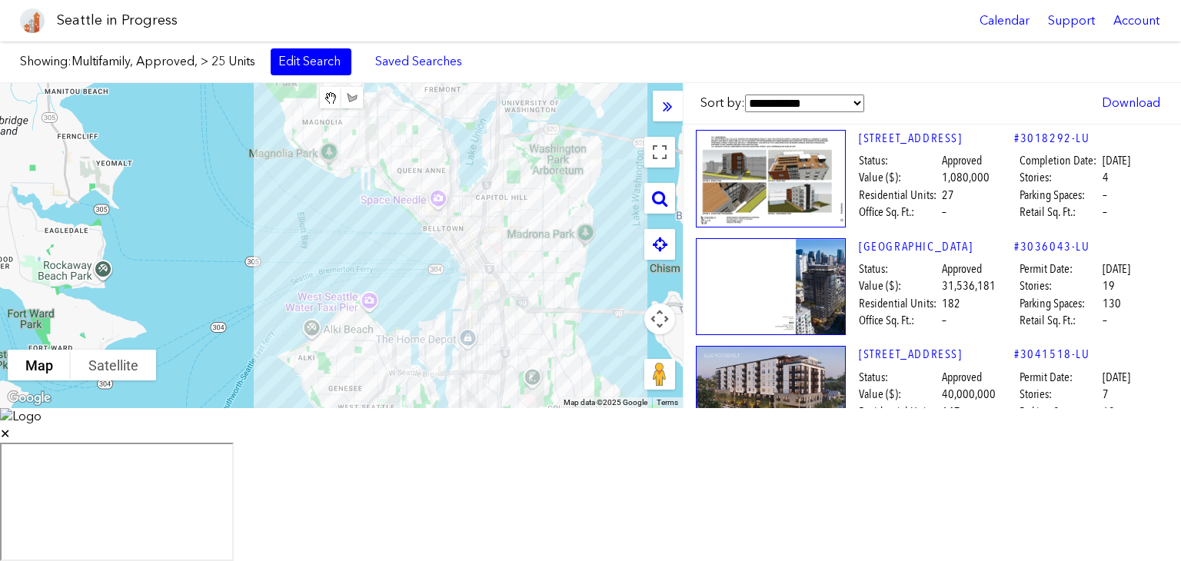
click at [908, 141] on link "2417 NW 57TH ST" at bounding box center [936, 138] width 155 height 17
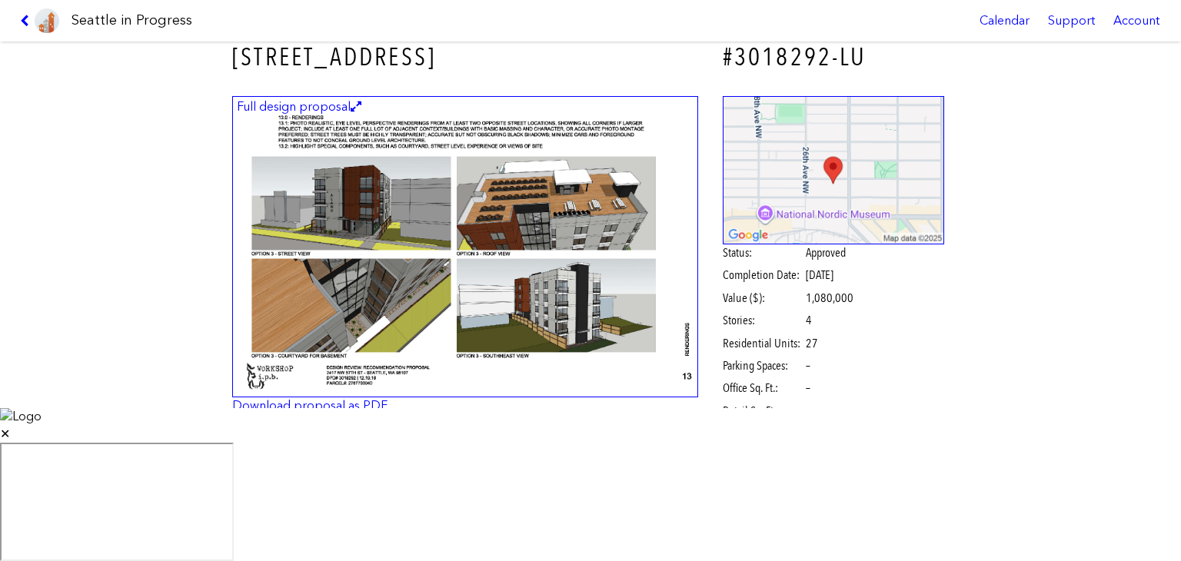
scroll to position [7, 0]
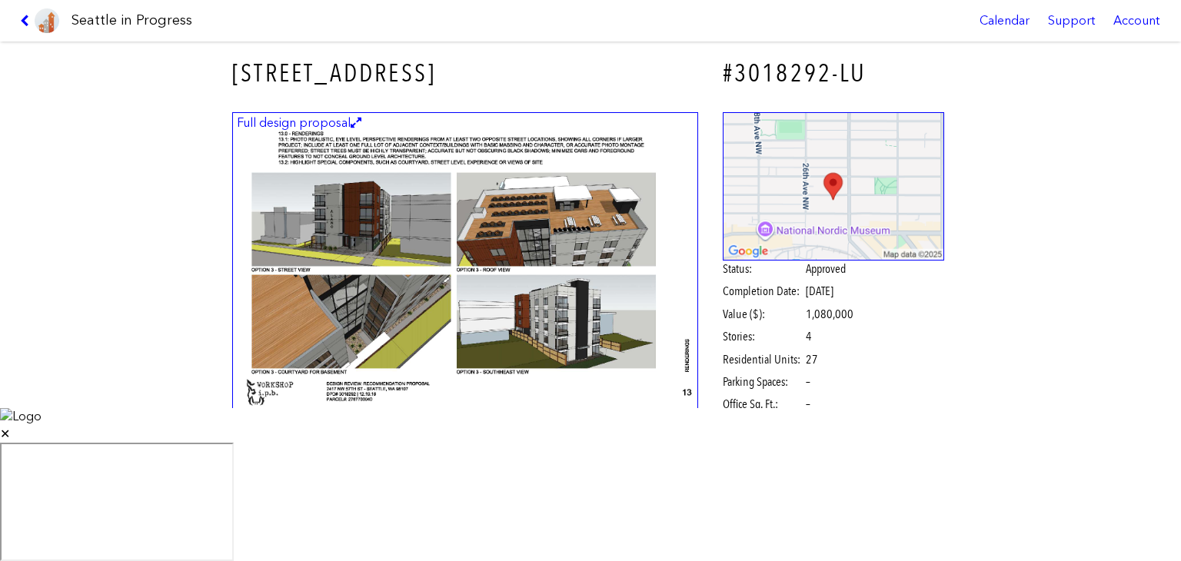
click at [22, 22] on icon at bounding box center [27, 21] width 15 height 12
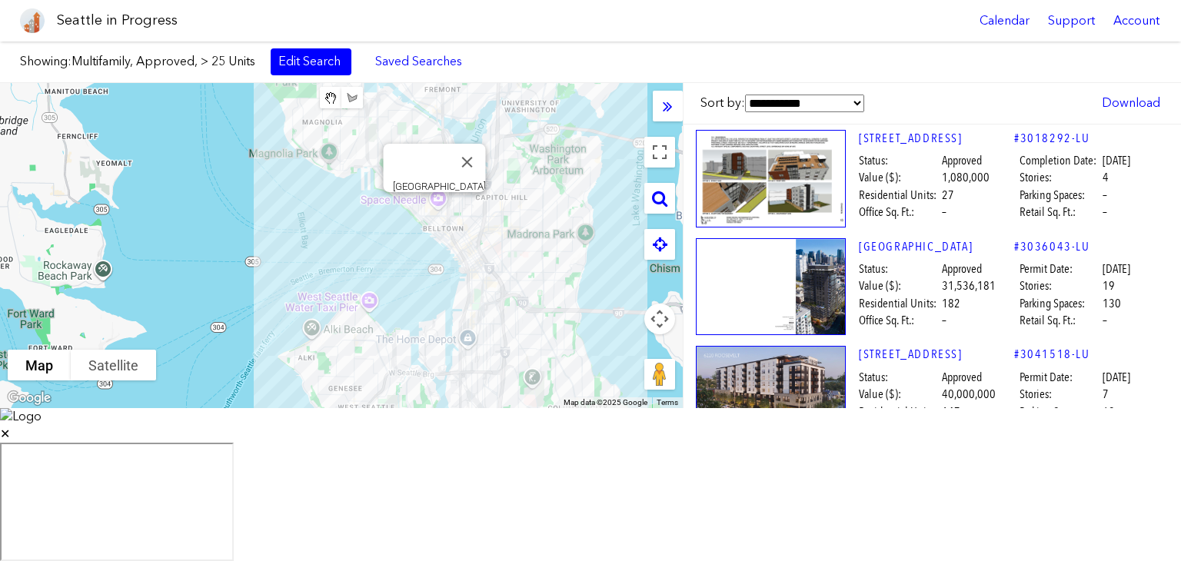
click at [919, 244] on link "[GEOGRAPHIC_DATA]" at bounding box center [936, 246] width 155 height 17
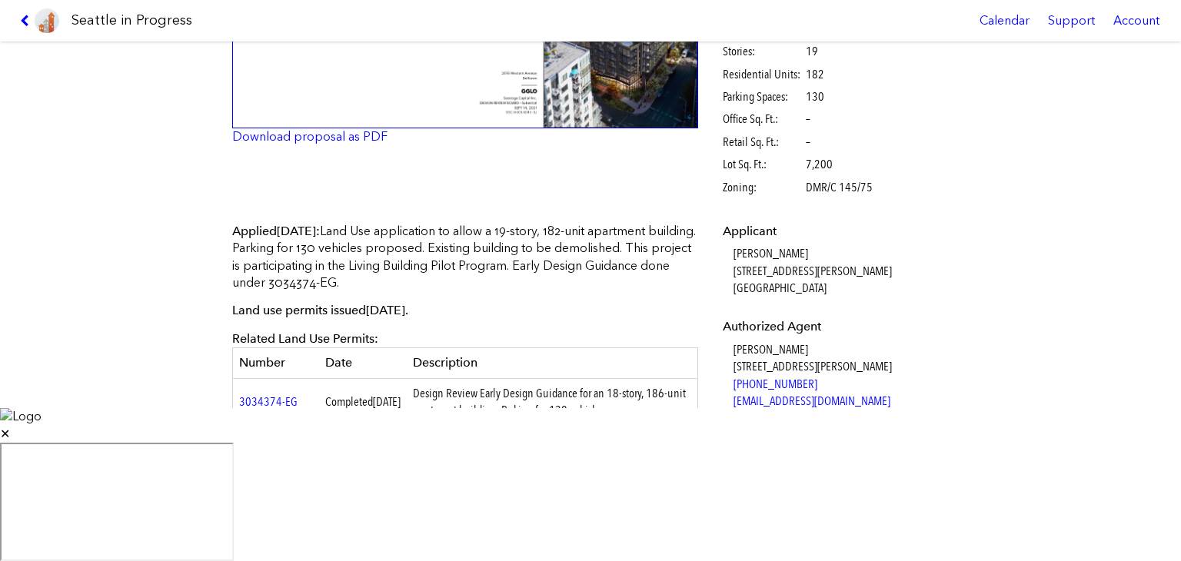
scroll to position [286, 0]
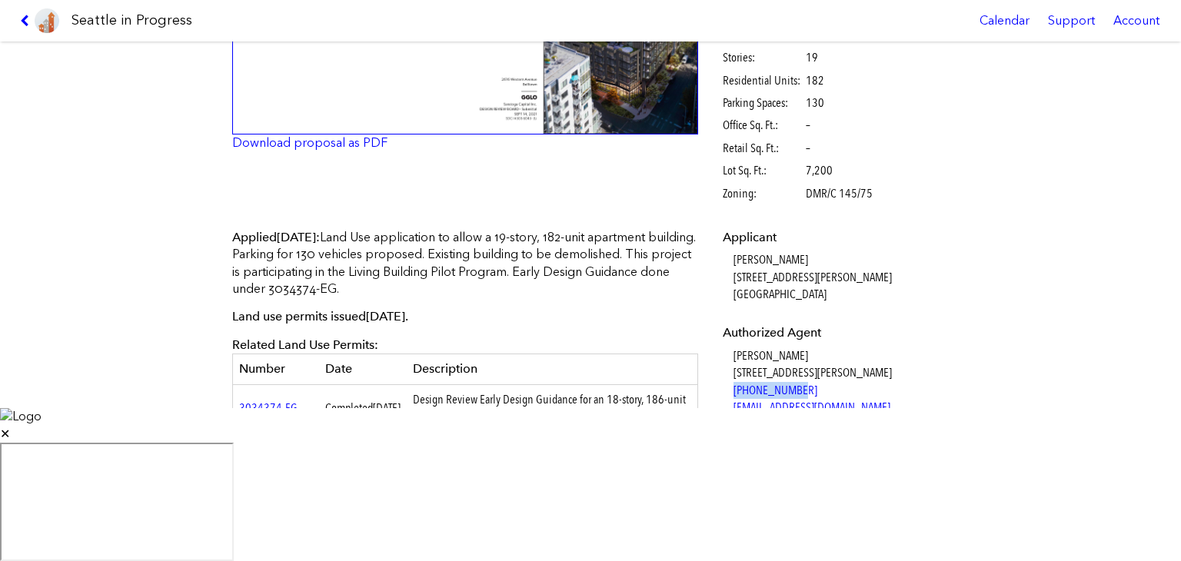
drag, startPoint x: 794, startPoint y: 397, endPoint x: 726, endPoint y: 387, distance: 69.2
click at [726, 387] on dl "Applicant Colin Gray 485 Alberto Way Suite 200 Los Gatos, CA, 95032 Authorized …" at bounding box center [833, 497] width 222 height 536
copy link "408-316-3137"
click at [80, 221] on div "2616 WESTERN AVE #3036043-LU Full design proposal Download proposal as PDF Stat…" at bounding box center [590, 225] width 1181 height 367
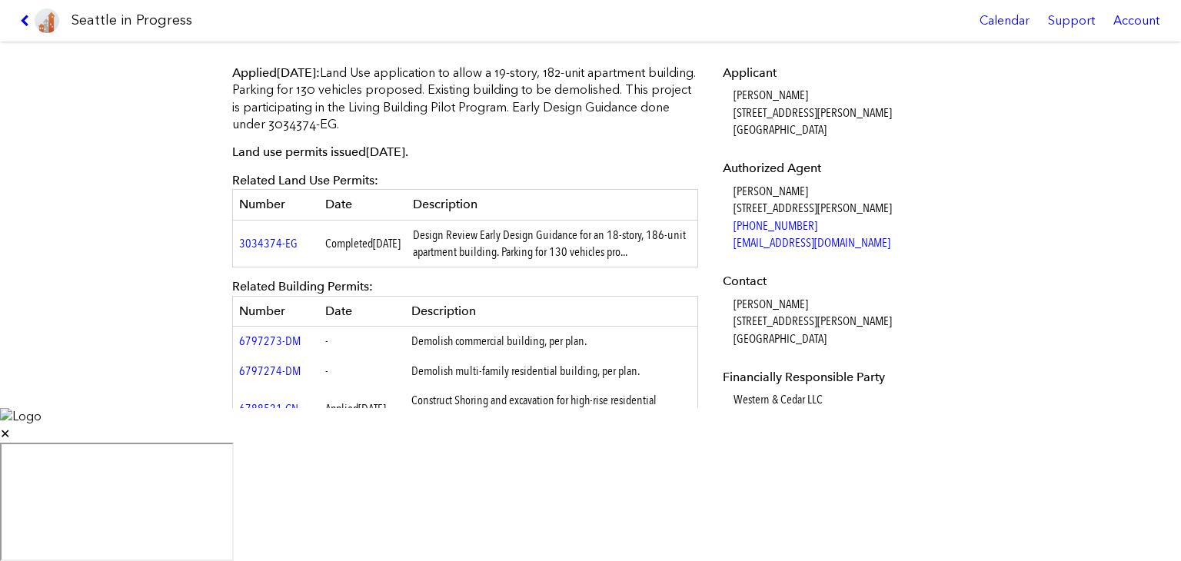
scroll to position [452, 0]
click at [114, 270] on div "2616 WESTERN AVE #3036043-LU Full design proposal Download proposal as PDF Stat…" at bounding box center [590, 225] width 1181 height 367
drag, startPoint x: 811, startPoint y: 241, endPoint x: 726, endPoint y: 247, distance: 85.5
click at [726, 247] on dl "Applicant Colin Gray 485 Alberto Way Suite 200 Los Gatos, CA, 95032 Authorized …" at bounding box center [833, 331] width 222 height 536
copy link "hrobson@scisj.net"
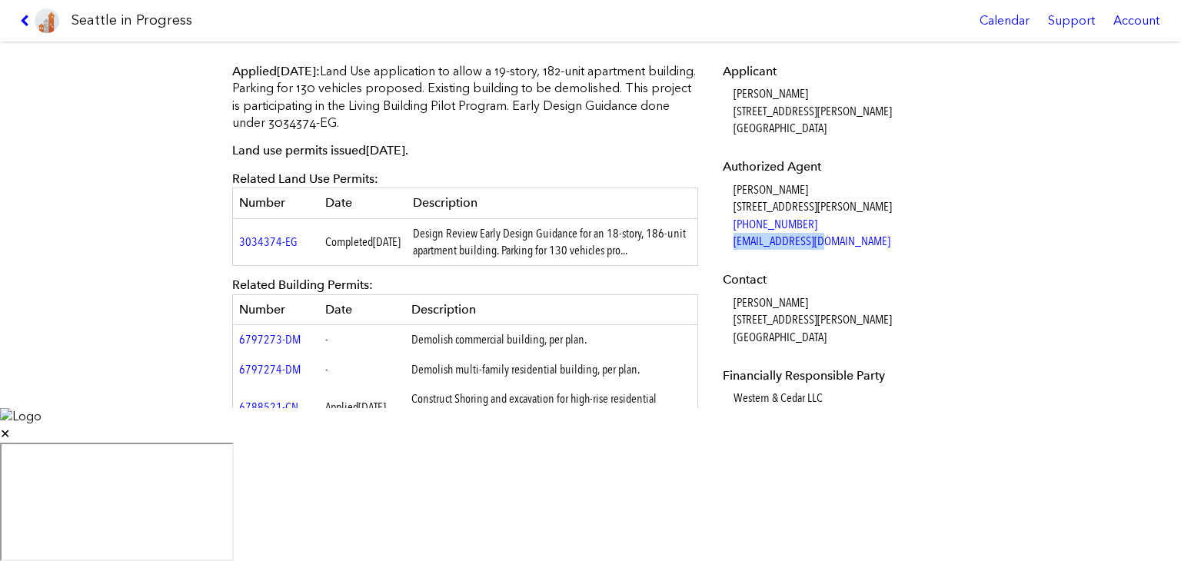
click at [25, 22] on icon at bounding box center [27, 21] width 15 height 12
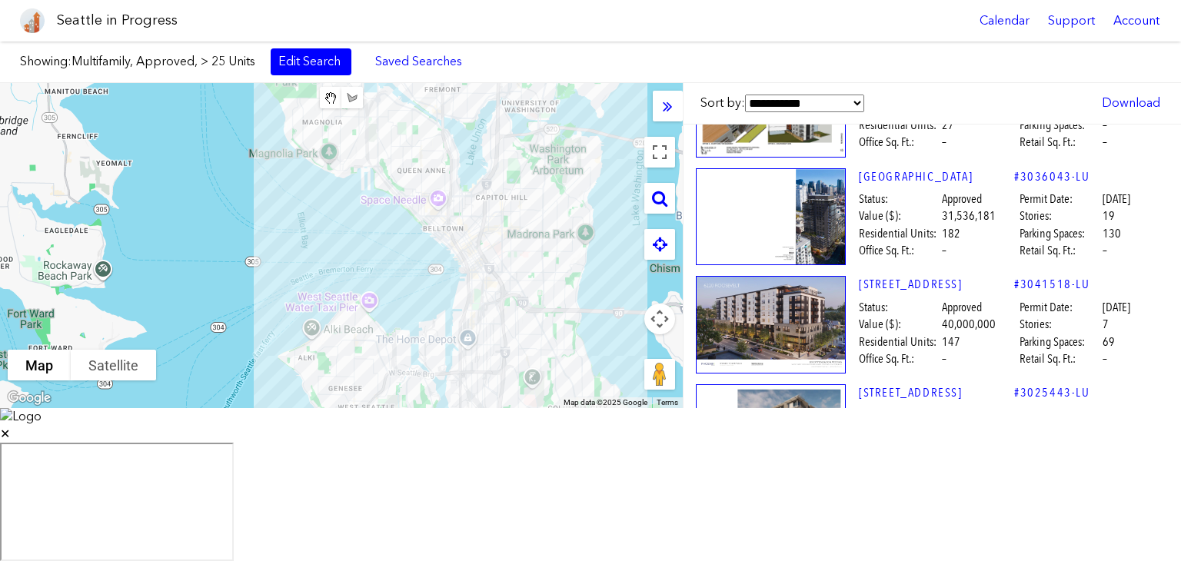
scroll to position [71, 0]
click at [915, 280] on link "6220 ROOSEVELT WAY NE" at bounding box center [936, 283] width 155 height 17
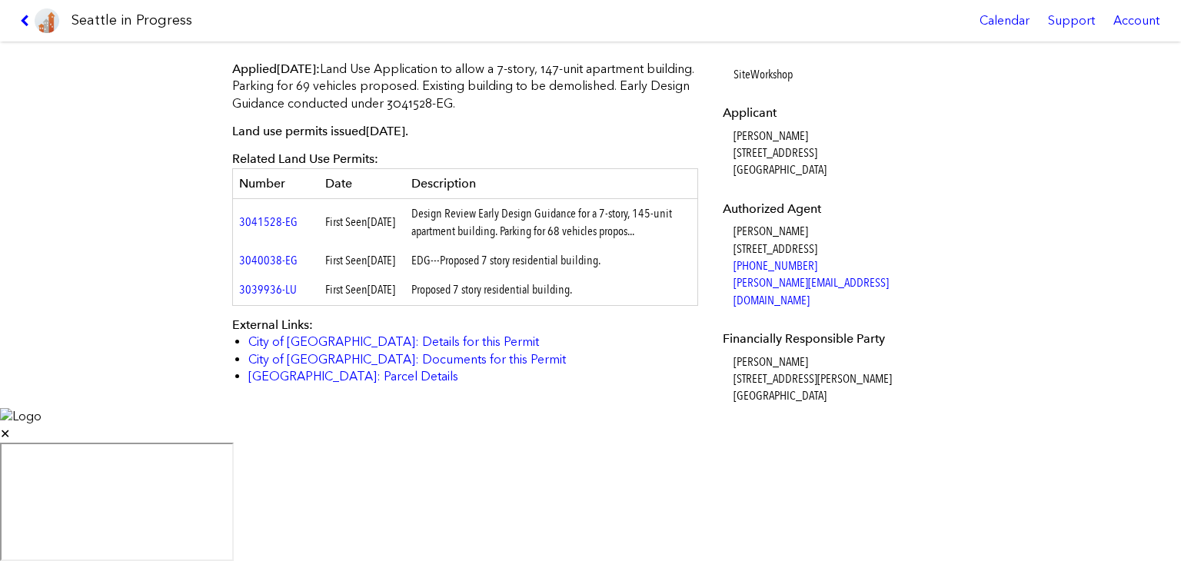
scroll to position [510, 0]
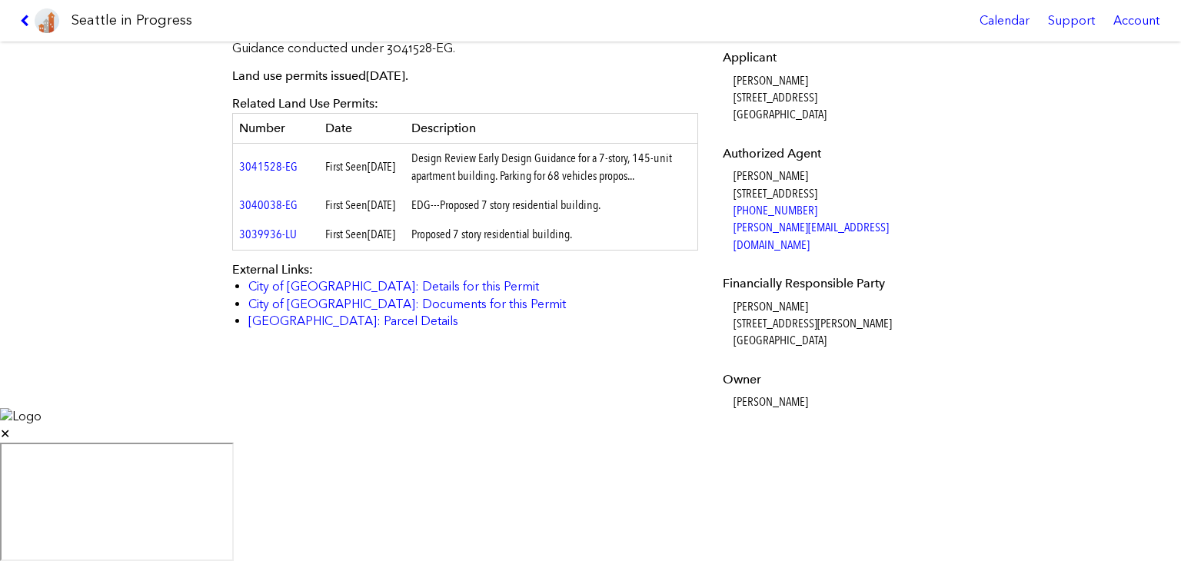
click at [108, 207] on div "6220 ROOSEVELT WAY NE #3041518-LU Full design proposal Download proposal as PDF…" at bounding box center [590, 225] width 1181 height 367
click at [22, 25] on icon at bounding box center [27, 21] width 15 height 12
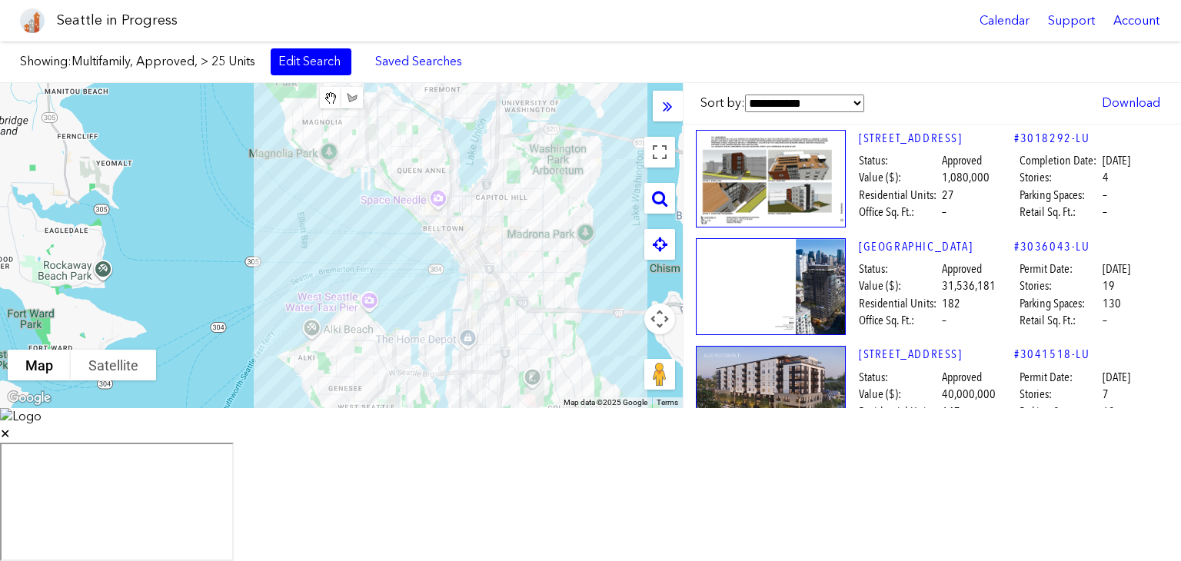
click at [928, 350] on link "6220 ROOSEVELT WAY NE" at bounding box center [936, 354] width 155 height 17
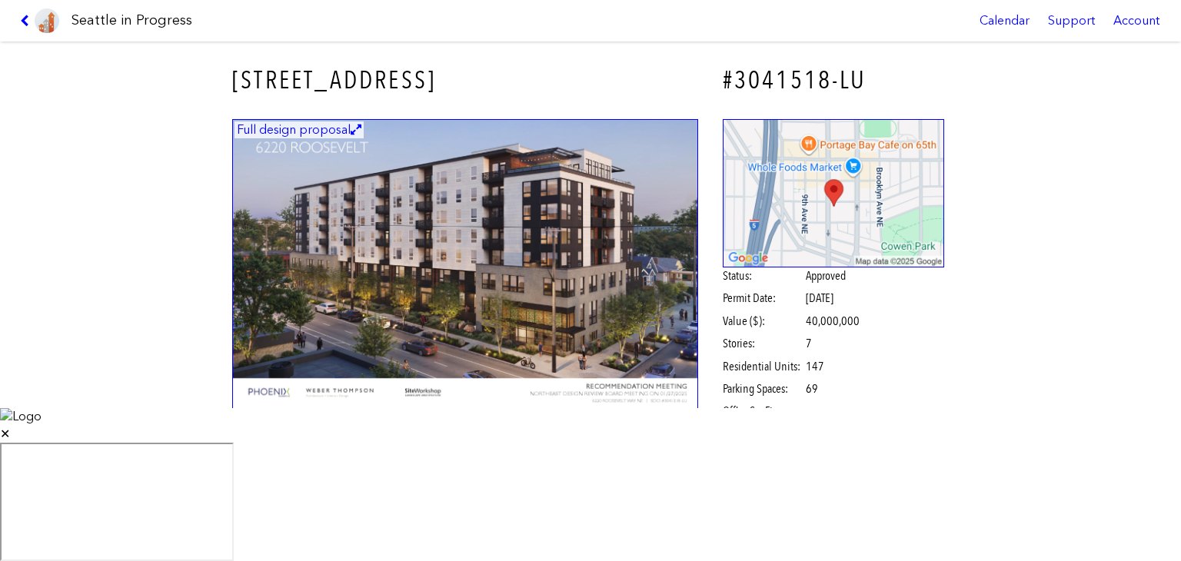
click at [380, 305] on img at bounding box center [465, 270] width 466 height 302
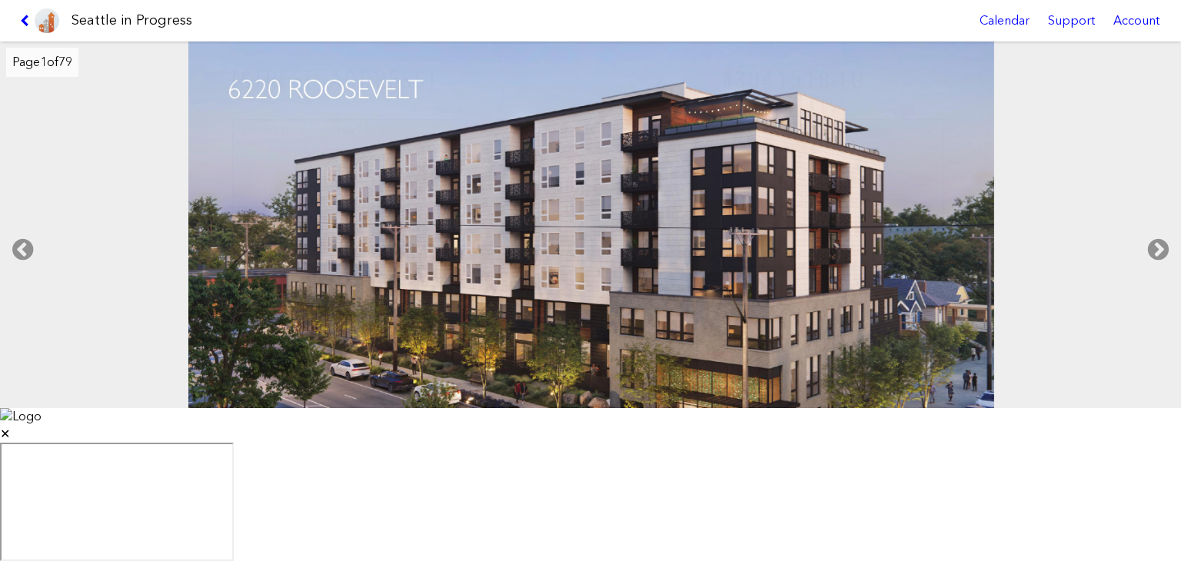
click at [1144, 274] on icon at bounding box center [1157, 249] width 45 height 49
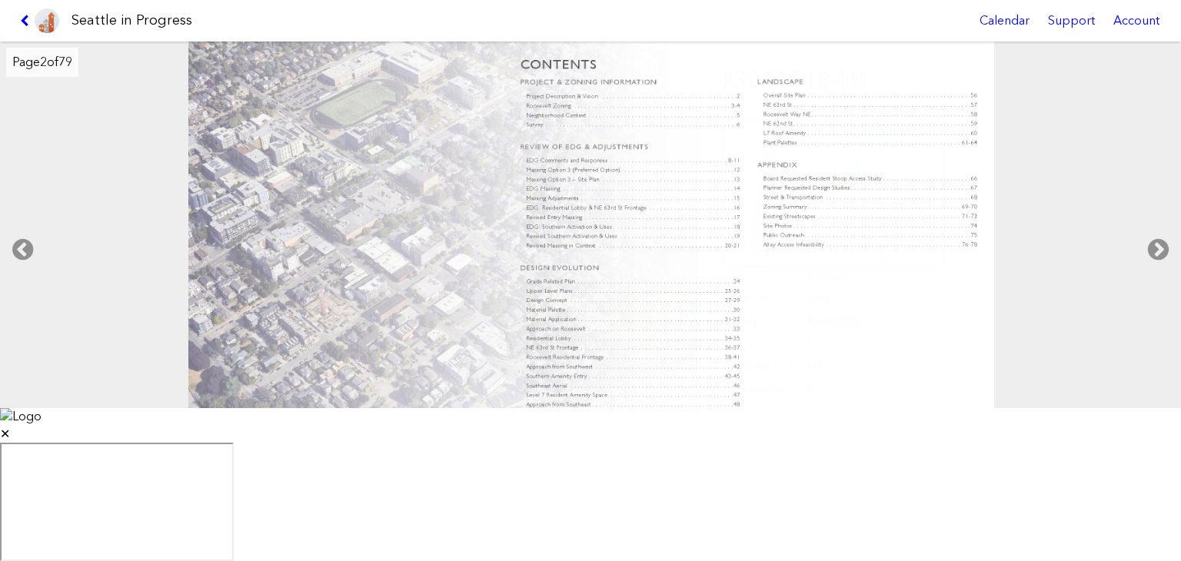
click at [1155, 274] on icon at bounding box center [1157, 249] width 45 height 49
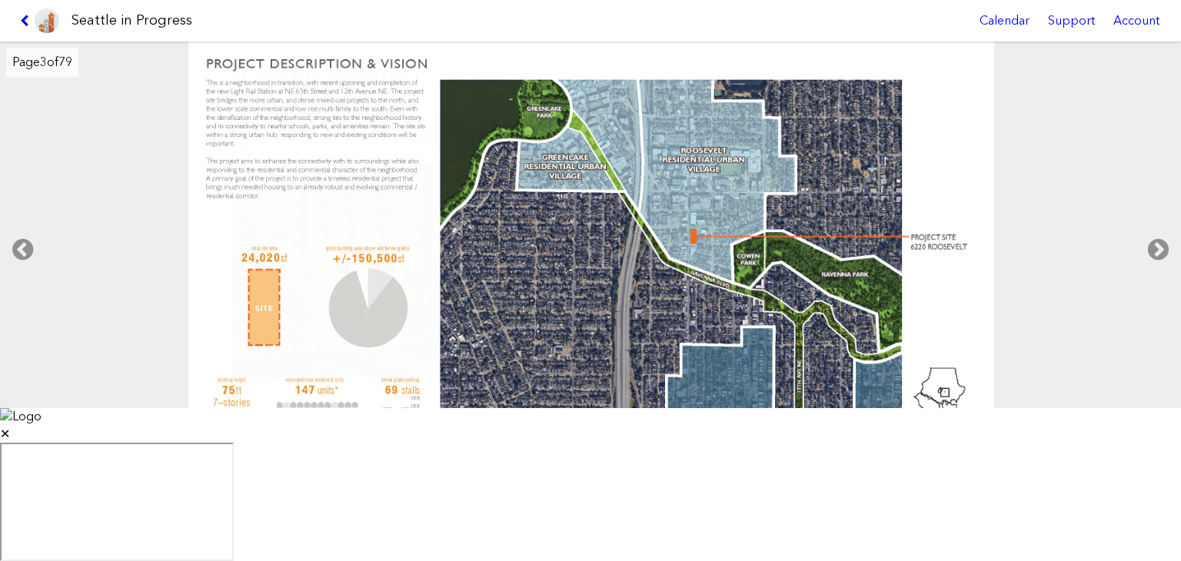
click at [23, 23] on icon at bounding box center [27, 21] width 15 height 12
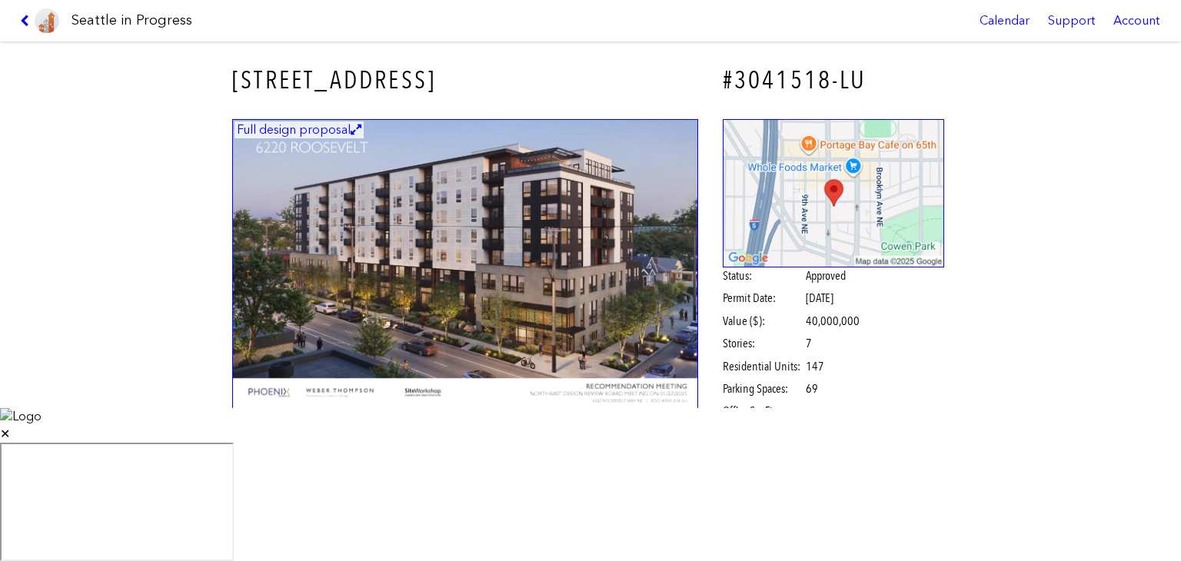
click at [23, 23] on icon at bounding box center [27, 21] width 15 height 12
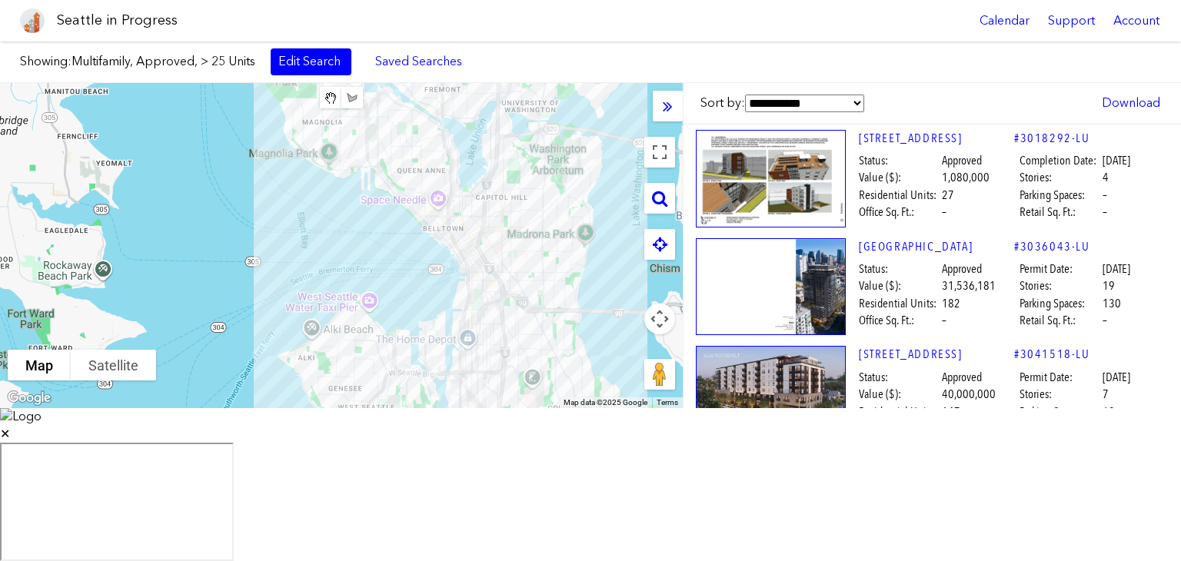
click at [862, 357] on link "6220 ROOSEVELT WAY NE" at bounding box center [936, 354] width 155 height 17
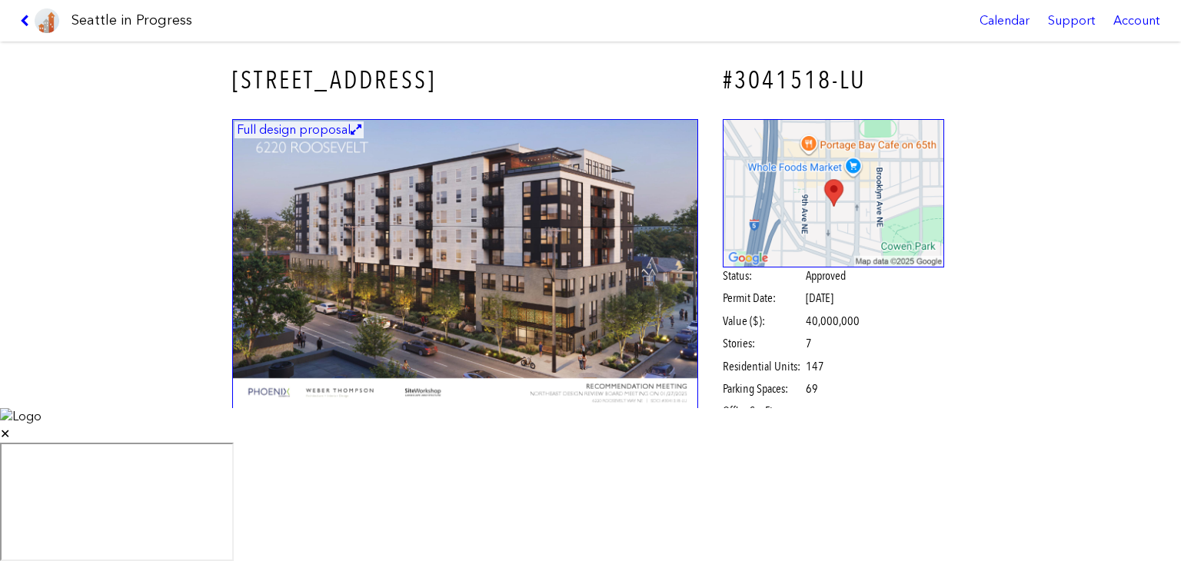
click at [24, 17] on icon at bounding box center [27, 21] width 15 height 12
